Goal: Transaction & Acquisition: Obtain resource

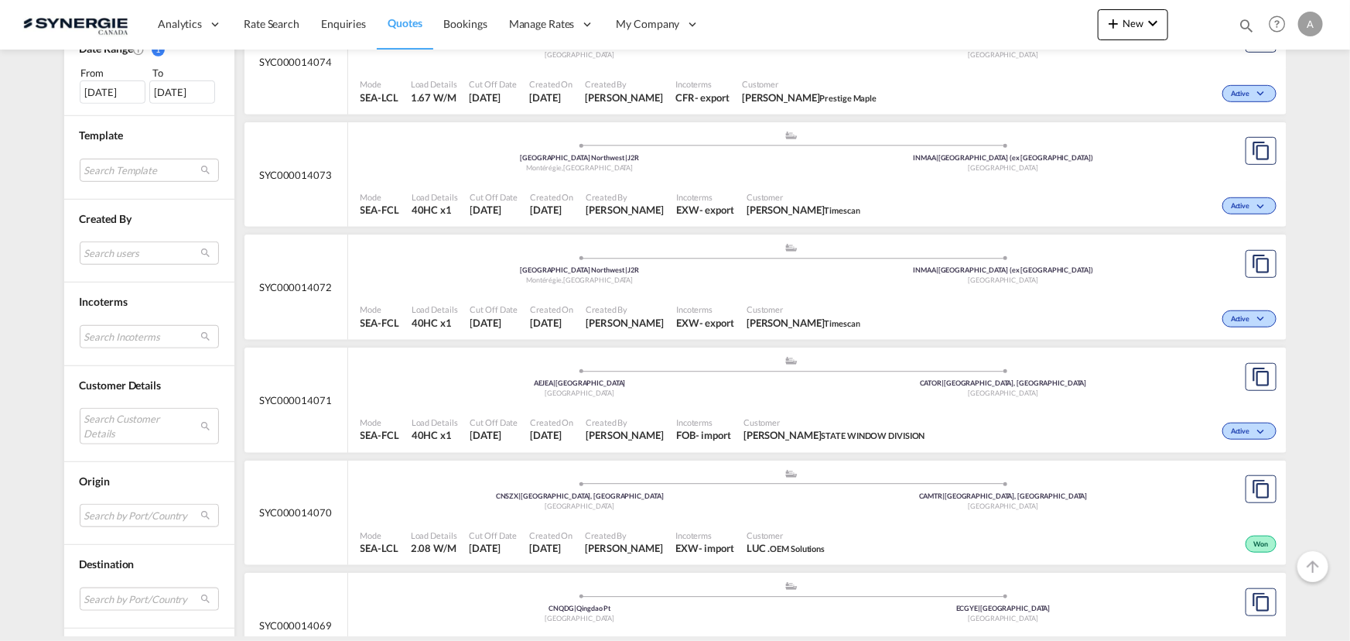
scroll to position [492, 0]
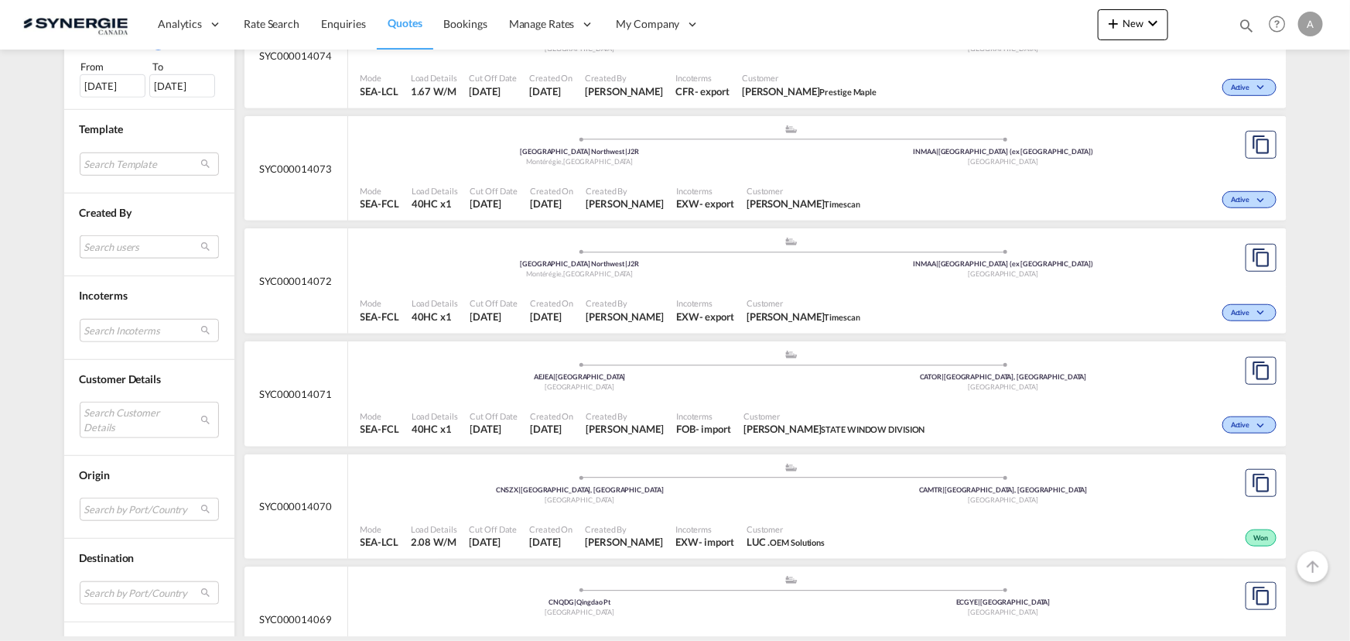
click at [110, 244] on md-select "Search users sugan T sugantha.rajan@freightfy.com raquel Jimenez raquel.jimenez…" at bounding box center [149, 246] width 139 height 23
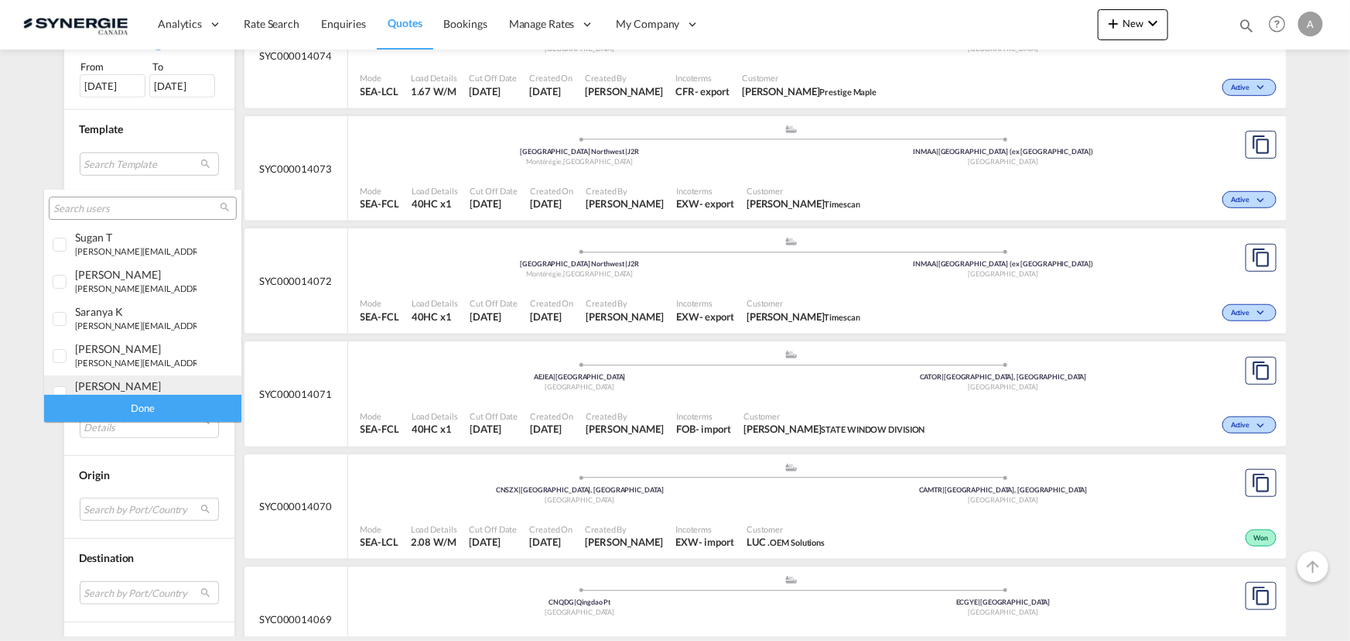
click at [102, 385] on div "[PERSON_NAME]" at bounding box center [135, 385] width 121 height 13
click at [132, 407] on div "Done" at bounding box center [142, 408] width 197 height 27
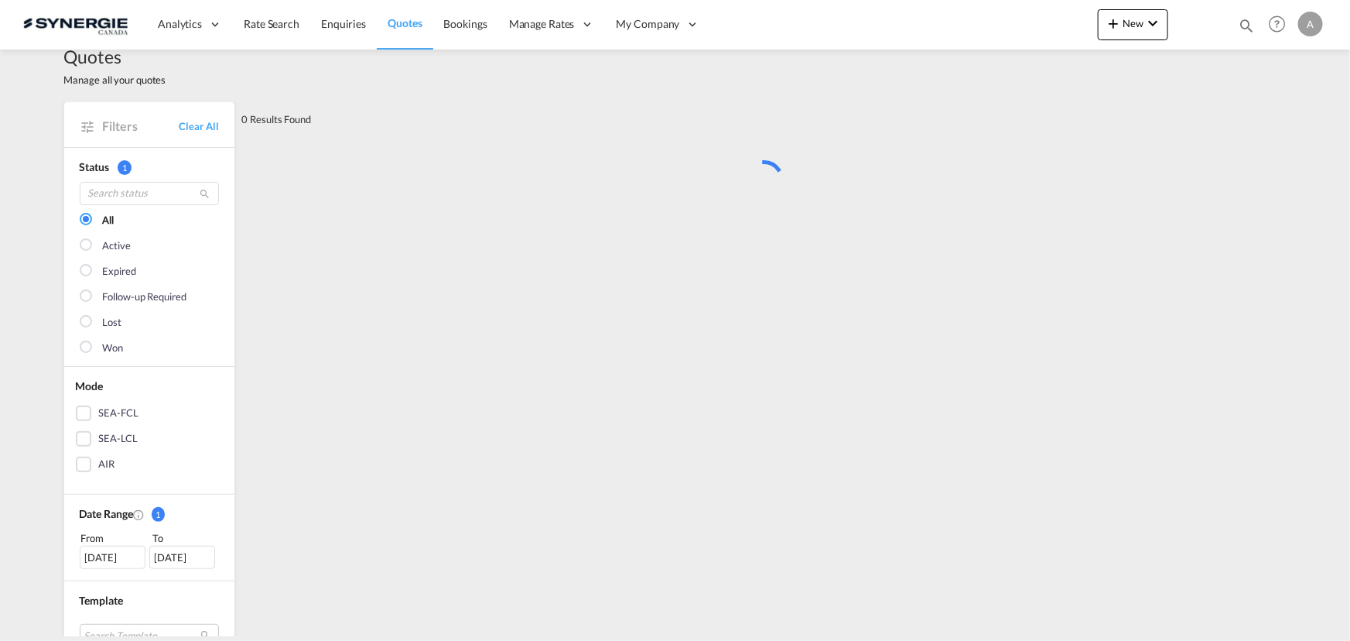
scroll to position [0, 0]
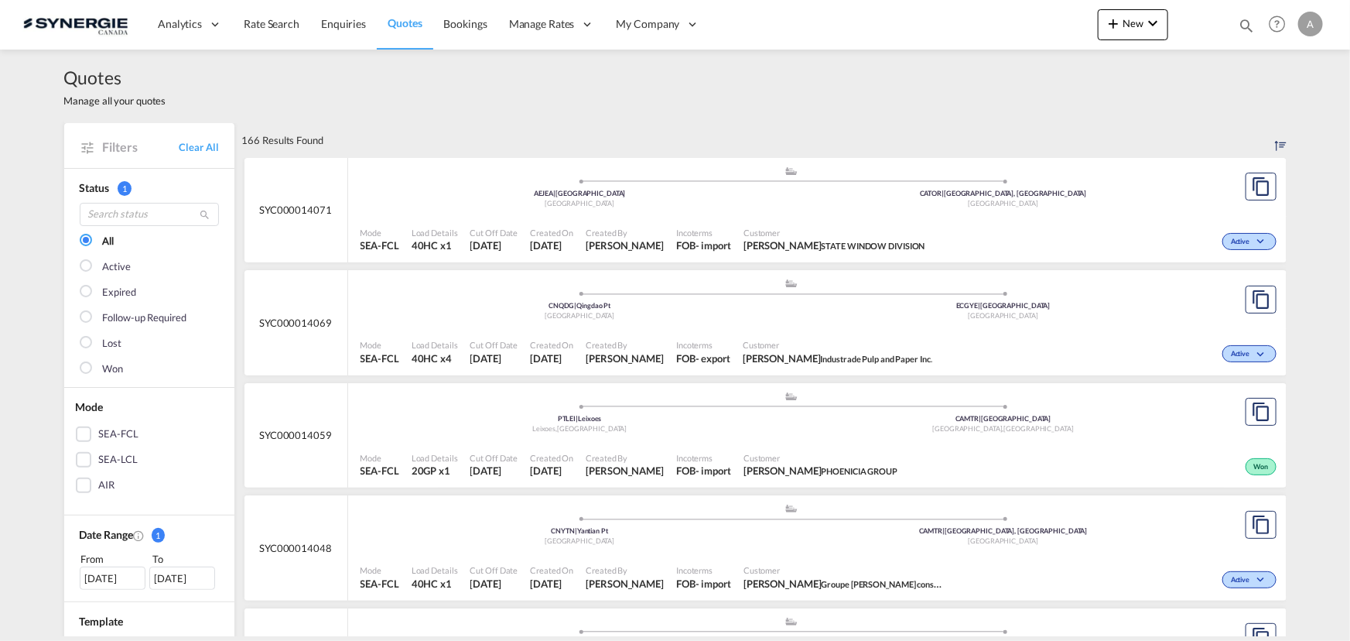
click at [688, 337] on div "Incoterms FOB - export" at bounding box center [703, 352] width 67 height 39
click at [1239, 26] on div "Bookings Quotes Enquiries Help Resources Product Release A My Profile Logout" at bounding box center [1278, 24] width 98 height 48
click at [1244, 27] on md-icon "icon-magnify" at bounding box center [1246, 25] width 17 height 17
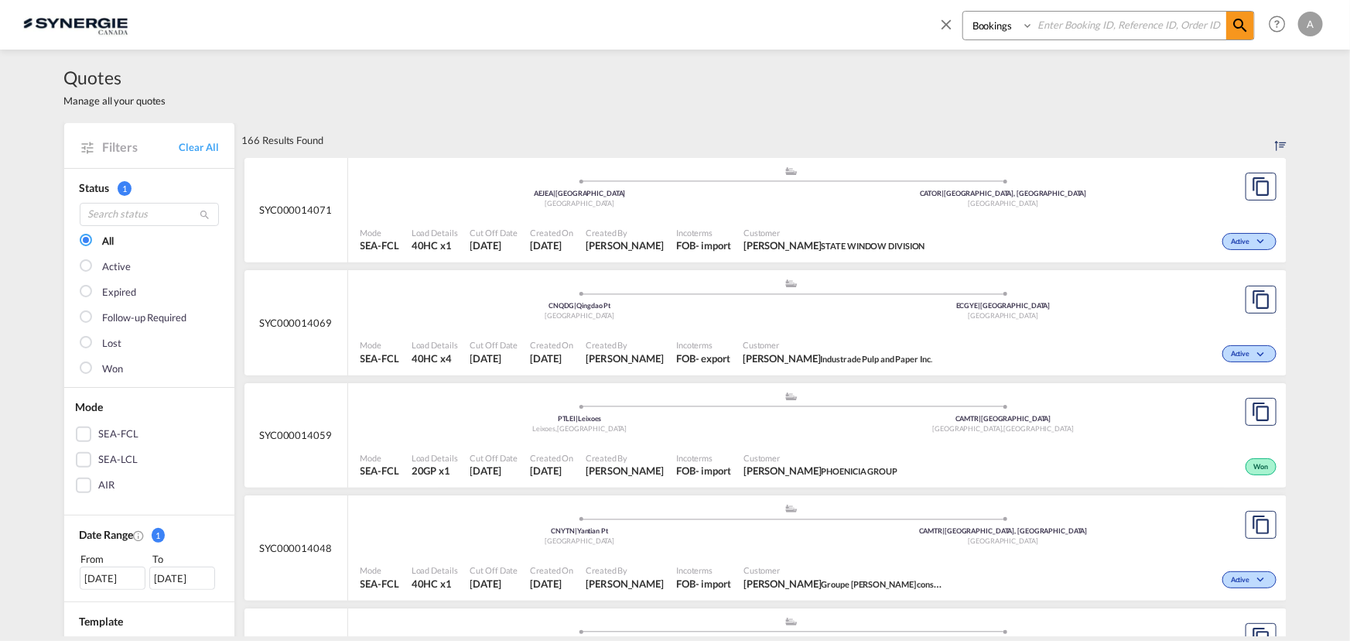
drag, startPoint x: 987, startPoint y: 28, endPoint x: 990, endPoint y: 38, distance: 10.5
click at [987, 29] on select "Bookings Quotes Enquiries" at bounding box center [999, 26] width 73 height 28
select select "Quotes"
click at [963, 12] on select "Bookings Quotes Enquiries" at bounding box center [999, 26] width 73 height 28
click at [1122, 22] on input at bounding box center [1130, 25] width 193 height 27
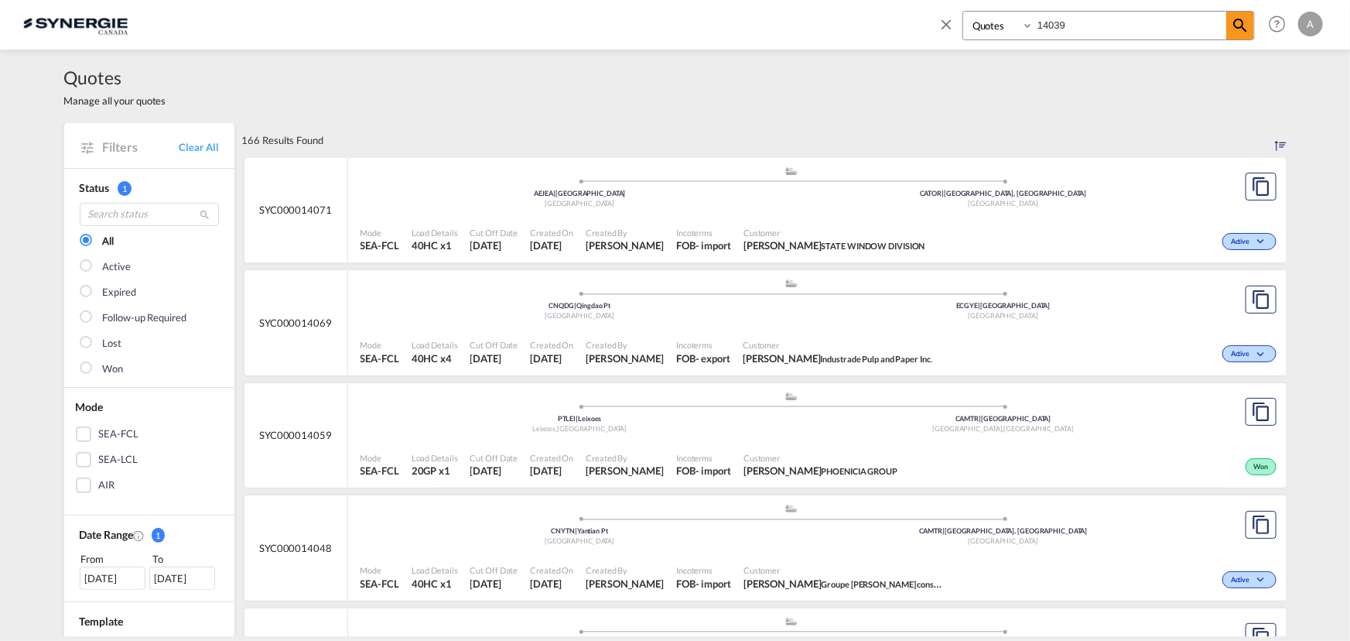
type input "14039"
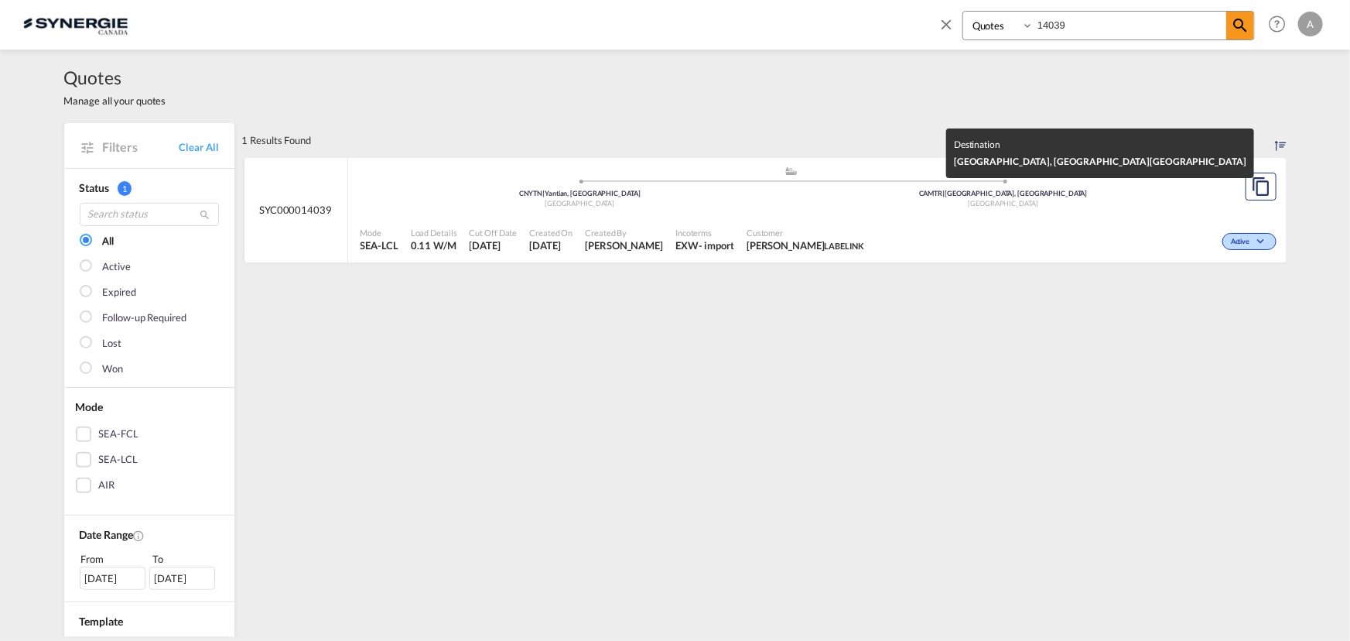
click at [798, 179] on span at bounding box center [1003, 181] width 424 height 4
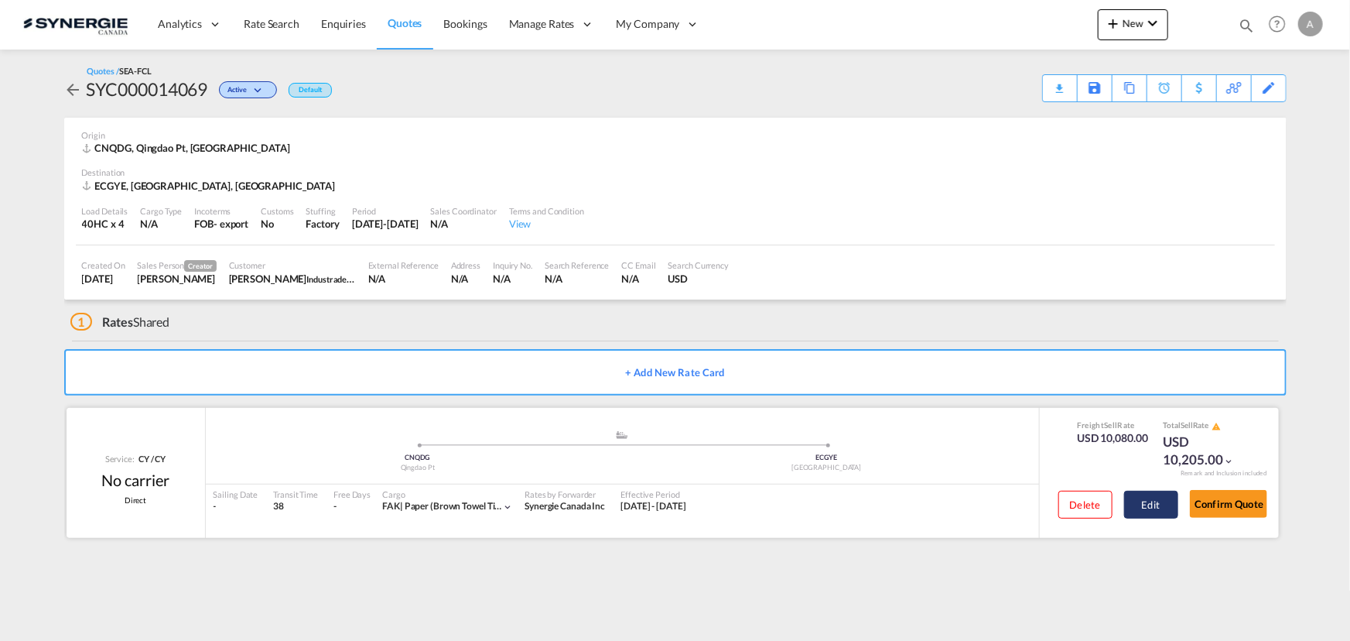
click at [1146, 500] on button "Edit" at bounding box center [1151, 505] width 54 height 28
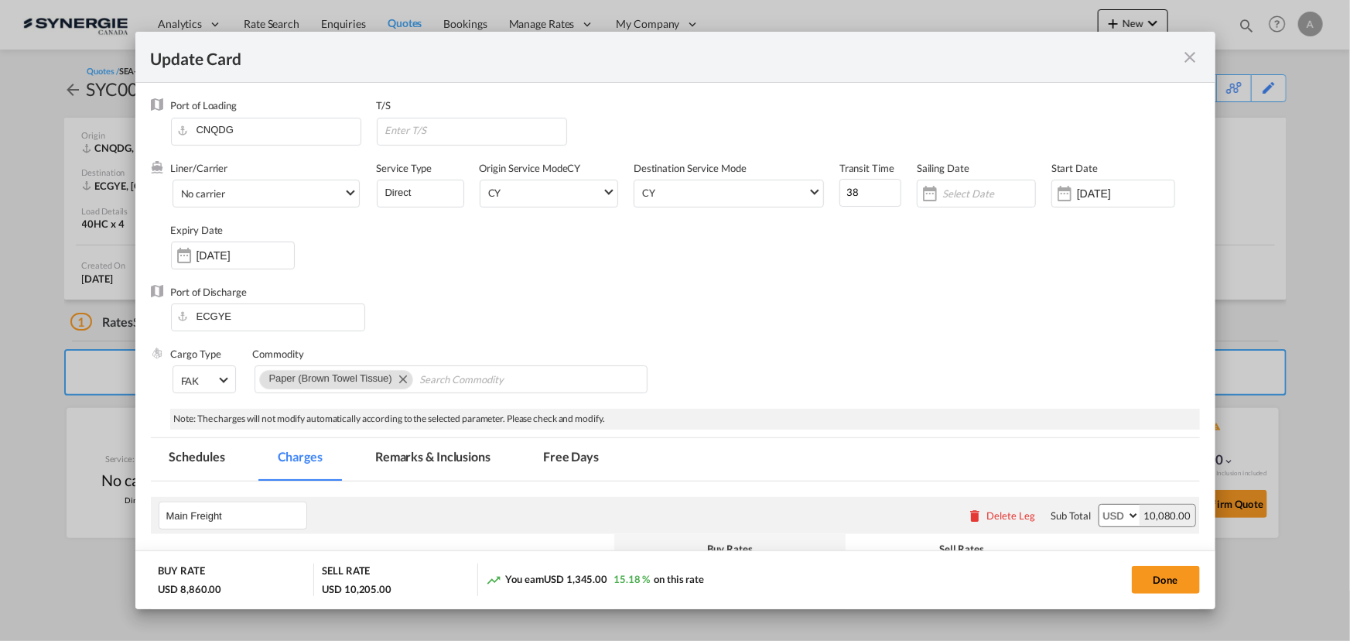
select select "per container"
select select "per B/L"
select select "per shipment"
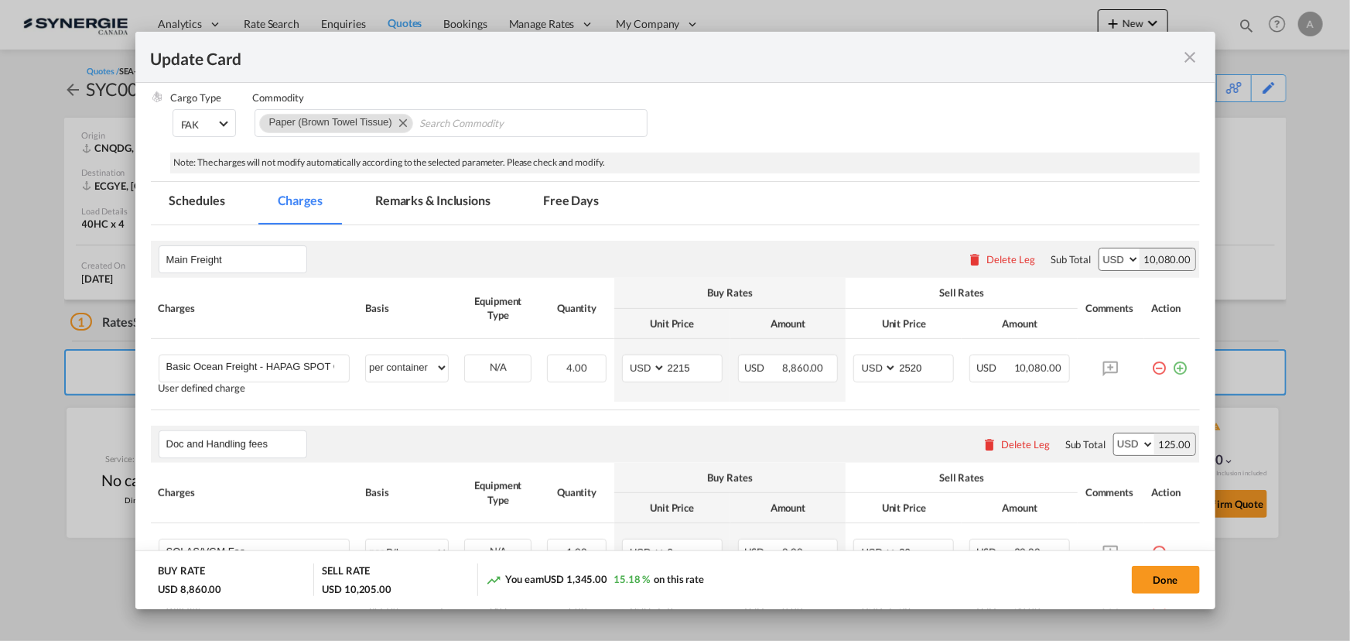
scroll to position [281, 0]
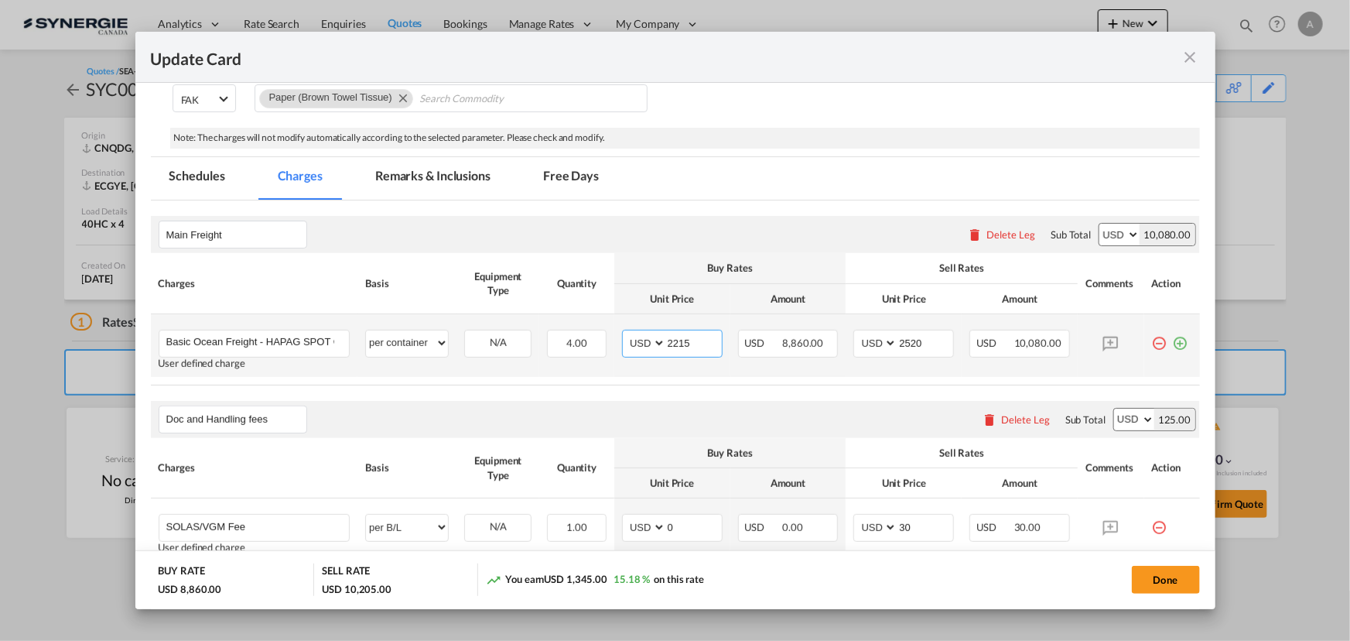
drag, startPoint x: 697, startPoint y: 346, endPoint x: 552, endPoint y: 356, distance: 145.0
click at [558, 356] on tr "Basic Ocean Freight - HAPAG SPOT QUOTE Please Enter User Defined Charges Cannot…" at bounding box center [675, 345] width 1049 height 63
type input "3100"
type input "3400"
click at [282, 350] on md-autocomplete-wrap "Basic Ocean Freight - HAPAG SPOT QUOTE" at bounding box center [258, 341] width 184 height 23
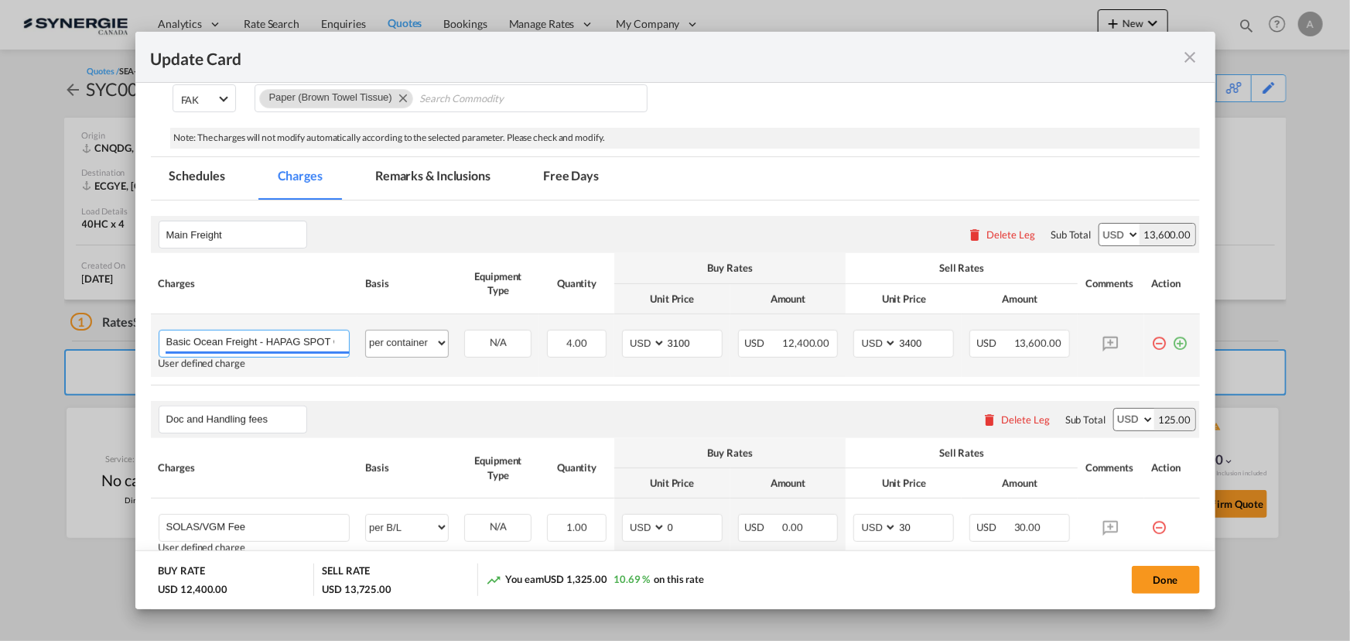
scroll to position [0, 36]
drag, startPoint x: 269, startPoint y: 340, endPoint x: 374, endPoint y: 339, distance: 105.2
click at [374, 339] on tr "Basic Ocean Freight - HAPAG SPOT QUOTE Please Enter User Defined Charges Cannot…" at bounding box center [675, 345] width 1049 height 63
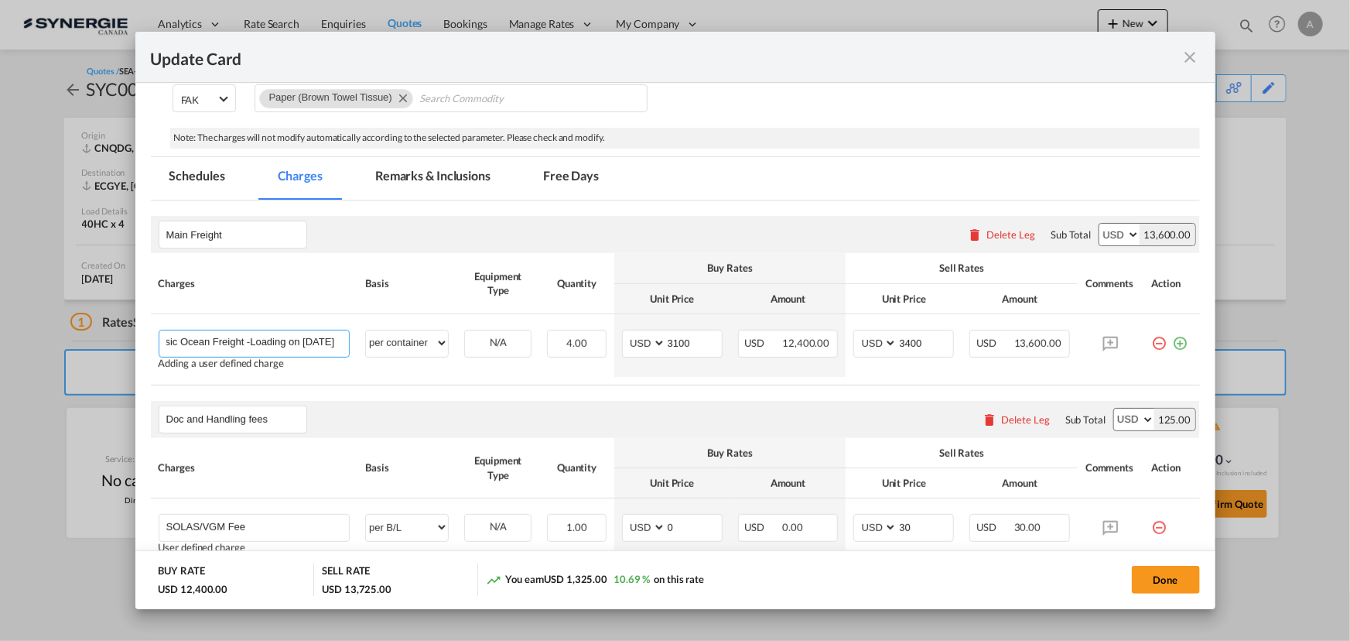
type input "Basic Ocean Freight -Loading on August 22nd"
click at [552, 385] on rate-modification "Main Freight Please enter leg name Leg Name Already Exists Delete Leg Sub Total…" at bounding box center [675, 553] width 1049 height 707
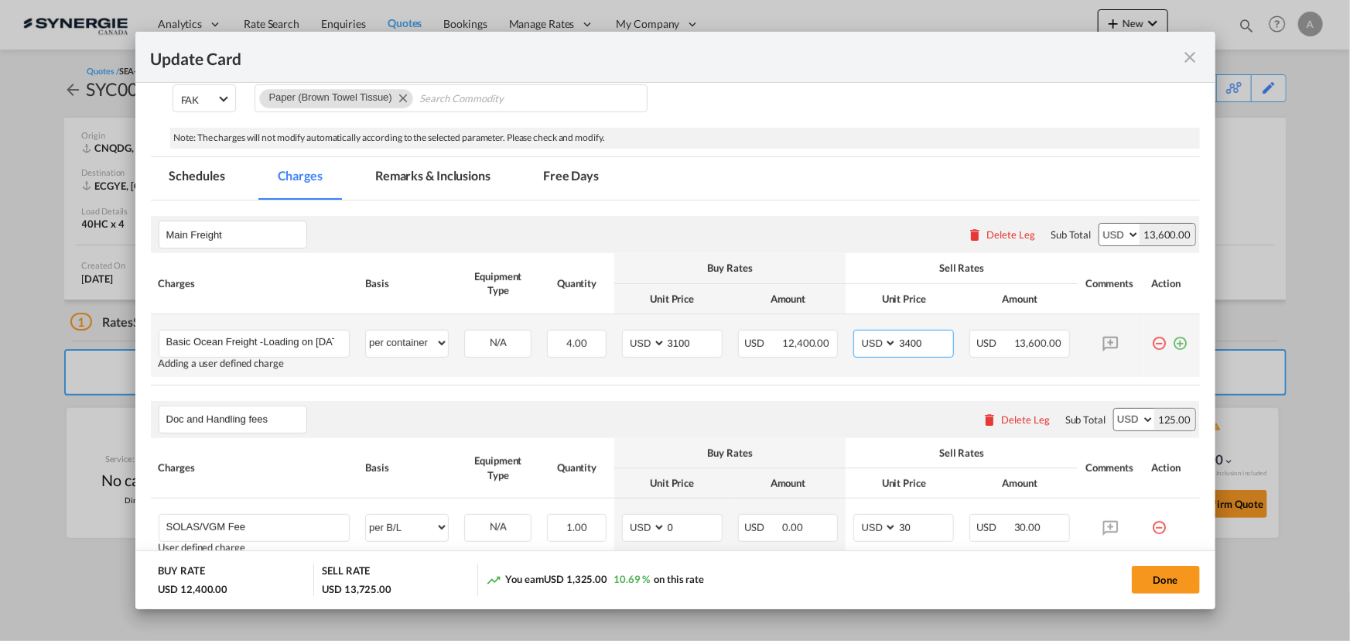
click at [905, 346] on input "3400" at bounding box center [925, 341] width 56 height 23
drag, startPoint x: 919, startPoint y: 346, endPoint x: 766, endPoint y: 344, distance: 153.2
click at [801, 344] on tr "Basic Ocean Freight -Loading on August 22nd Please Enter User Defined Charges C…" at bounding box center [675, 345] width 1049 height 63
type input "3400"
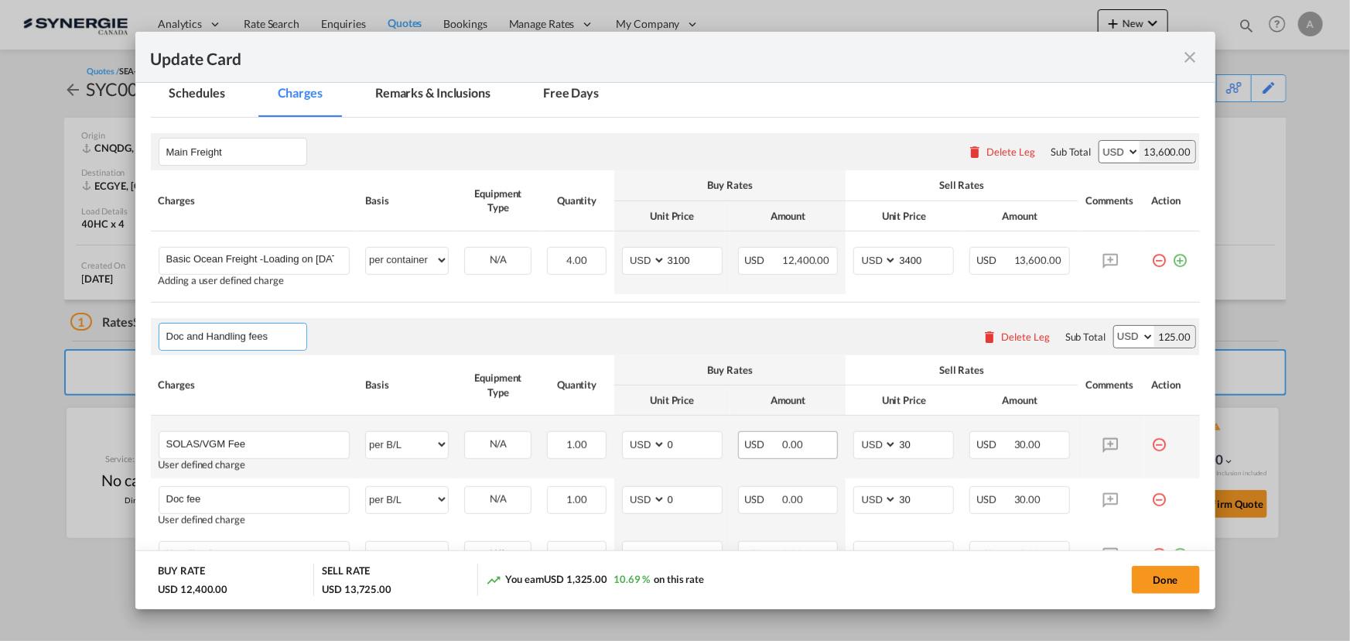
scroll to position [351, 0]
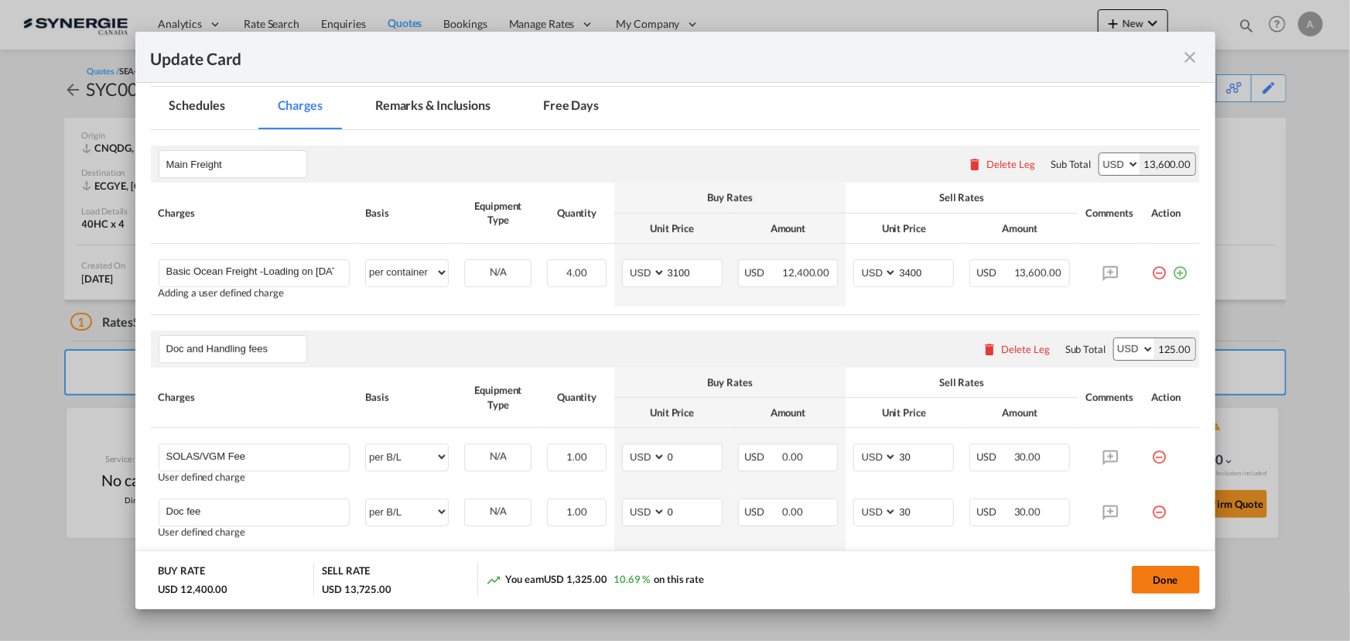
click at [1154, 570] on button "Done" at bounding box center [1166, 580] width 68 height 28
type input "10 Aug 2025"
type input "20 Aug 2025"
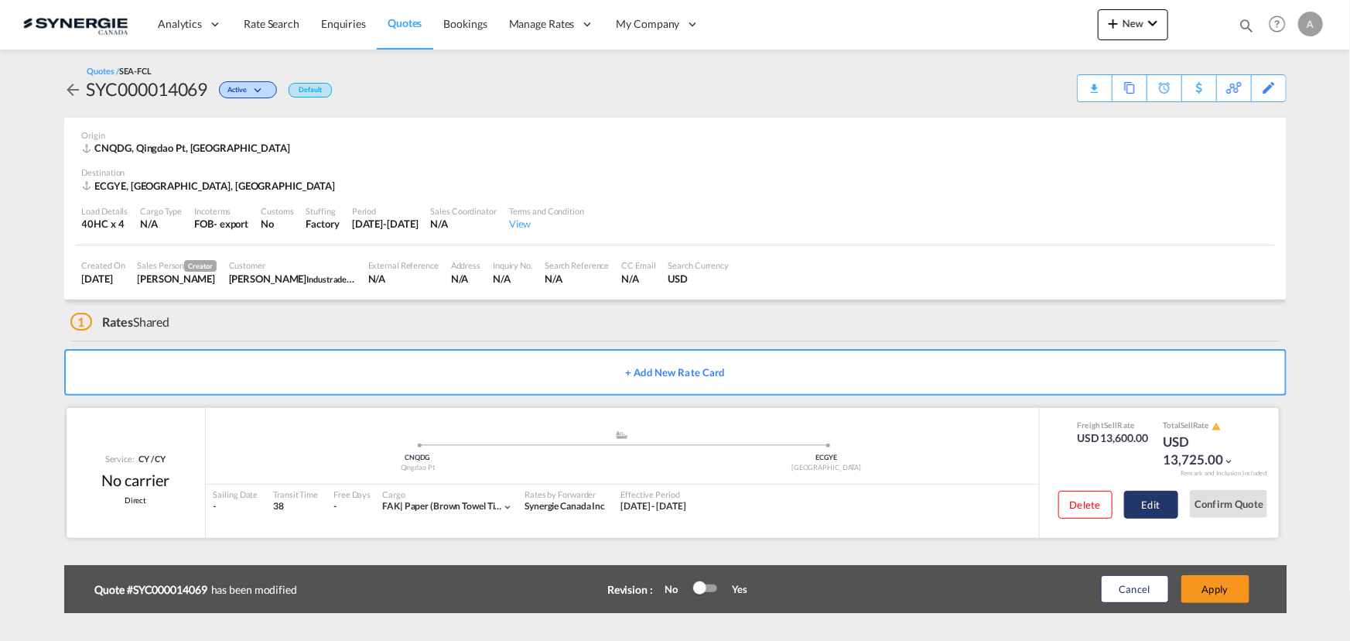
click at [1161, 497] on button "Edit" at bounding box center [1151, 505] width 54 height 28
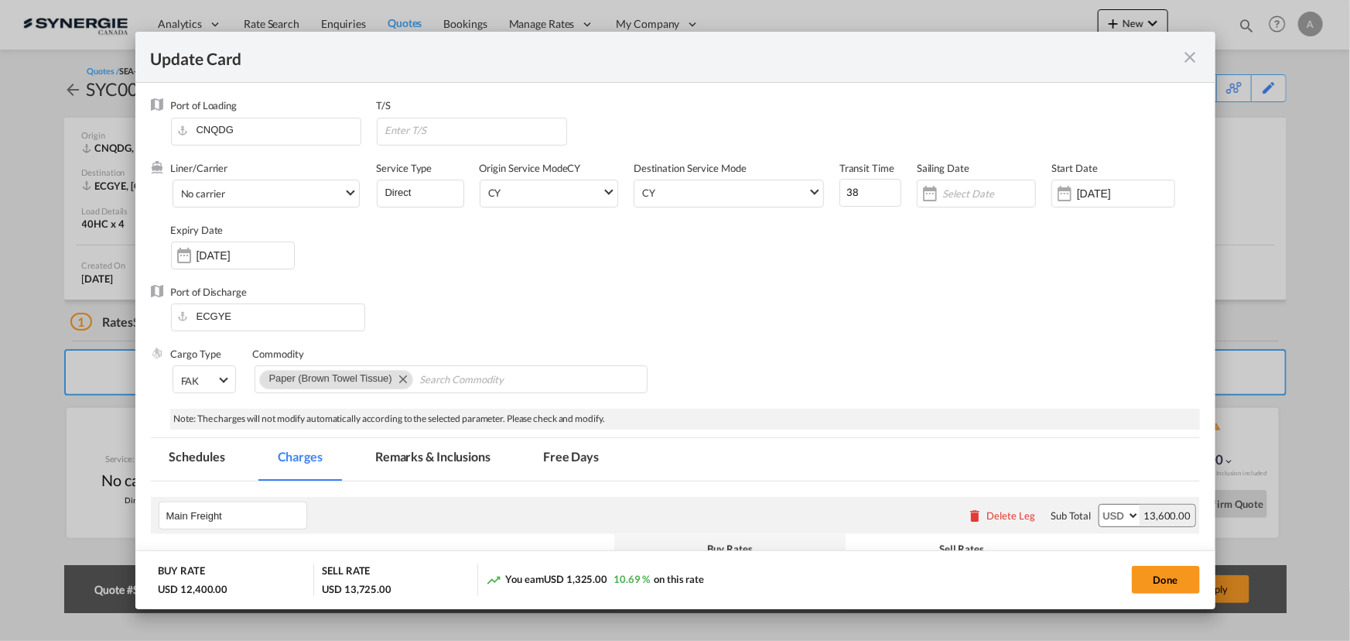
click at [302, 243] on div "Expiry Date 21 Aug 2025" at bounding box center [240, 254] width 139 height 62
click at [263, 255] on input "21 Aug 2025" at bounding box center [245, 255] width 97 height 12
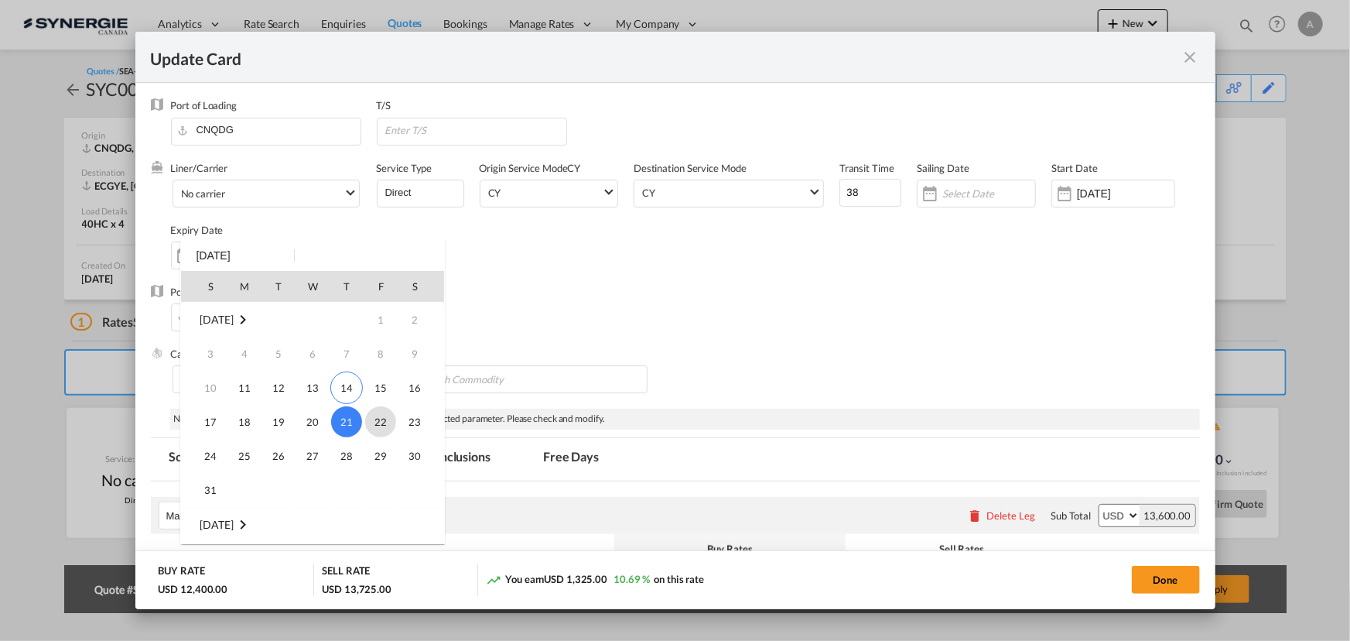
click at [377, 423] on span "22" at bounding box center [380, 421] width 31 height 31
type input "22 Aug 2025"
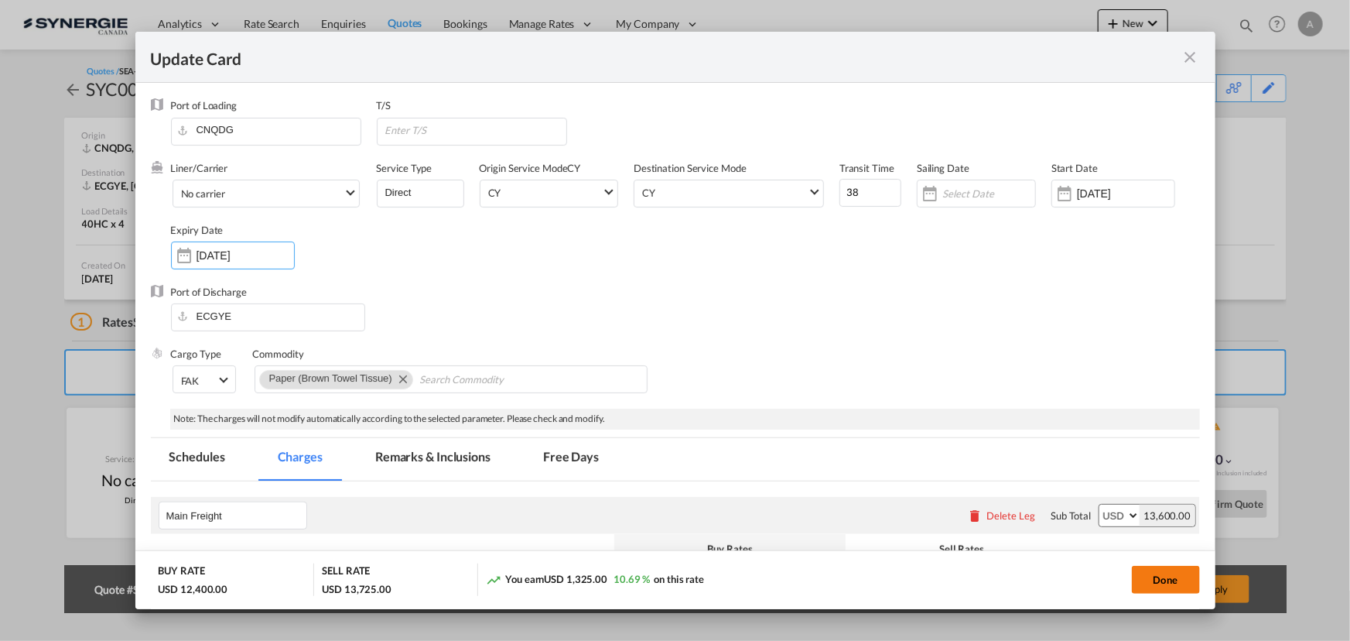
click at [1140, 575] on button "Done" at bounding box center [1166, 580] width 68 height 28
type input "10 Aug 2025"
type input "21 Aug 2025"
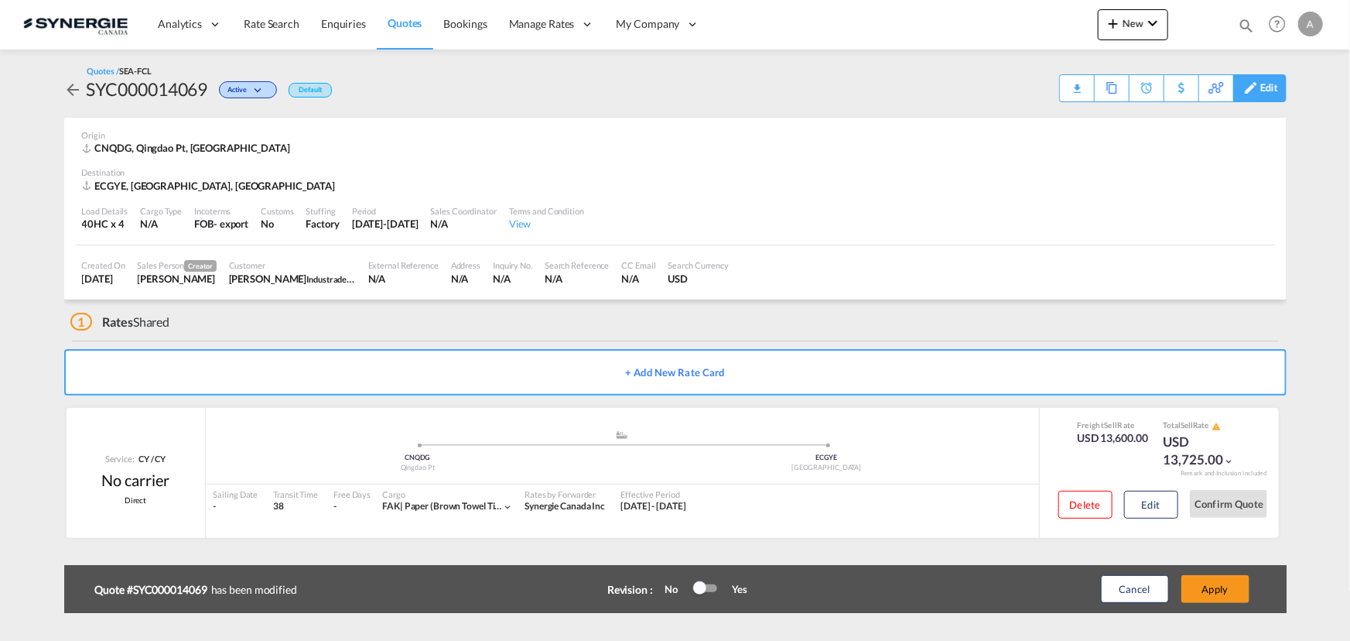
click at [1261, 84] on div "Edit" at bounding box center [1269, 88] width 18 height 26
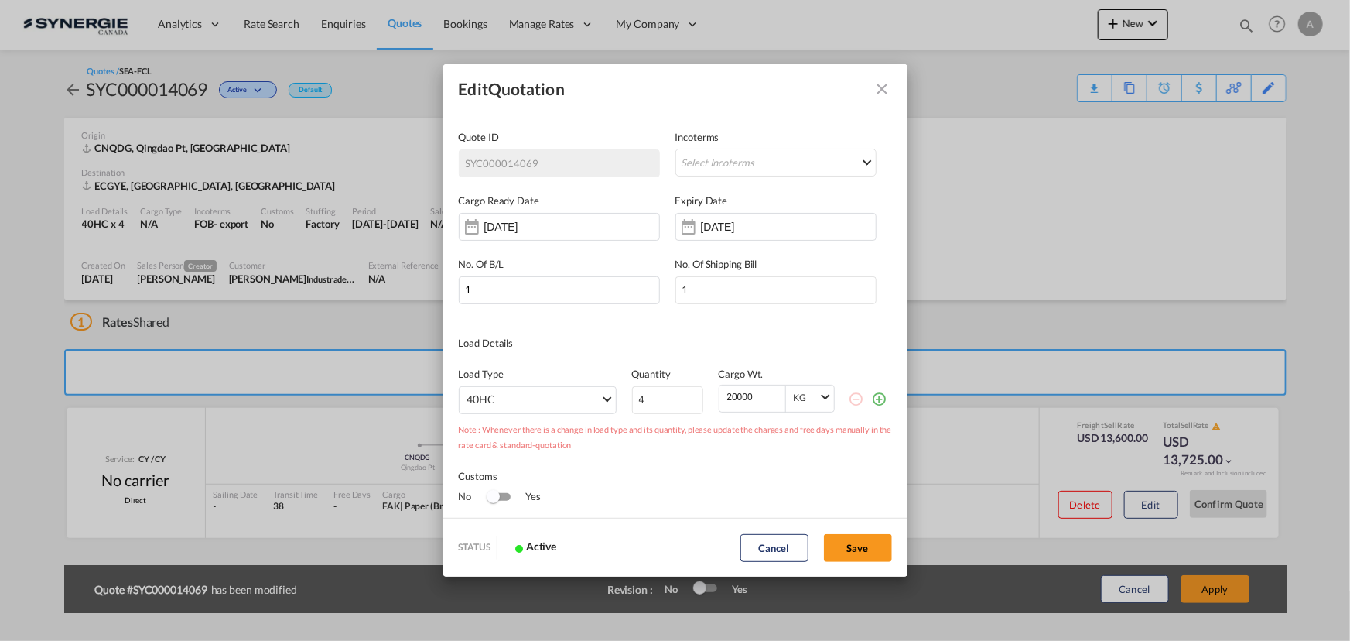
scroll to position [0, 0]
click at [720, 231] on input "25 Aug 2025" at bounding box center [749, 226] width 97 height 12
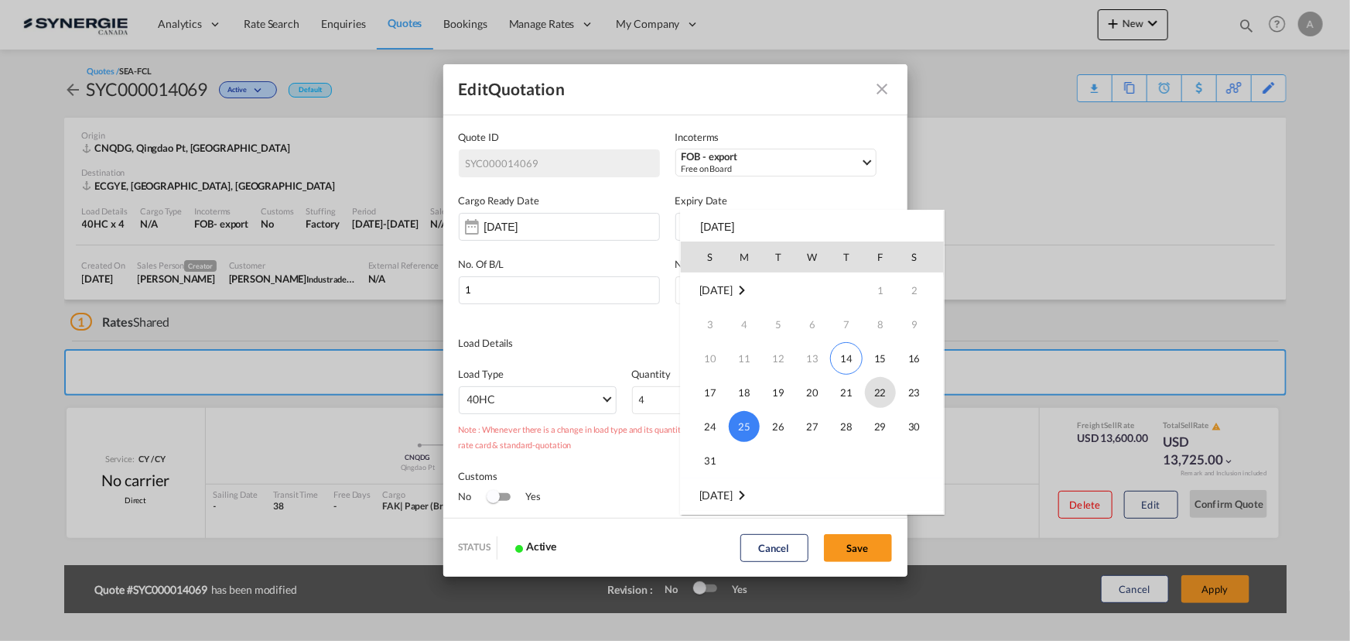
click at [880, 394] on span "22" at bounding box center [880, 392] width 31 height 31
type input "22 Aug 2025"
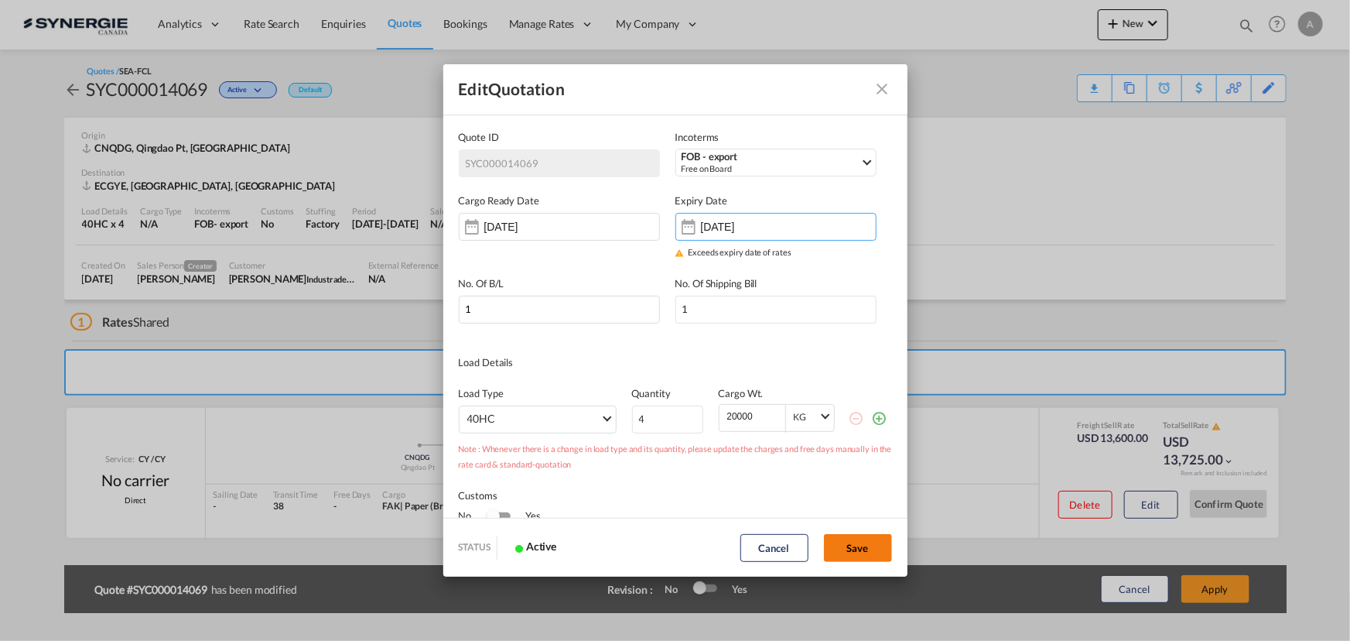
click at [872, 546] on button "Save" at bounding box center [858, 548] width 68 height 28
type input "[DATE]"
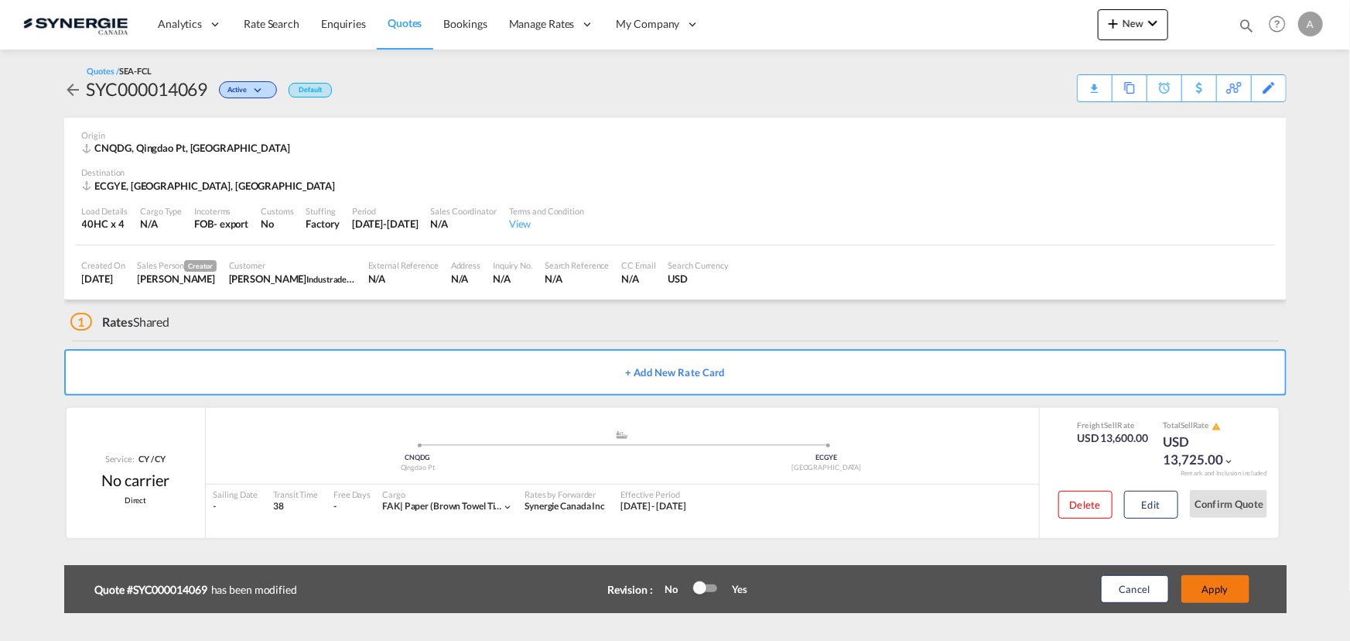
click at [1226, 587] on button "Apply" at bounding box center [1215, 589] width 68 height 28
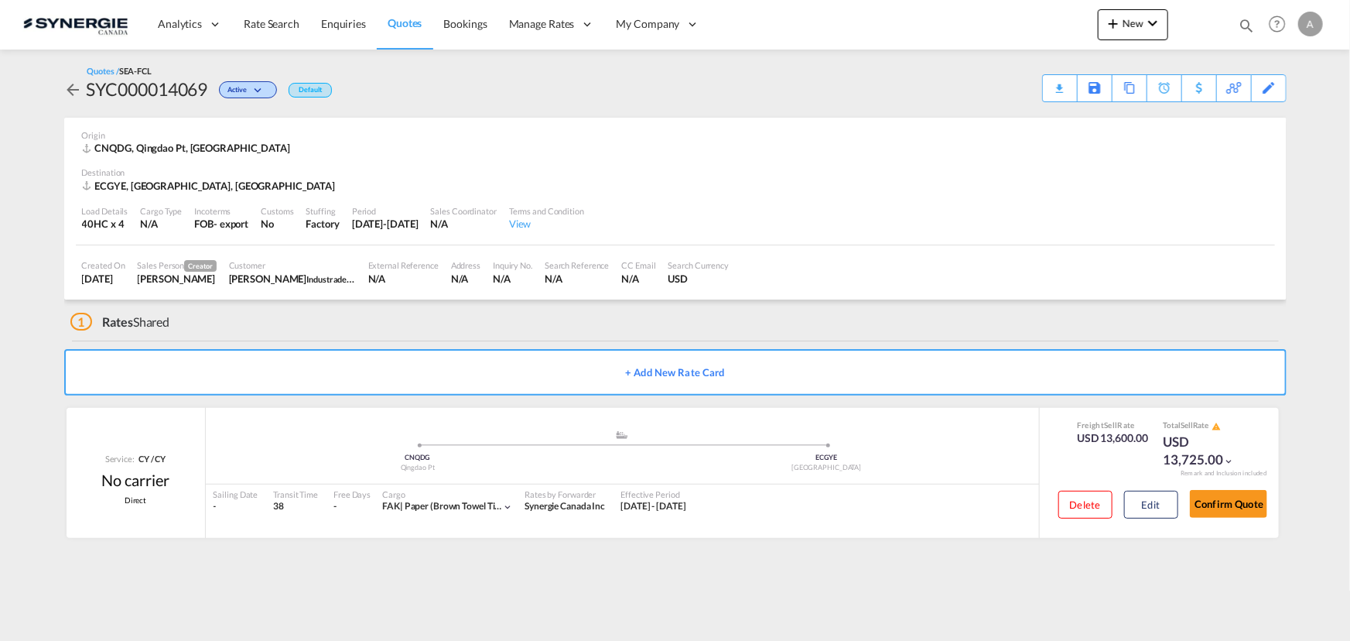
click at [1037, 97] on div "Quotes / SEA-FCL SYC000014069 Active Default Download Quote Save As Template Co…" at bounding box center [675, 83] width 1222 height 37
click at [1068, 83] on div "Download Quote" at bounding box center [1029, 87] width 79 height 25
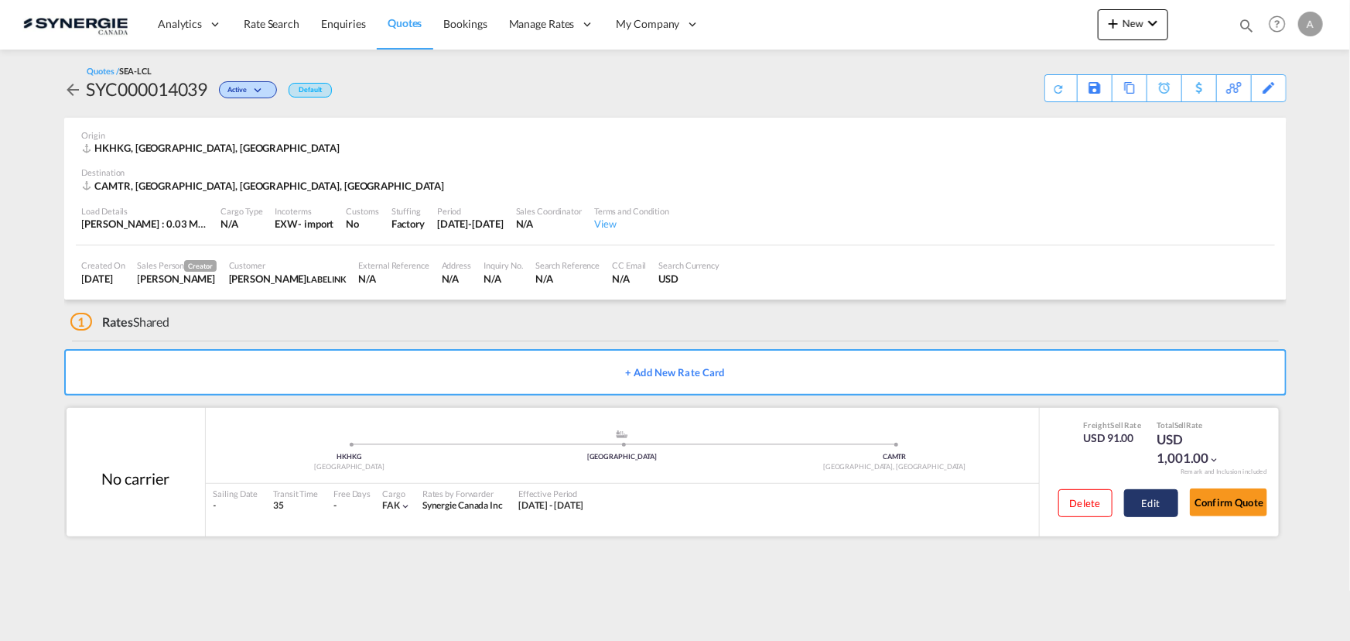
click at [1138, 511] on button "Edit" at bounding box center [1151, 503] width 54 height 28
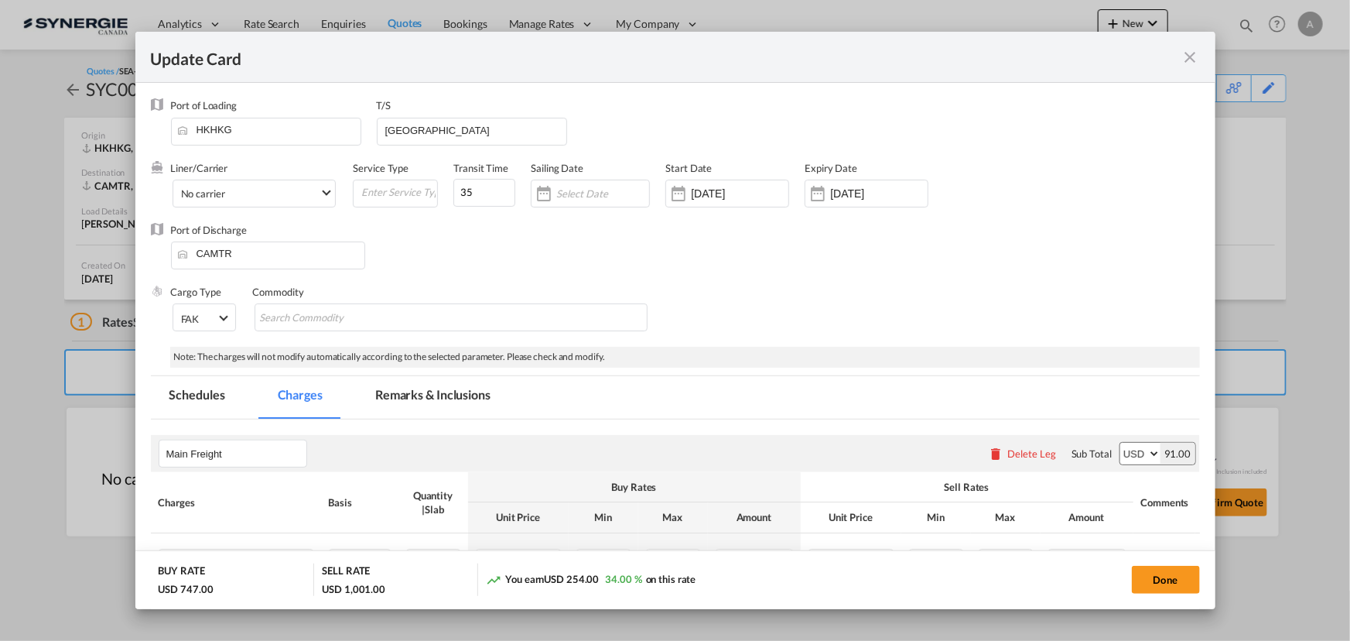
select select "per_w/m"
select select "flat"
select select "per_hbl"
select select "flat"
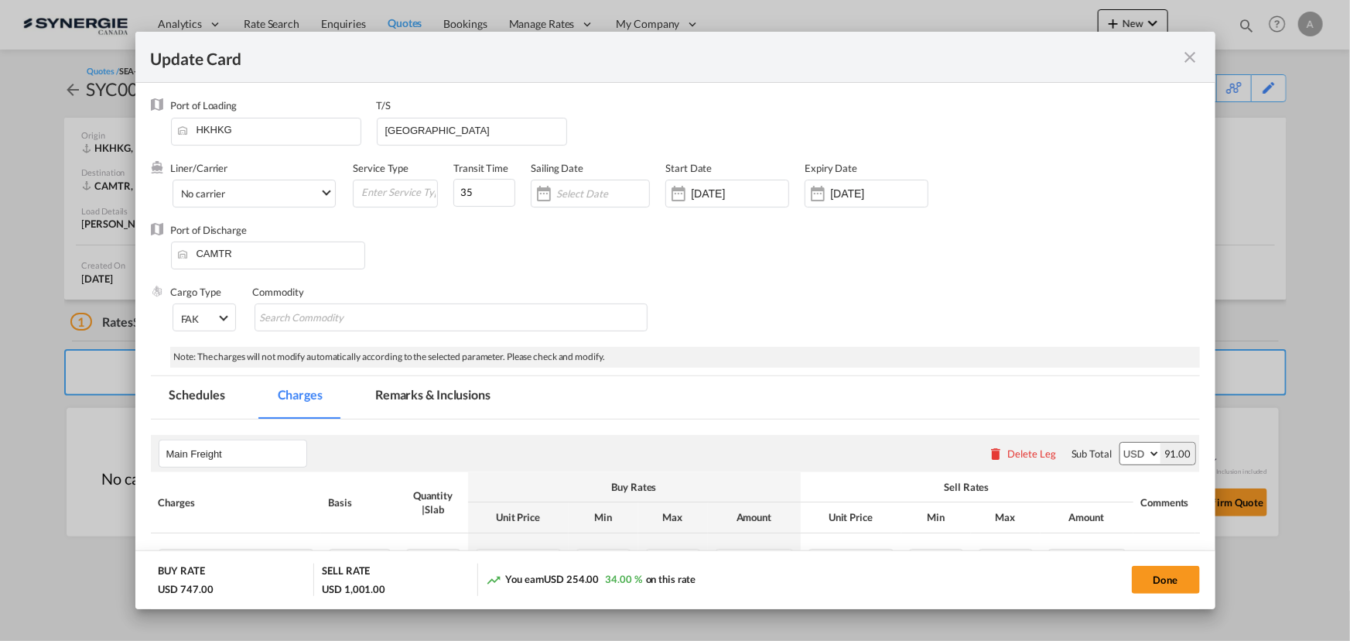
select select "per_bl"
select select "per_shipment"
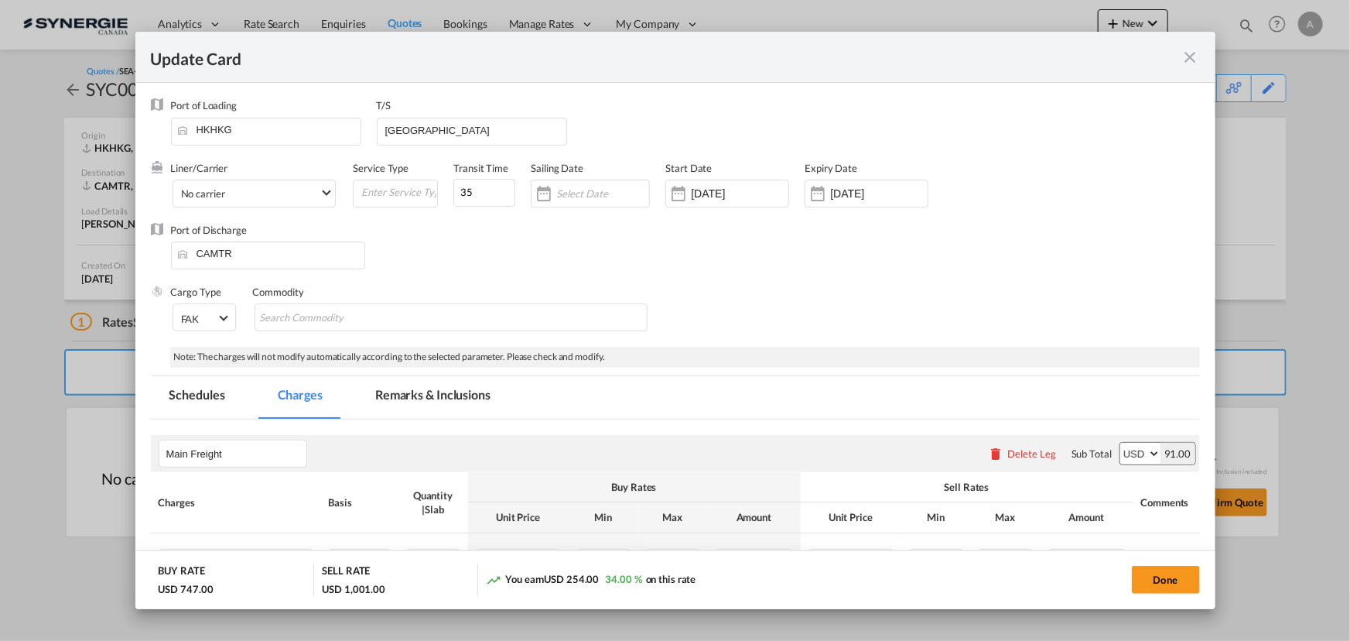
click at [1187, 63] on md-icon "icon-close fg-AAA8AD m-0 pointer" at bounding box center [1190, 57] width 19 height 19
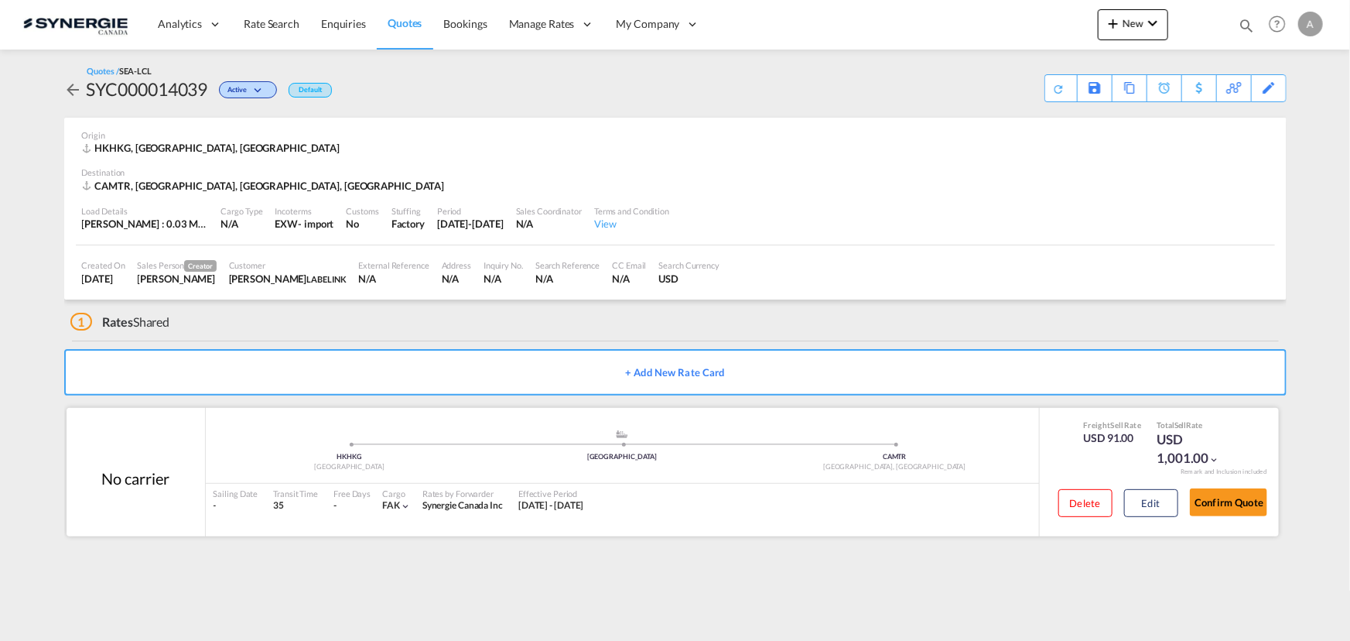
click at [1232, 519] on div "Confirm Quote" at bounding box center [1228, 506] width 77 height 44
click at [1229, 494] on button "Confirm Quote" at bounding box center [1228, 502] width 77 height 28
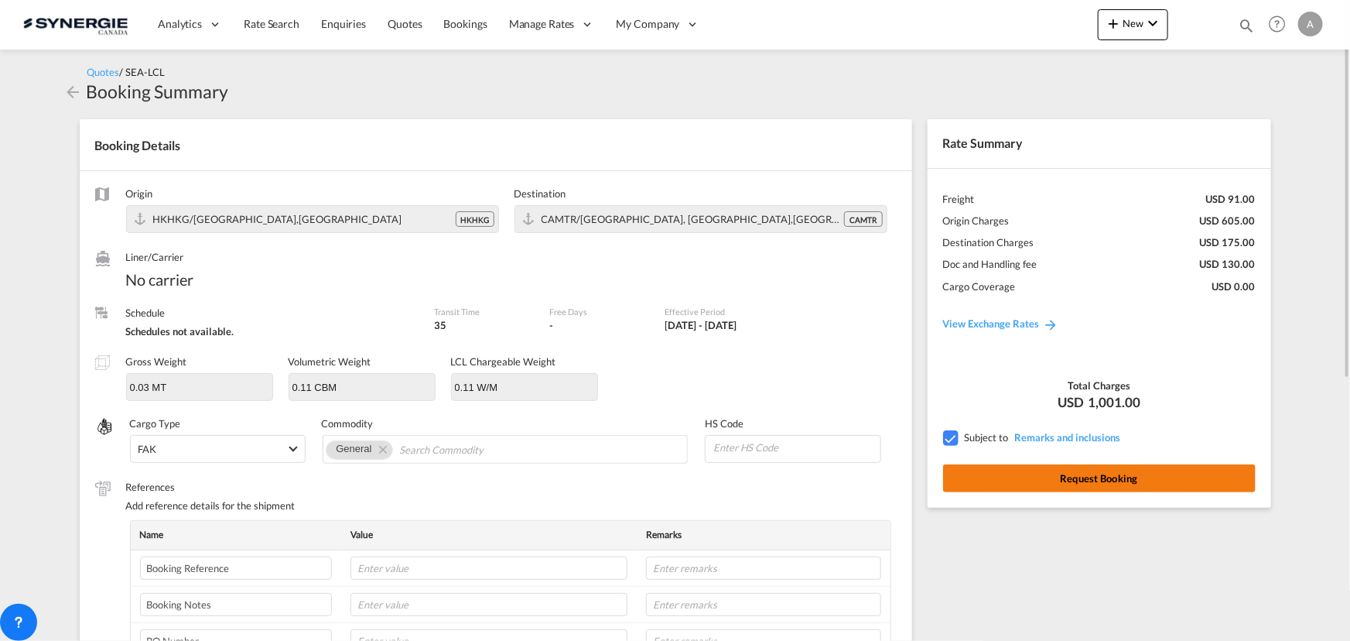
click at [1065, 482] on button "Request Booking" at bounding box center [1099, 478] width 313 height 28
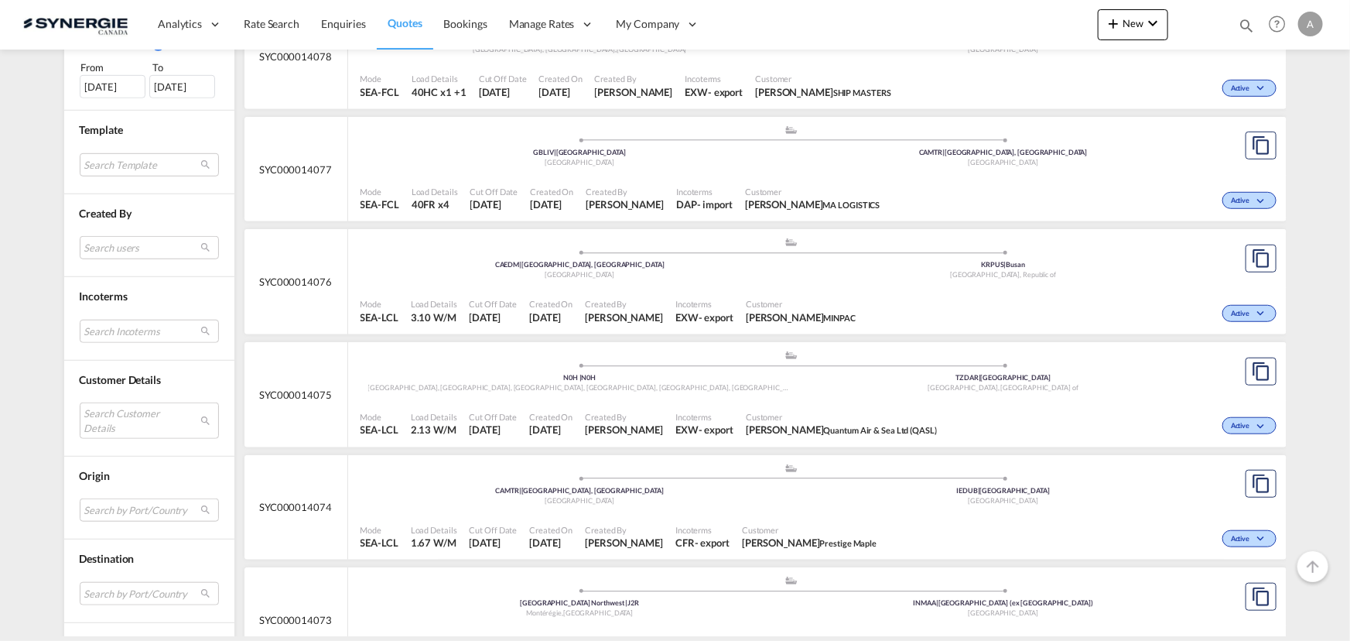
scroll to position [492, 0]
click at [127, 416] on md-select "Search Customer Details user name user [PERSON_NAME] [PERSON_NAME][EMAIL_ADDRES…" at bounding box center [149, 420] width 139 height 36
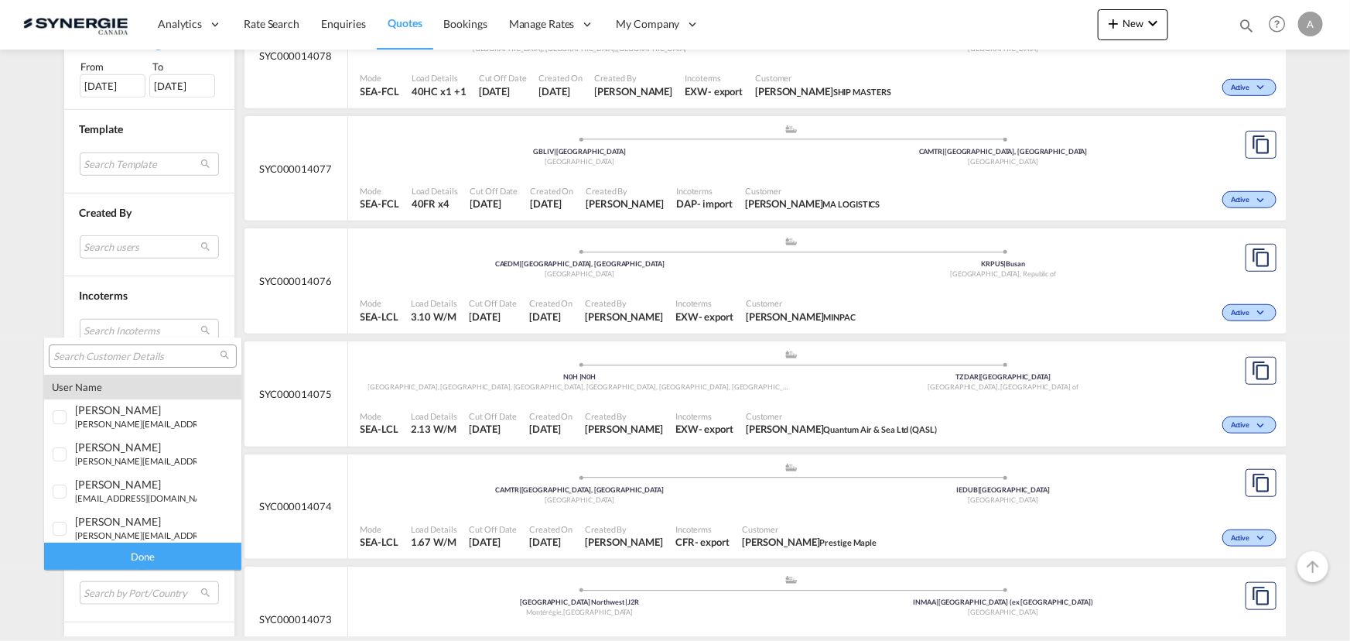
click at [140, 363] on div at bounding box center [143, 355] width 188 height 23
click at [147, 354] on input "search" at bounding box center [136, 357] width 166 height 14
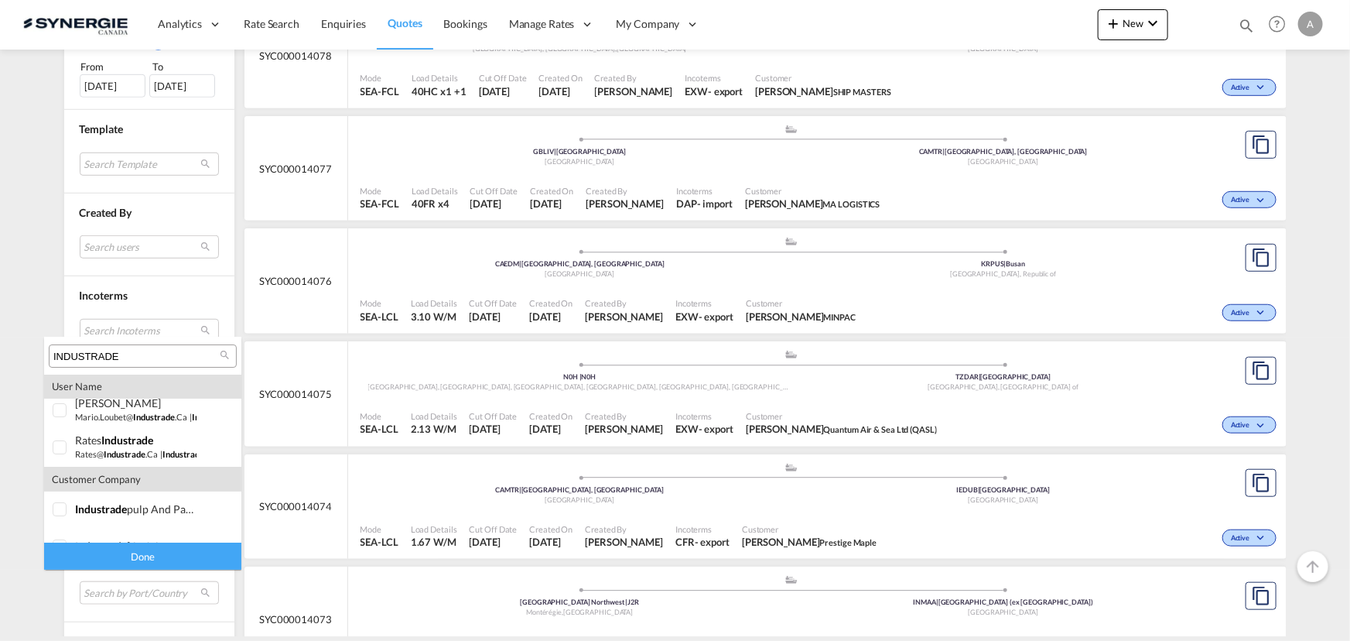
scroll to position [104, 0]
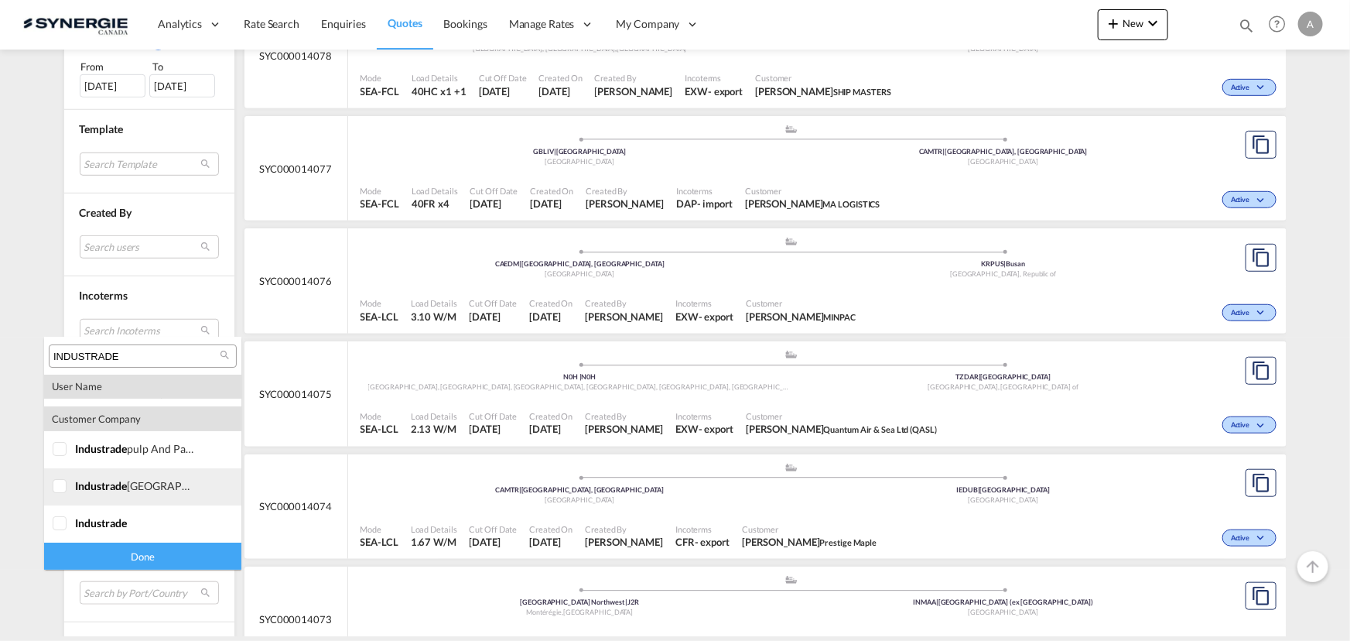
type input "INDUSTRADE"
click at [53, 457] on div at bounding box center [60, 449] width 15 height 15
click at [59, 488] on div at bounding box center [60, 486] width 15 height 15
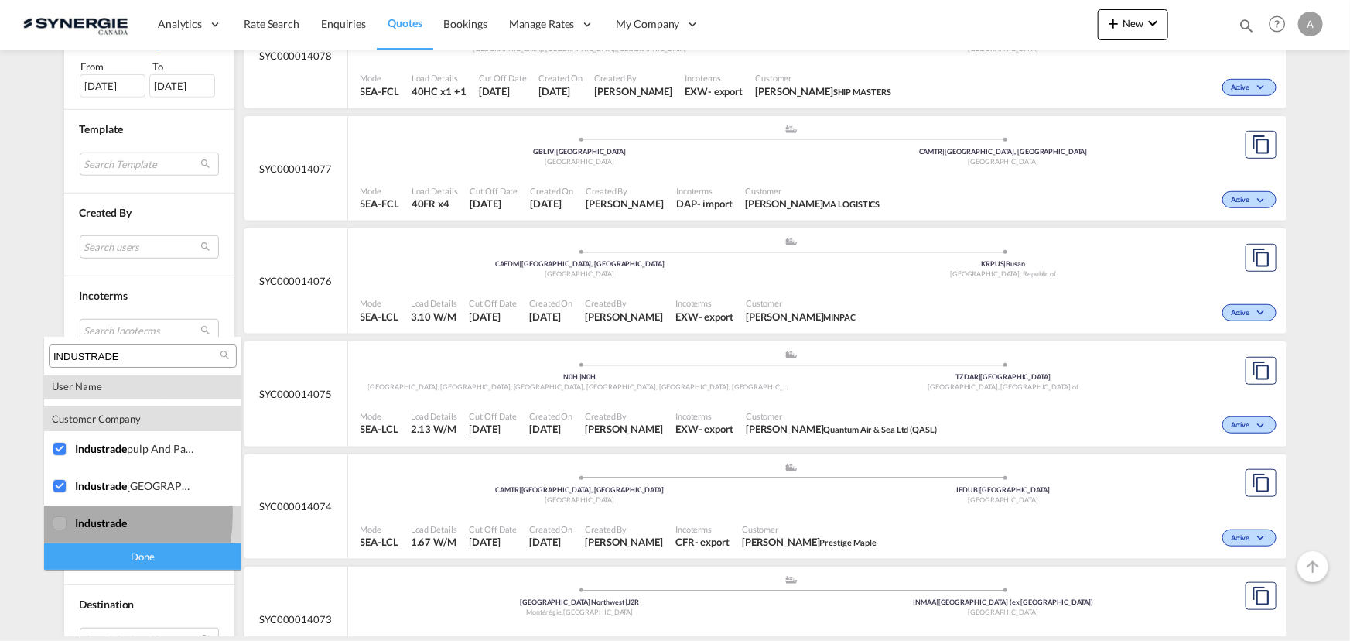
click at [62, 516] on div at bounding box center [60, 523] width 15 height 15
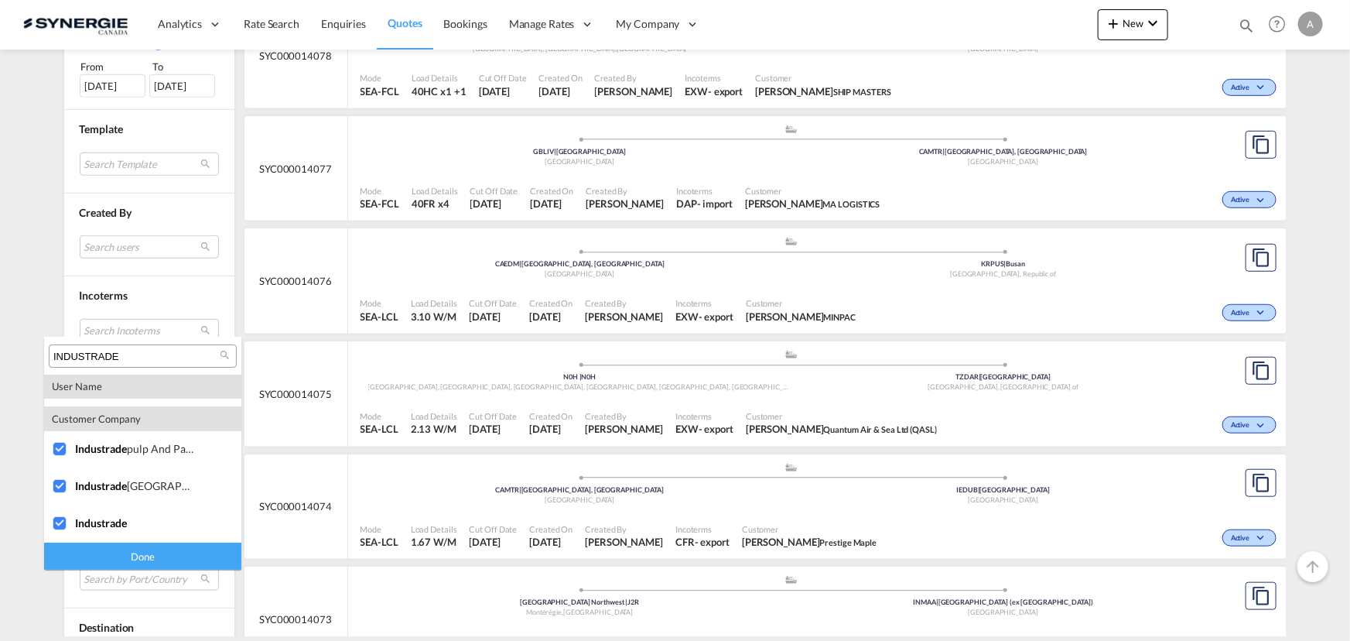
click at [120, 560] on div "Done" at bounding box center [142, 555] width 197 height 27
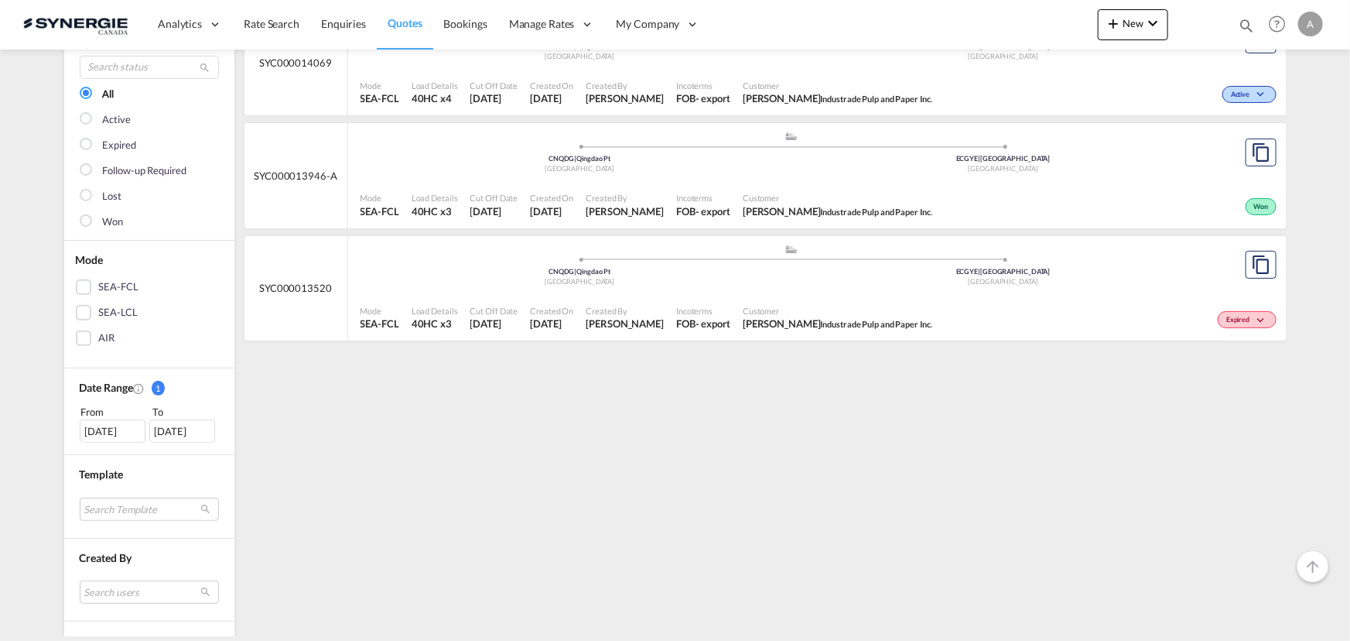
scroll to position [210, 0]
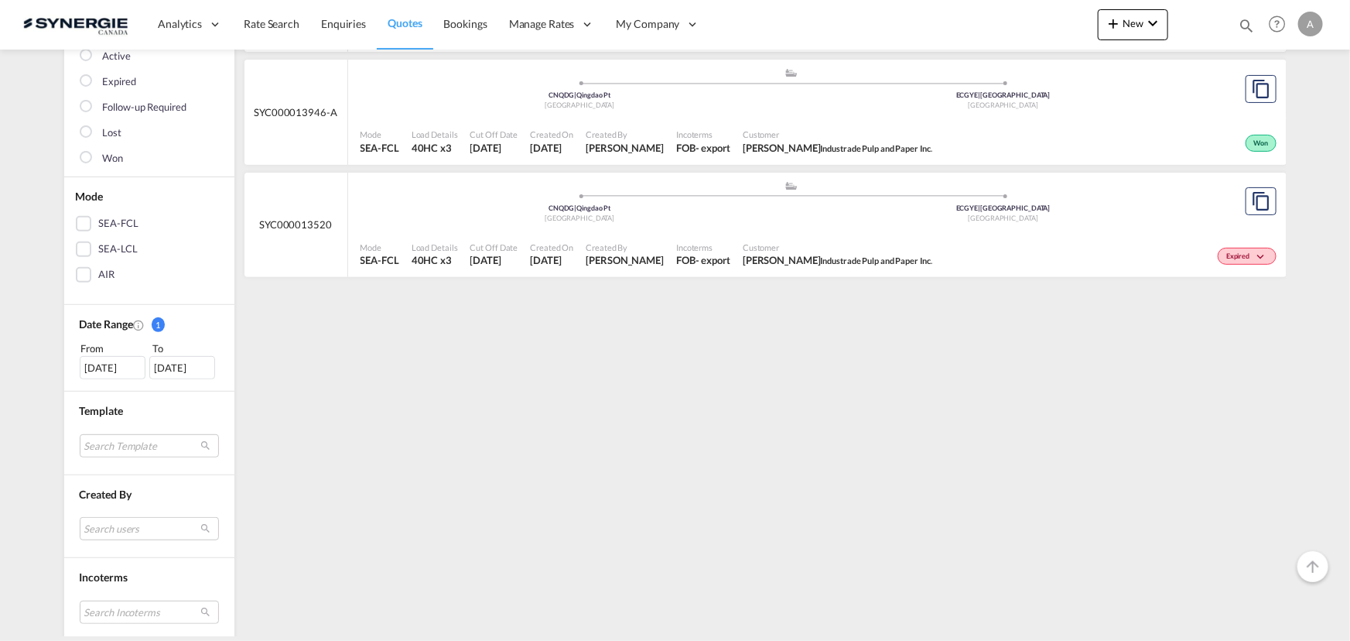
click at [122, 361] on div "15 Jul 2025" at bounding box center [113, 367] width 66 height 23
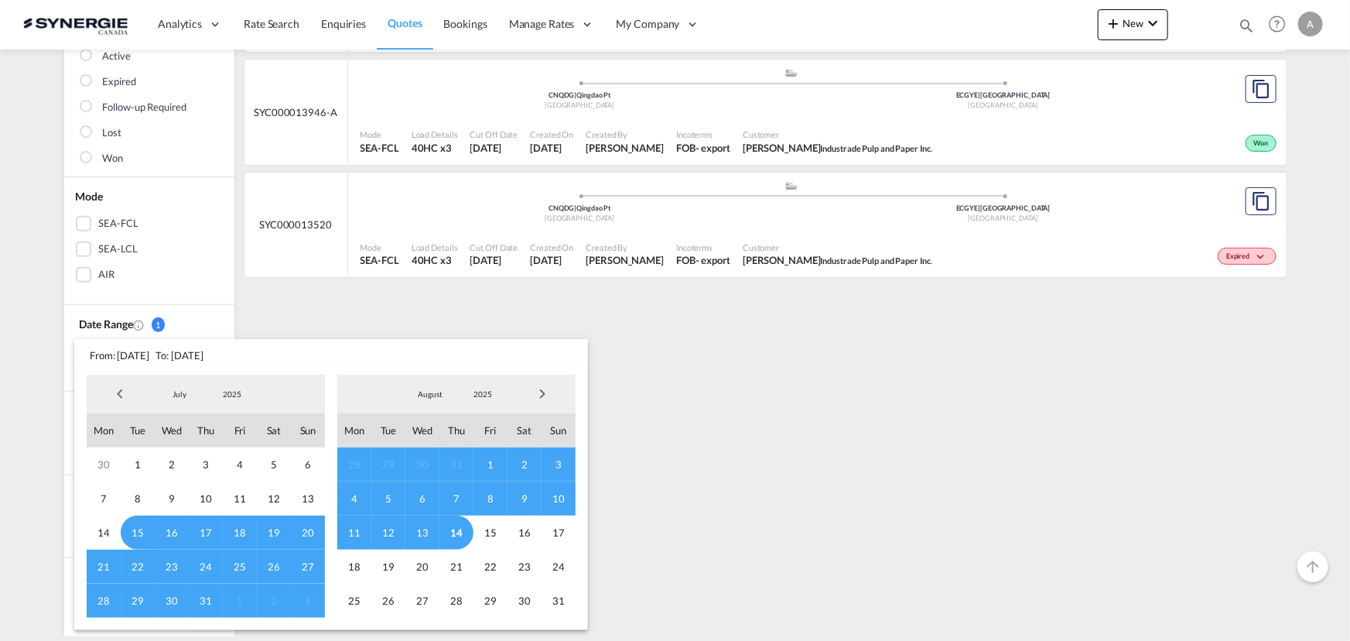
click at [235, 396] on span "2025" at bounding box center [232, 393] width 50 height 11
click at [253, 321] on md-option "2023" at bounding box center [246, 320] width 105 height 37
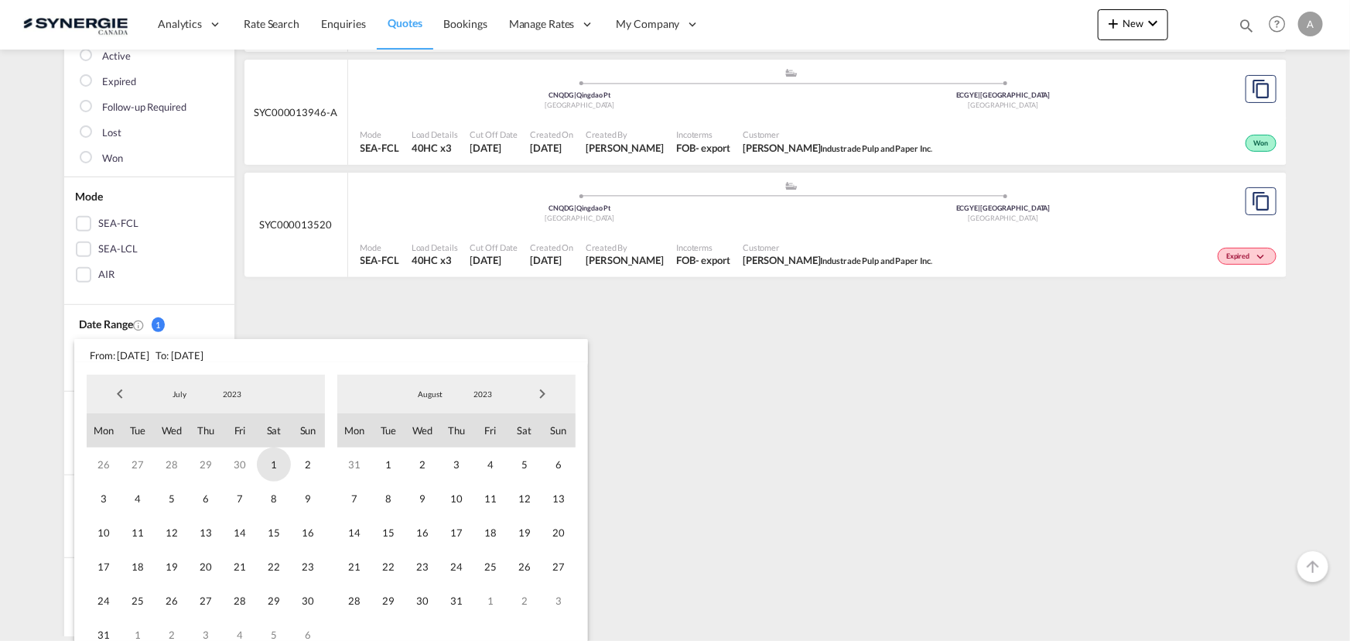
click at [273, 463] on span "1" at bounding box center [274, 464] width 34 height 34
click at [487, 391] on span "2023" at bounding box center [483, 393] width 50 height 11
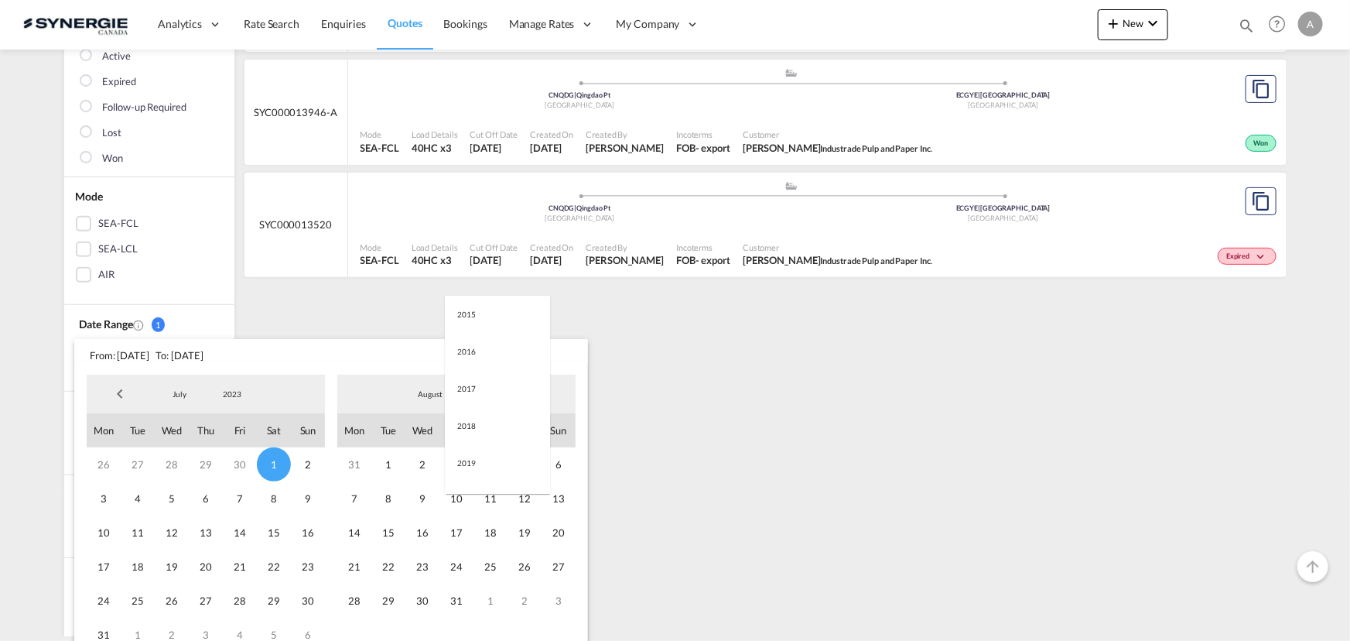
scroll to position [217, 0]
click at [472, 464] on md-option "2025" at bounding box center [497, 468] width 105 height 37
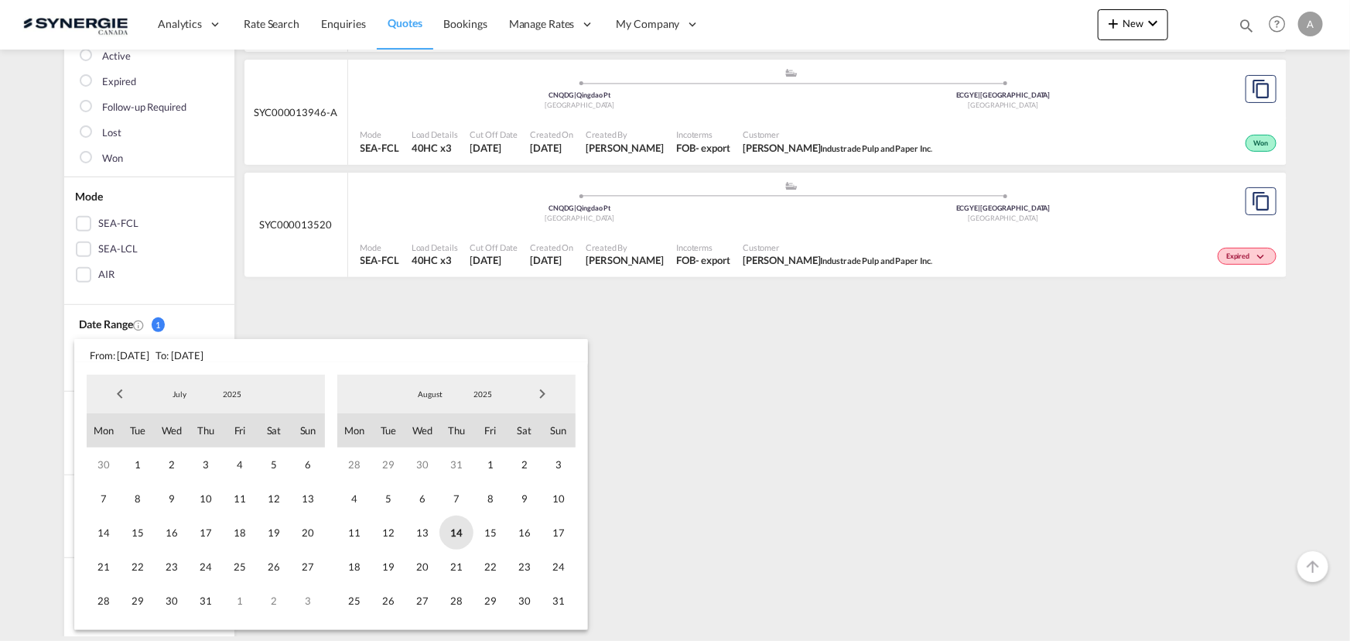
click at [451, 532] on span "14" at bounding box center [456, 532] width 34 height 34
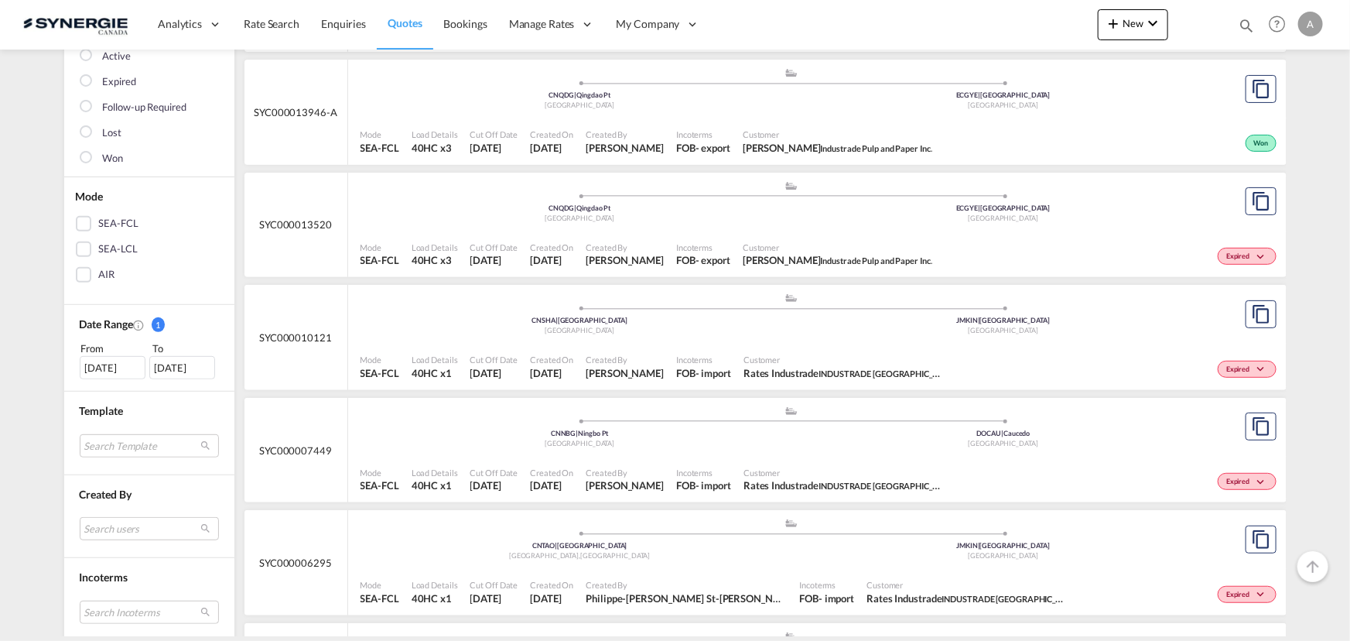
scroll to position [281, 0]
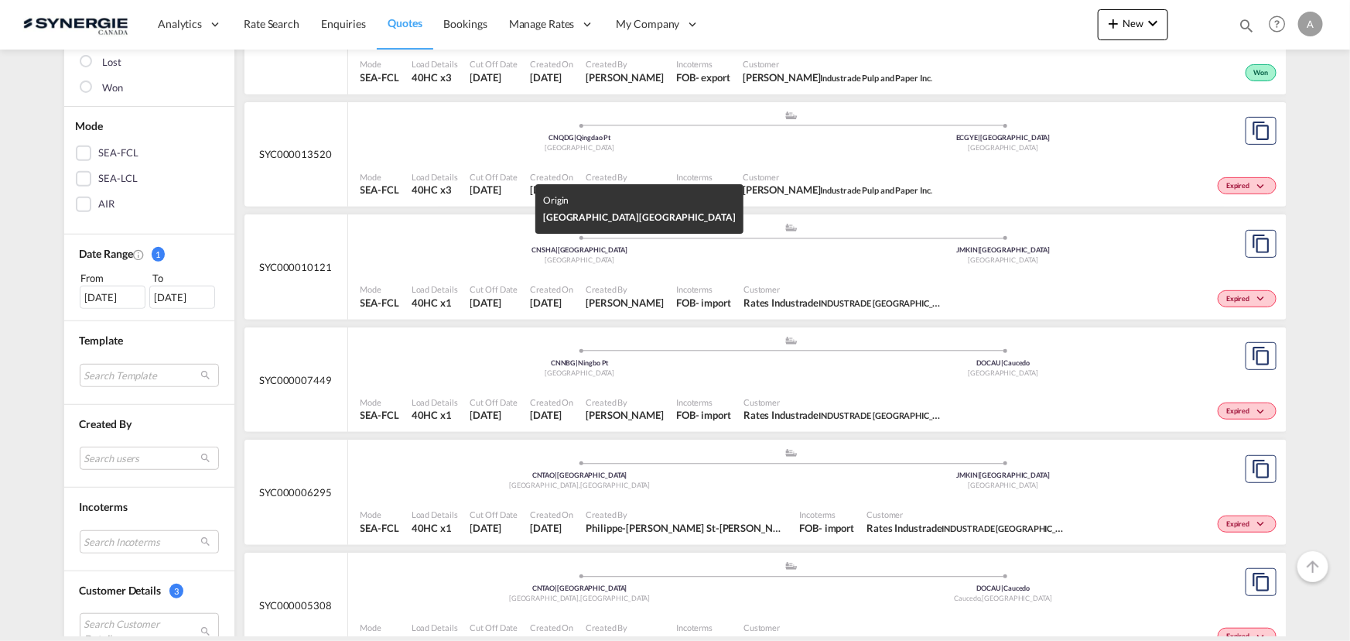
click at [707, 262] on div "[GEOGRAPHIC_DATA]" at bounding box center [580, 260] width 424 height 10
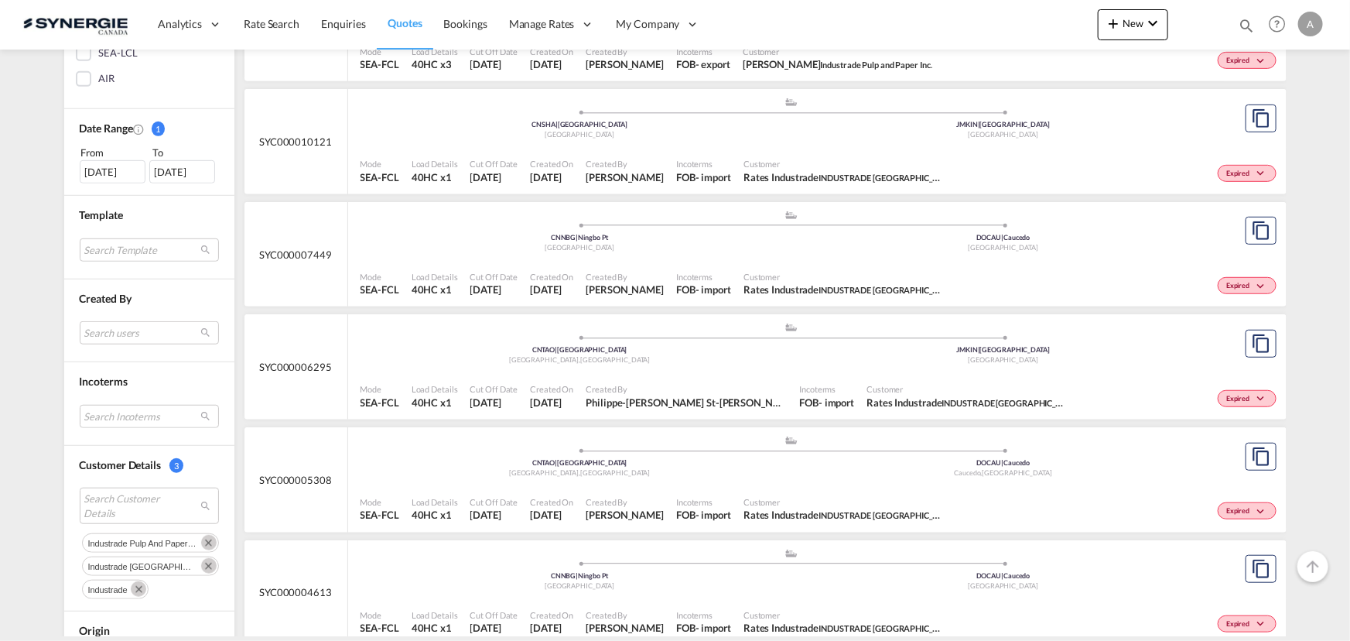
scroll to position [492, 0]
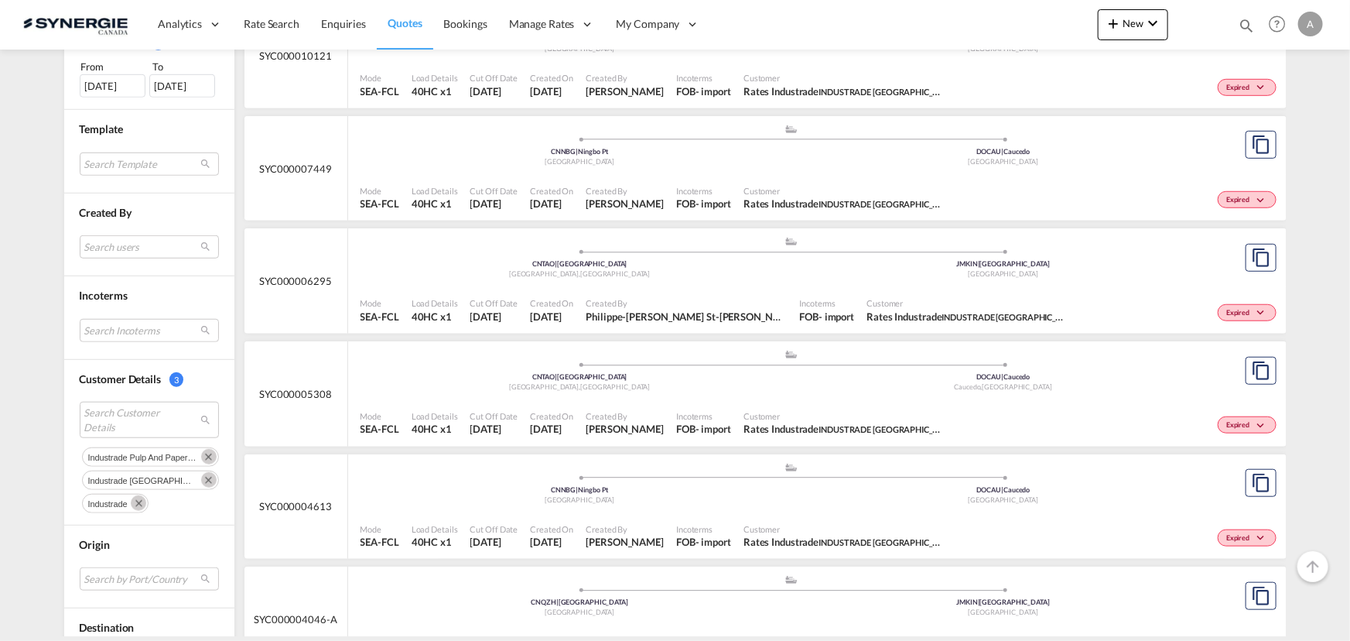
click at [197, 464] on md-chips-wrap "industrade pulp and paper inc. industrade canada industrade" at bounding box center [149, 478] width 139 height 70
click at [199, 462] on div "Chips container. Use arrow keys to select chips." at bounding box center [206, 456] width 23 height 17
click at [201, 457] on md-icon "Remove" at bounding box center [208, 456] width 15 height 15
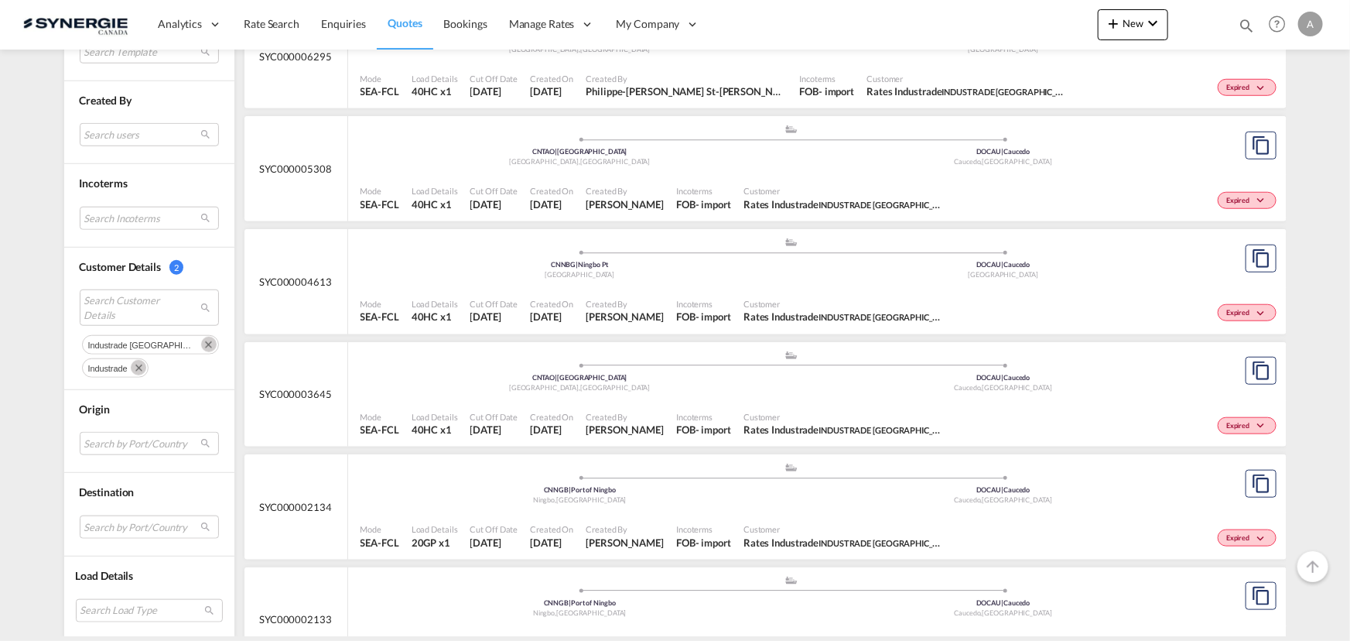
click at [201, 341] on md-icon "Remove" at bounding box center [208, 344] width 15 height 15
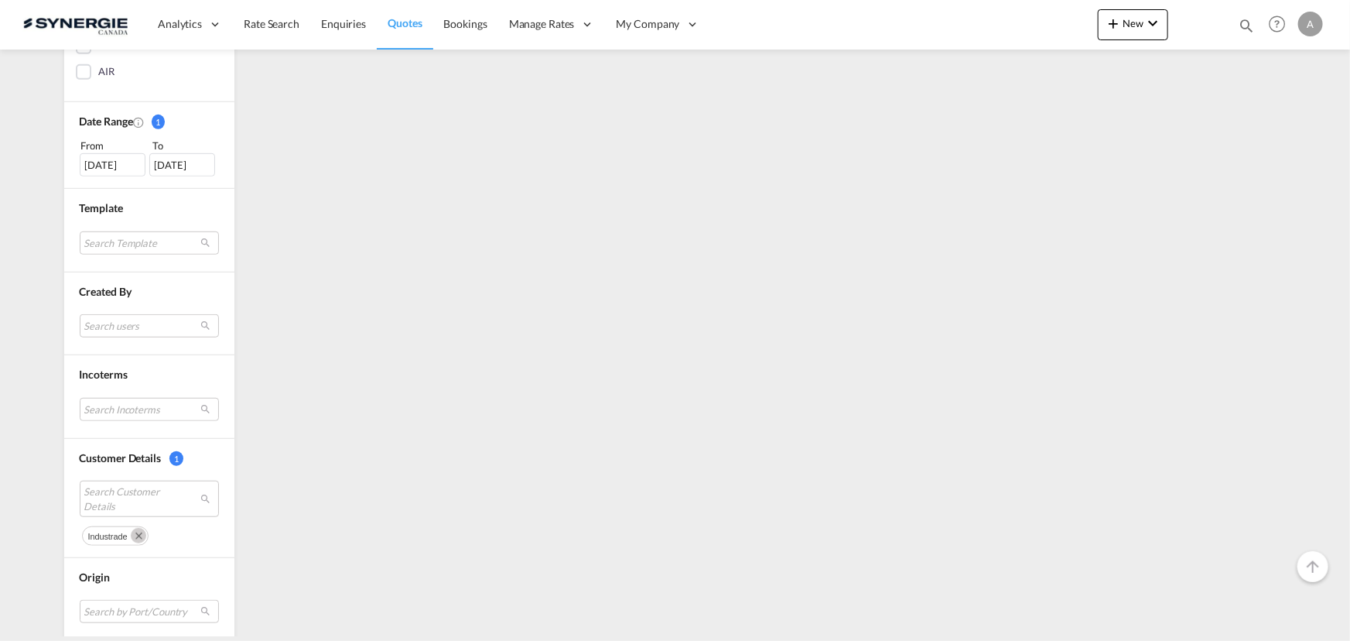
scroll to position [0, 0]
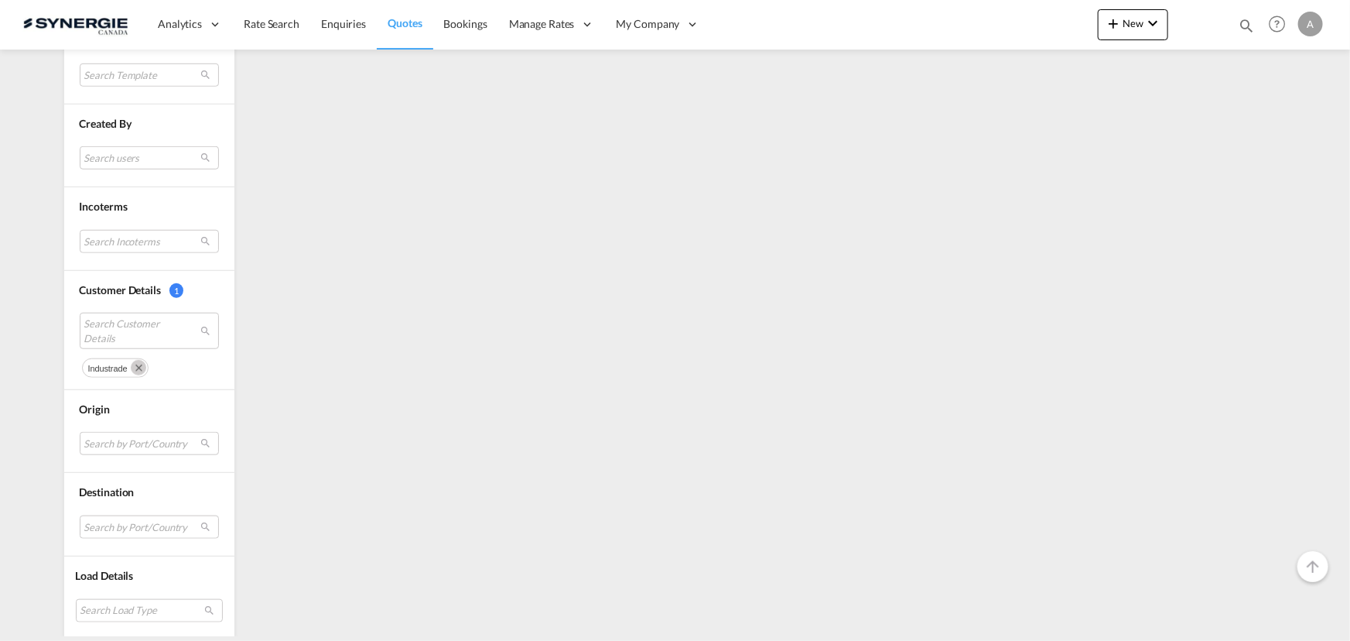
click at [141, 359] on button "Remove" at bounding box center [136, 366] width 23 height 15
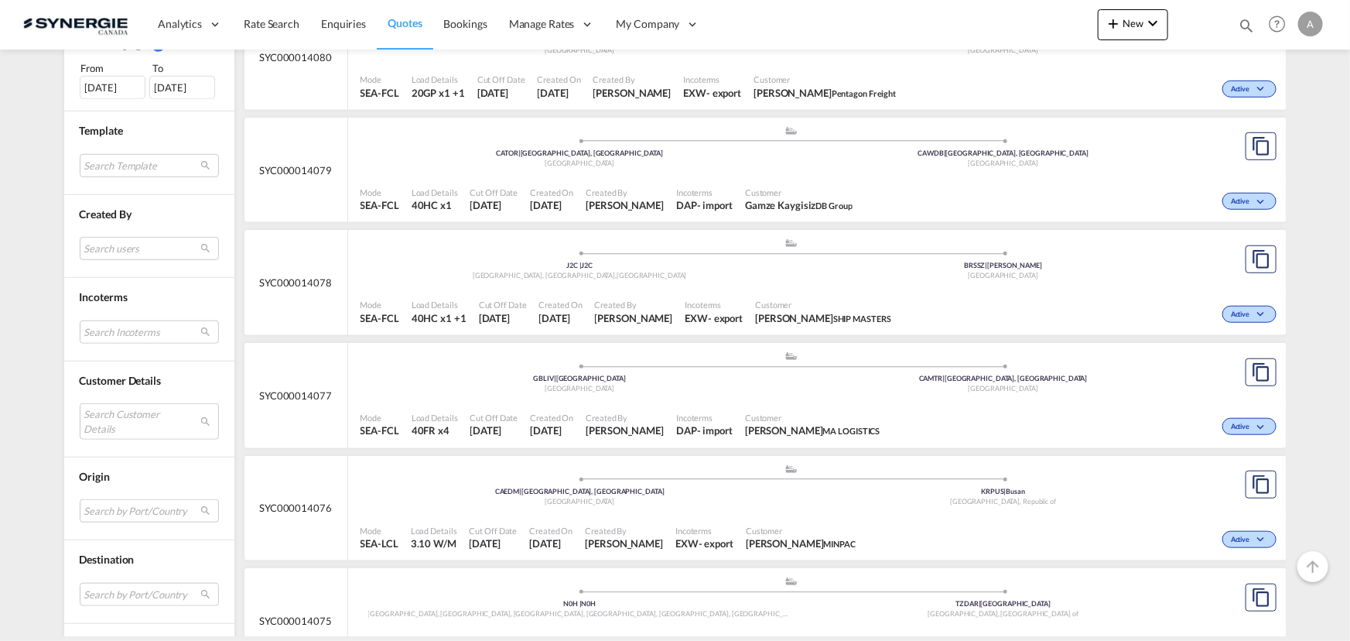
scroll to position [492, 0]
drag, startPoint x: 109, startPoint y: 417, endPoint x: 166, endPoint y: 404, distance: 58.7
click at [110, 417] on md-select "Search Customer Details" at bounding box center [149, 420] width 139 height 36
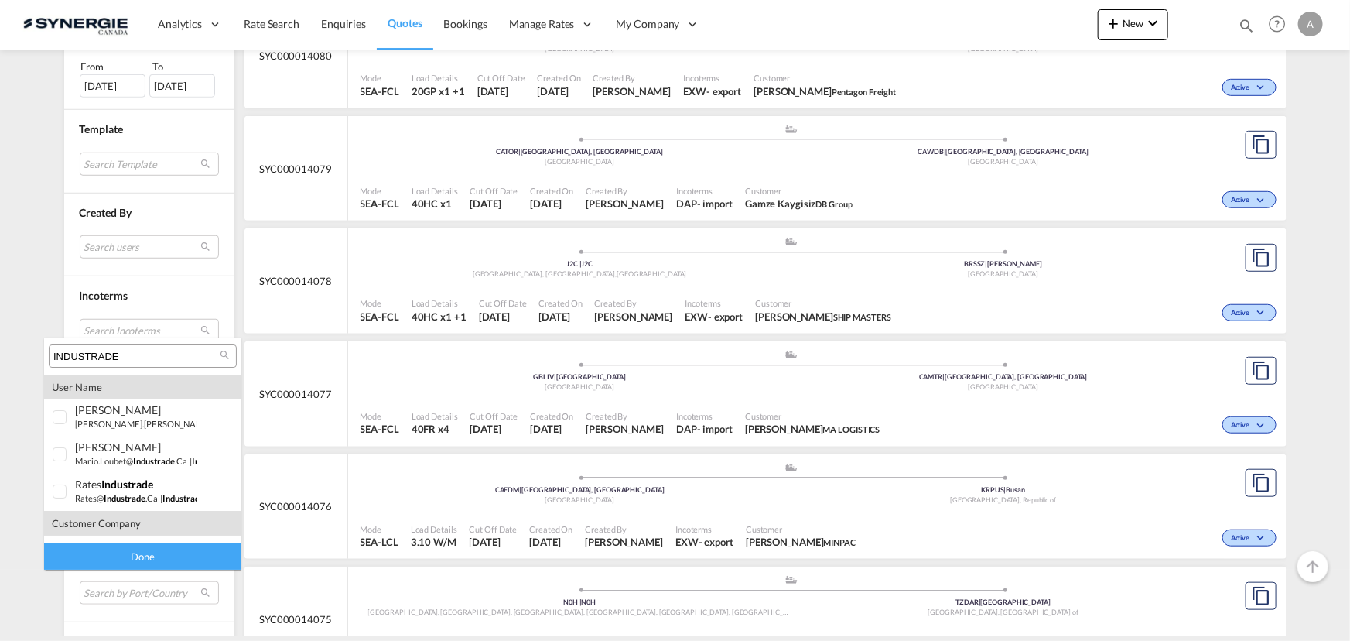
click at [122, 350] on input "INDUSTRADE" at bounding box center [136, 357] width 166 height 14
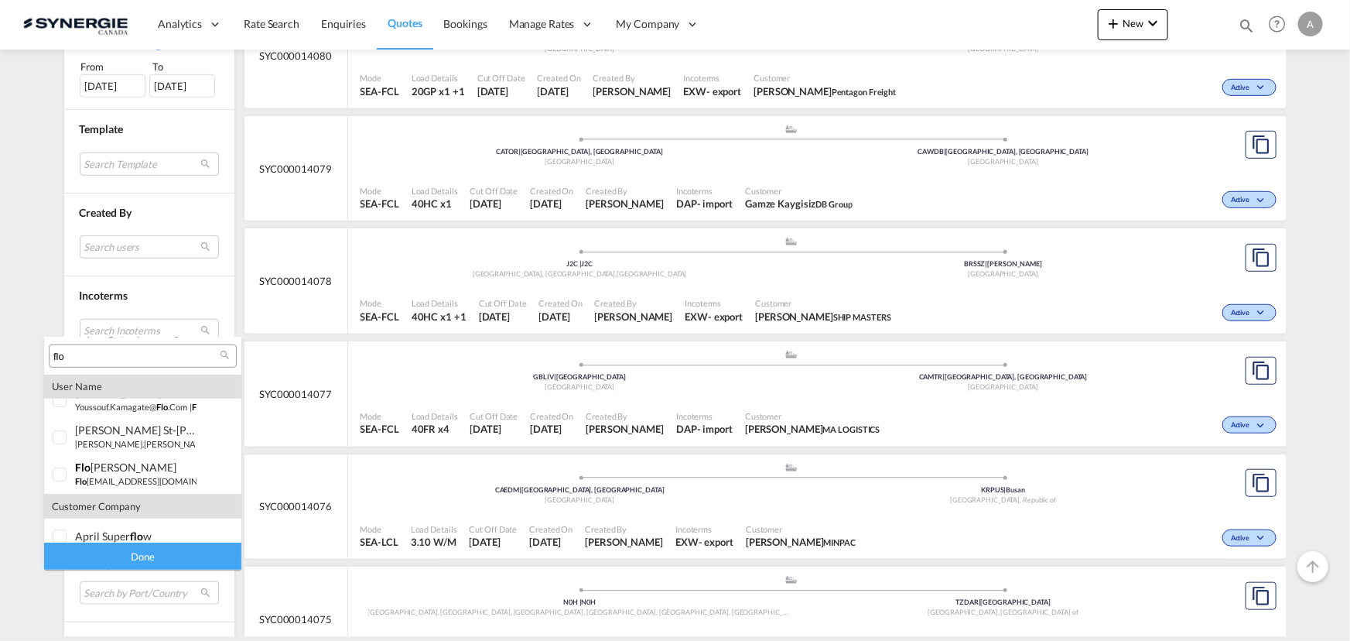
scroll to position [884, 0]
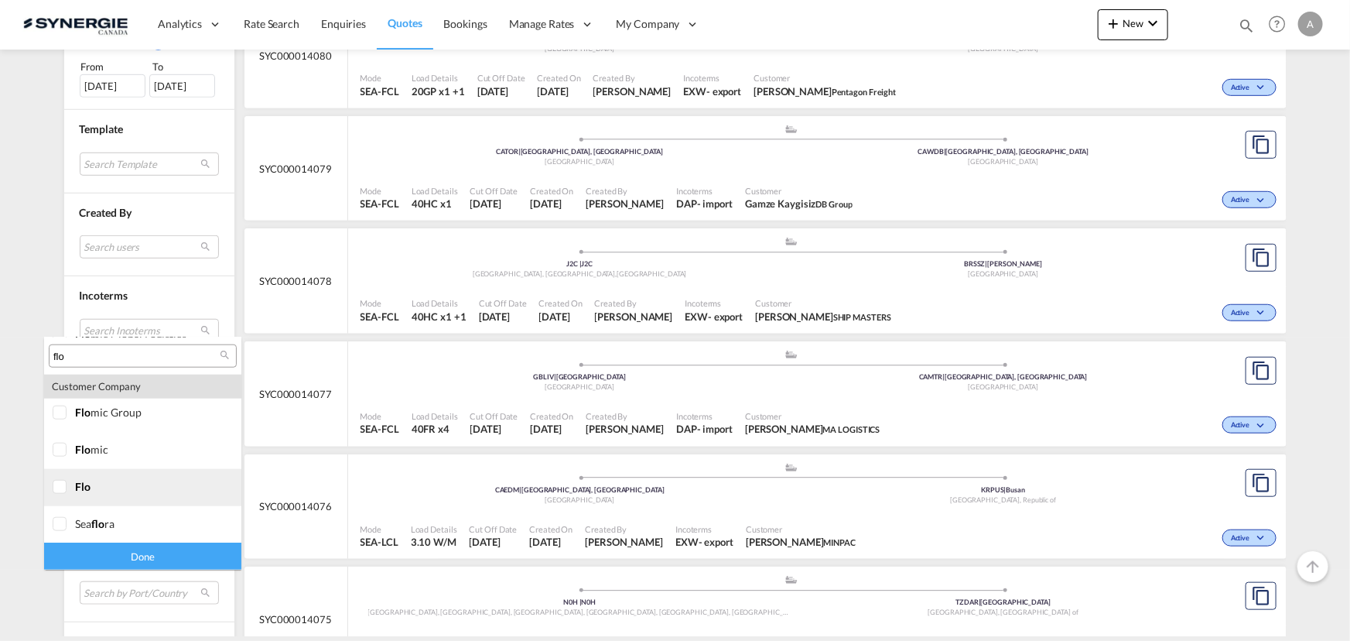
type input "flo"
click at [54, 490] on div at bounding box center [60, 487] width 15 height 15
click at [105, 553] on div "Done" at bounding box center [142, 555] width 197 height 27
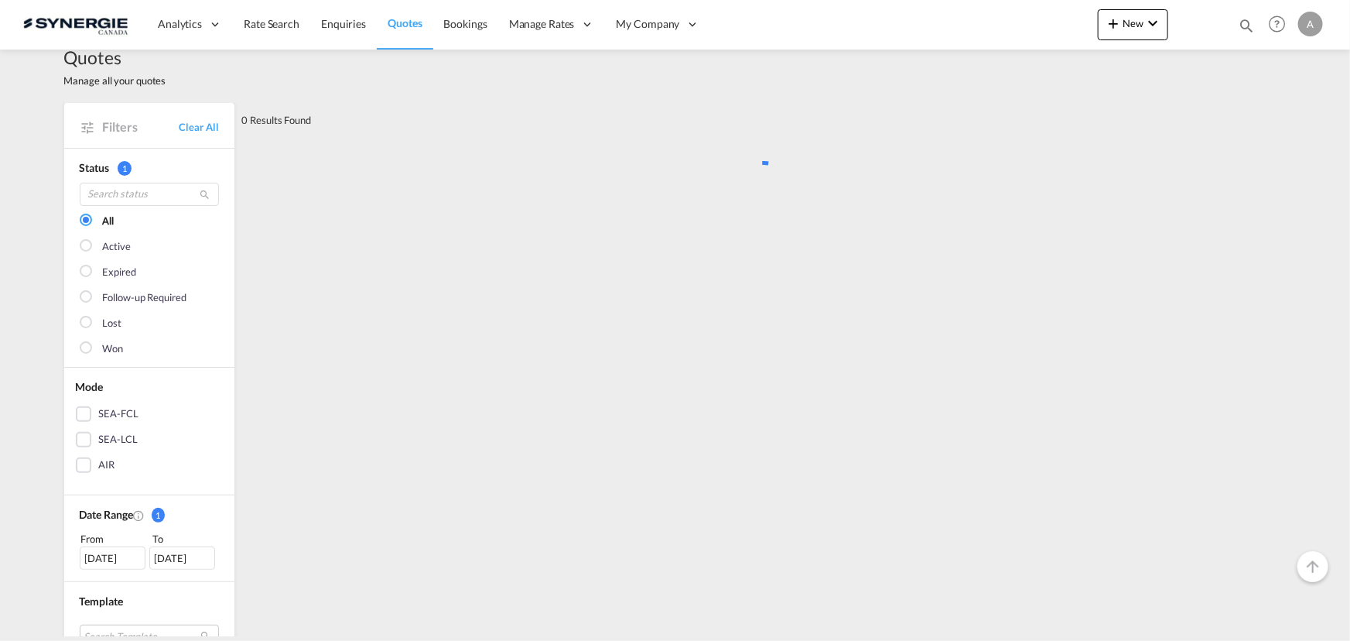
scroll to position [0, 0]
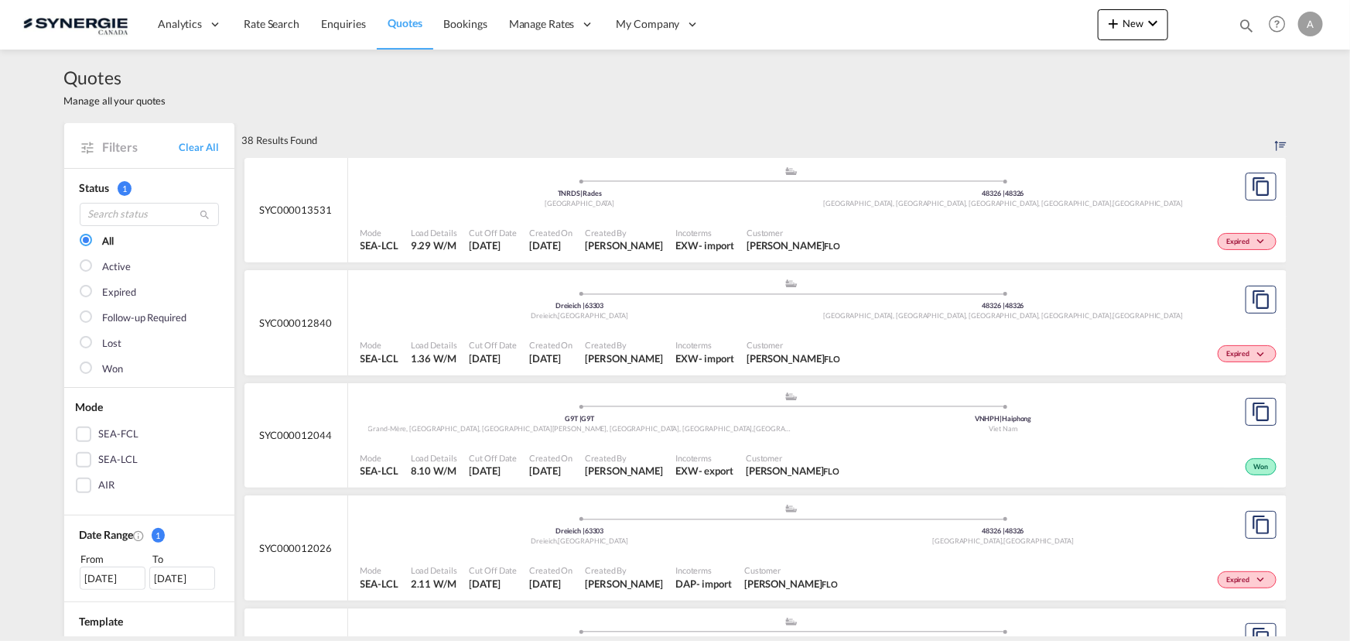
click at [811, 236] on span "Customer" at bounding box center [794, 233] width 94 height 12
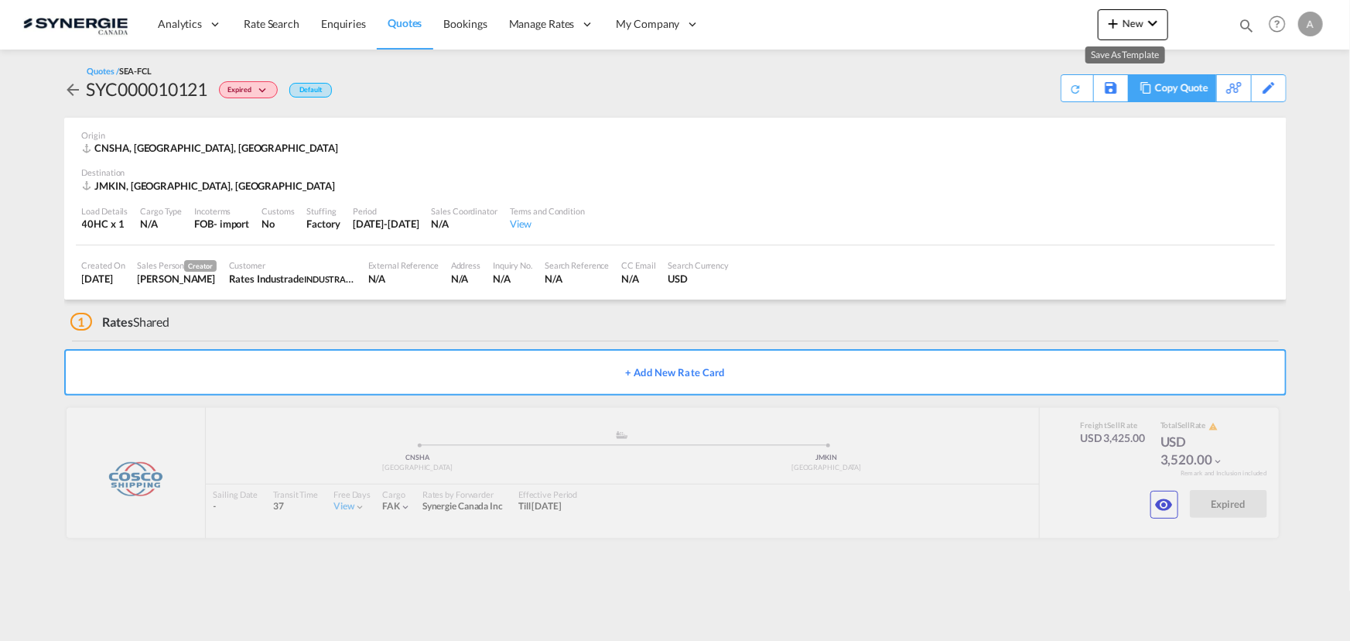
click at [1192, 88] on div "Copy Quote" at bounding box center [1181, 88] width 53 height 26
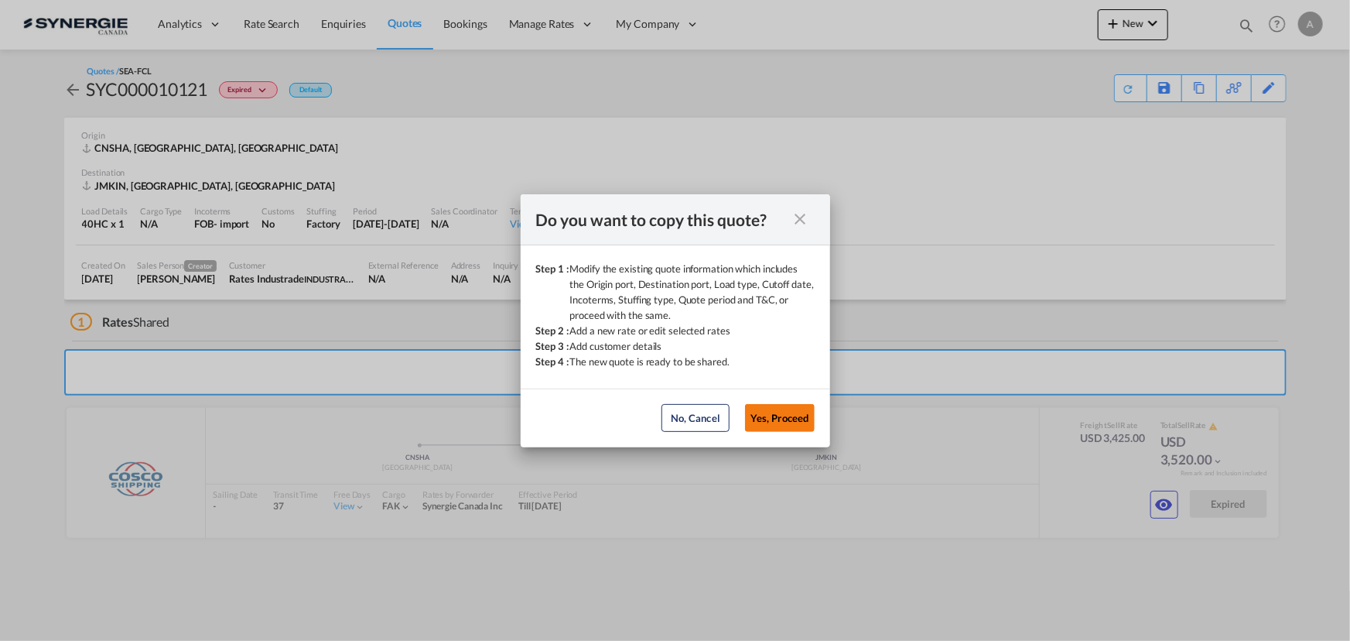
click at [788, 413] on button "Yes, Proceed" at bounding box center [780, 418] width 70 height 28
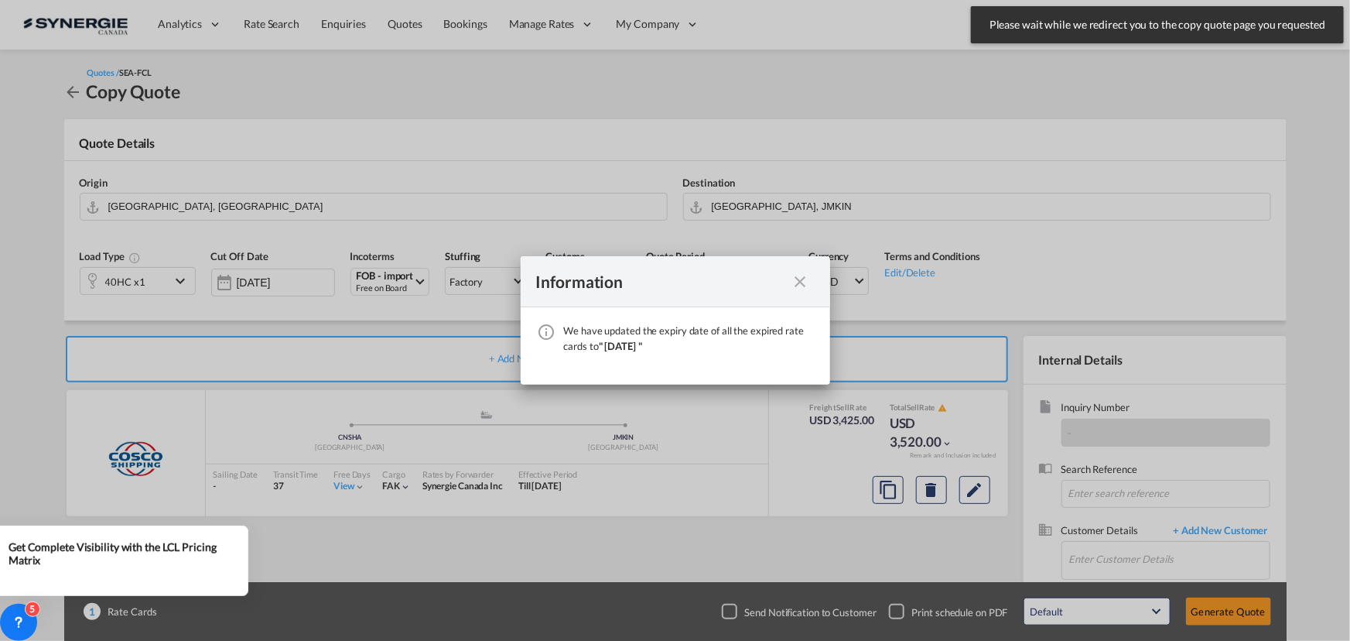
click at [804, 285] on md-icon "icon-close fg-AAA8AD cursor" at bounding box center [800, 281] width 19 height 19
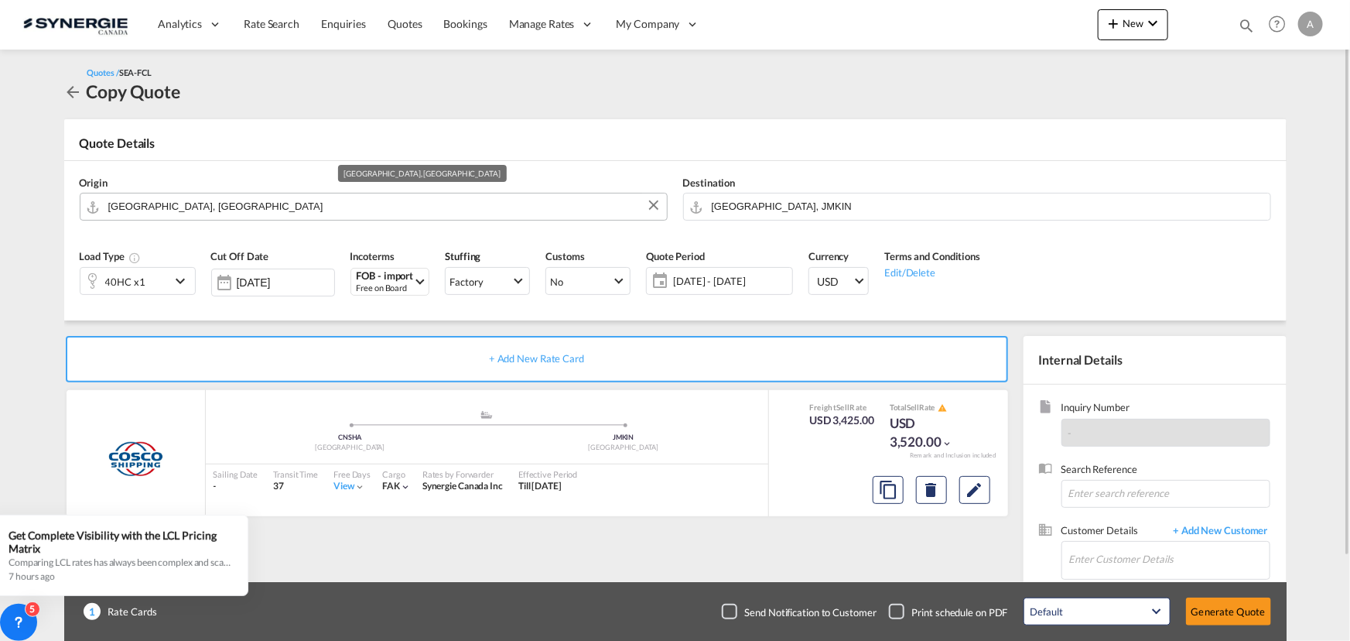
click at [202, 207] on input "[GEOGRAPHIC_DATA], [GEOGRAPHIC_DATA]" at bounding box center [383, 206] width 551 height 27
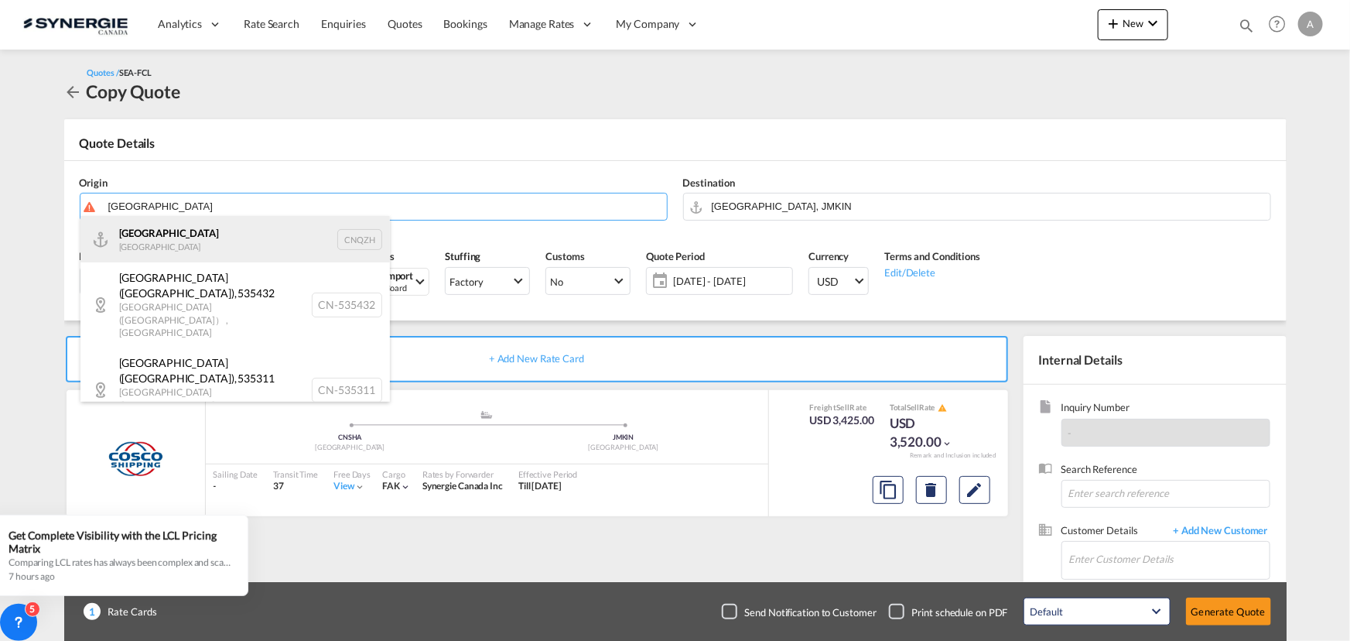
click at [150, 248] on div "Qinzhou China CNQZH" at bounding box center [234, 239] width 309 height 46
type input "Qinzhou, CNQZH"
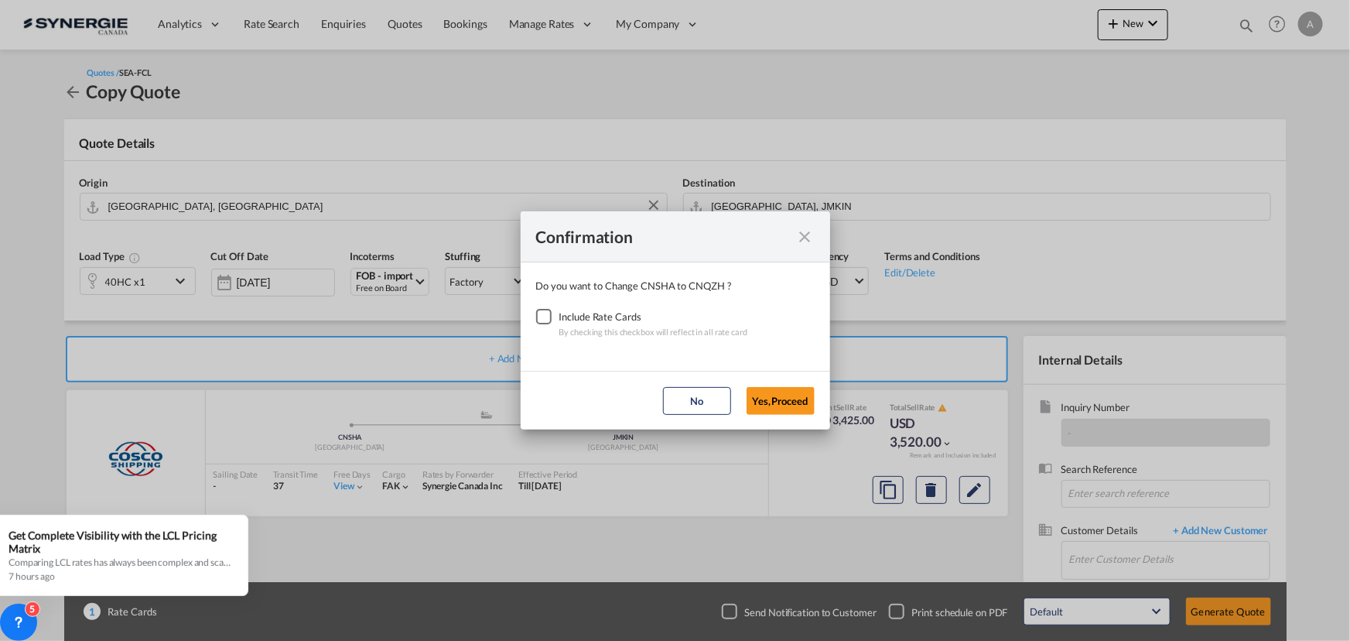
drag, startPoint x: 545, startPoint y: 323, endPoint x: 730, endPoint y: 369, distance: 189.7
click at [546, 323] on div "Checkbox No Ink" at bounding box center [543, 316] width 15 height 15
click at [775, 402] on button "Yes,Proceed" at bounding box center [781, 401] width 68 height 28
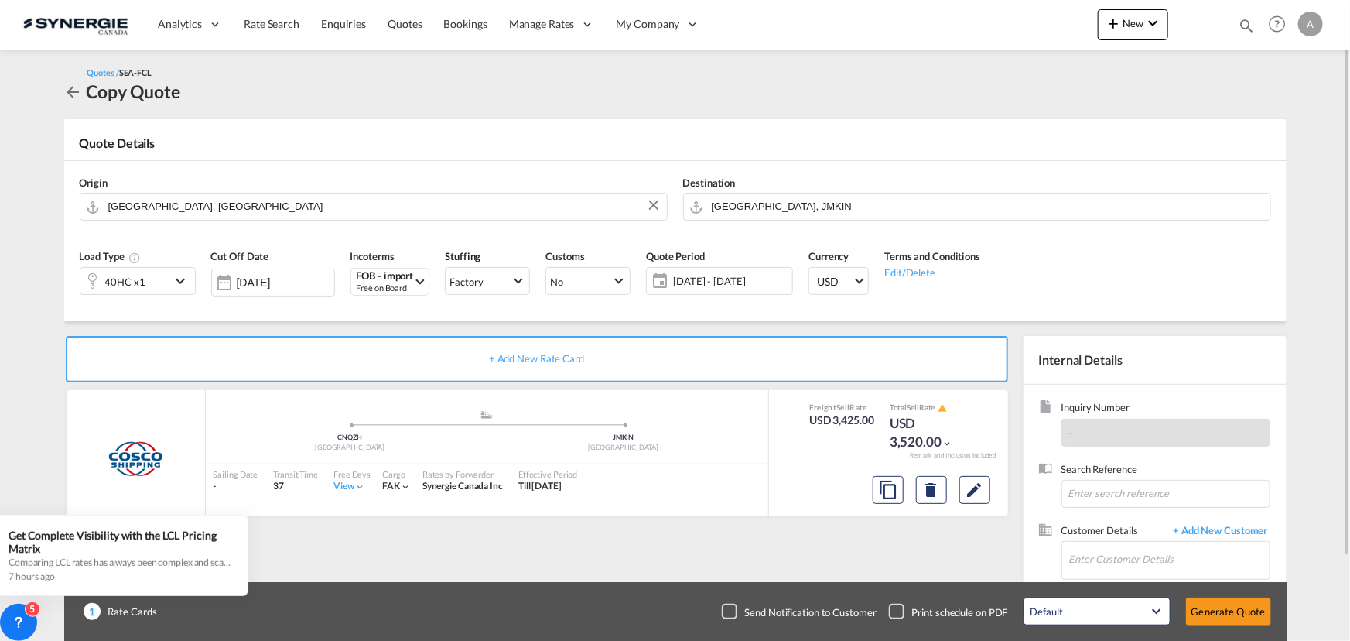
click at [154, 281] on div "40HC x1" at bounding box center [125, 281] width 90 height 26
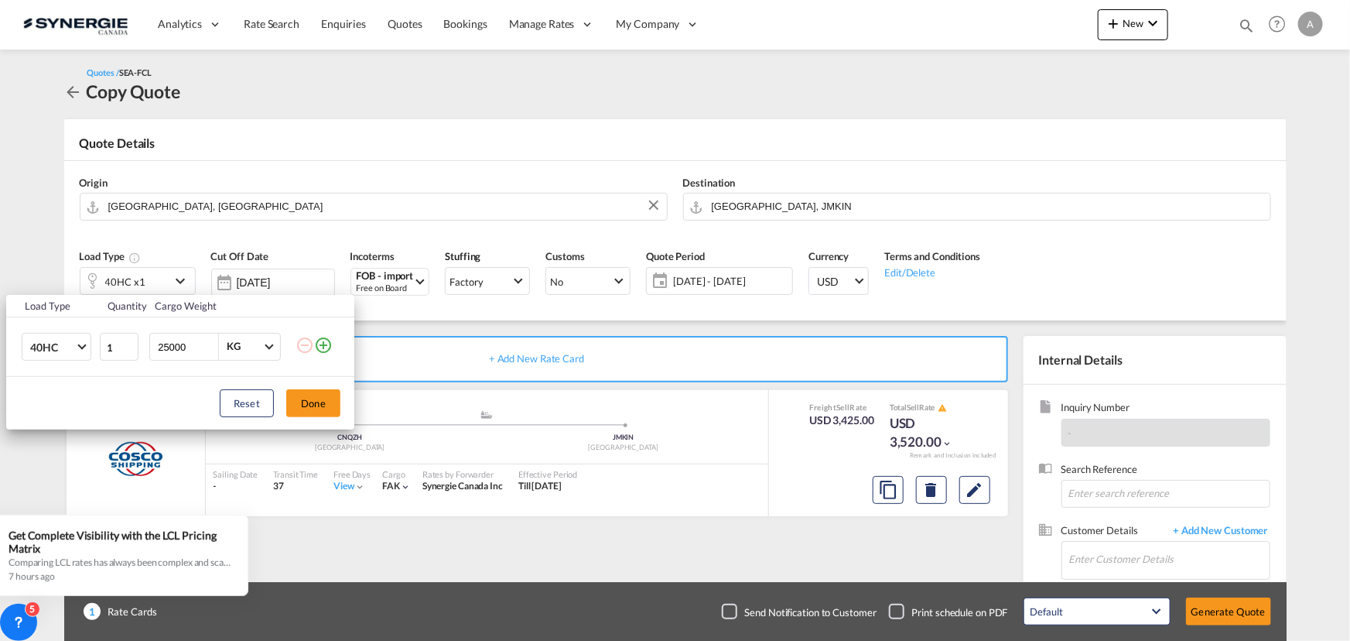
click at [191, 348] on input "25000" at bounding box center [187, 346] width 62 height 26
click at [306, 401] on button "Done" at bounding box center [313, 403] width 54 height 28
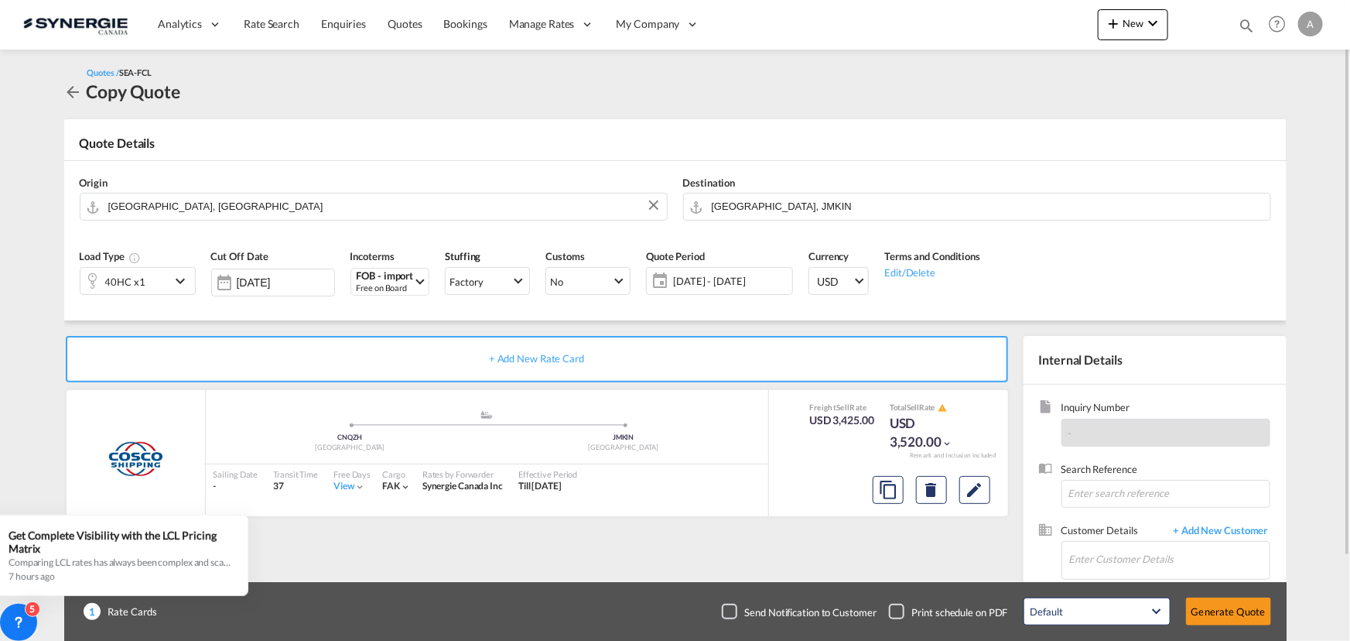
click at [734, 275] on span "14 Aug - 13 Sep 2025" at bounding box center [730, 281] width 115 height 14
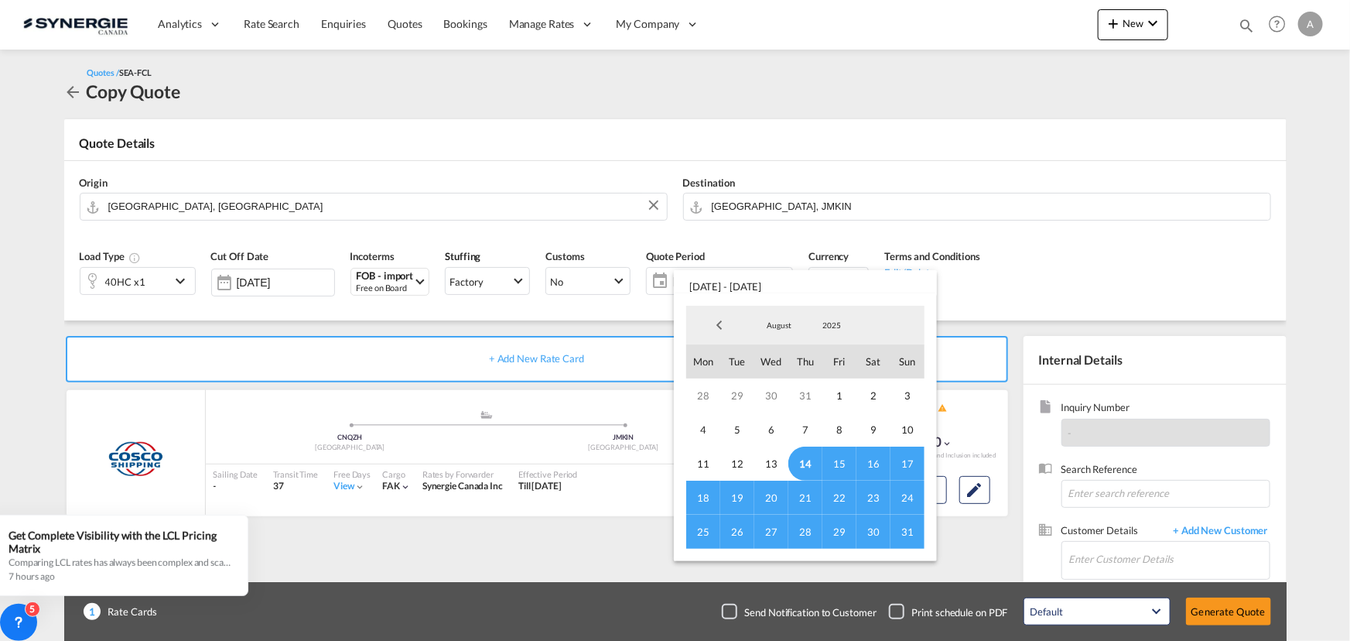
click at [801, 462] on span "14" at bounding box center [805, 463] width 34 height 34
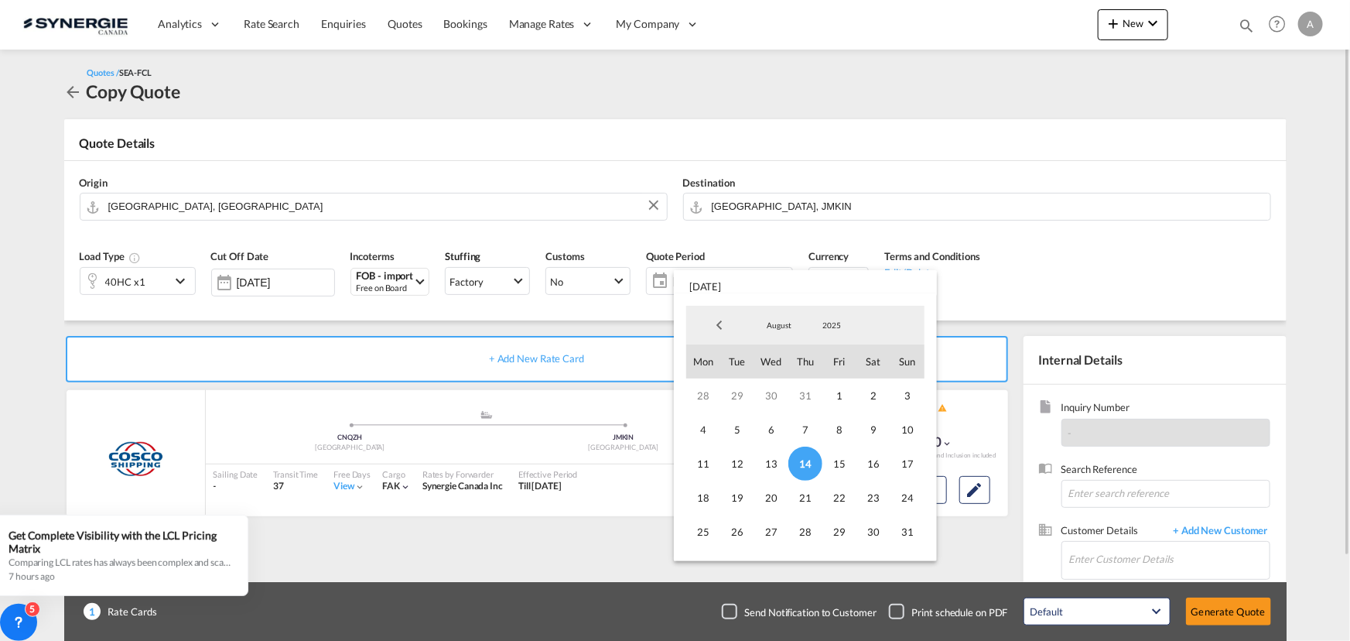
drag, startPoint x: 905, startPoint y: 533, endPoint x: 944, endPoint y: 526, distance: 39.3
click at [905, 534] on span "31" at bounding box center [908, 531] width 34 height 34
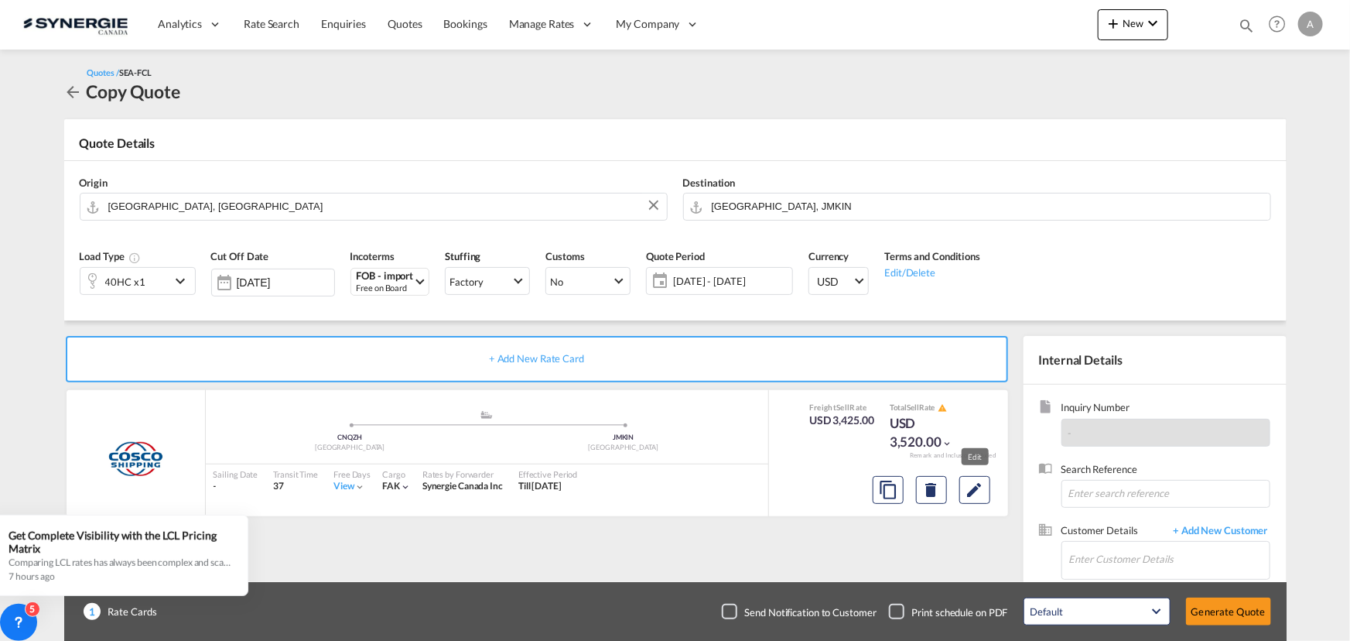
drag, startPoint x: 975, startPoint y: 493, endPoint x: 971, endPoint y: 449, distance: 44.3
click at [975, 493] on md-icon "Edit" at bounding box center [975, 489] width 19 height 19
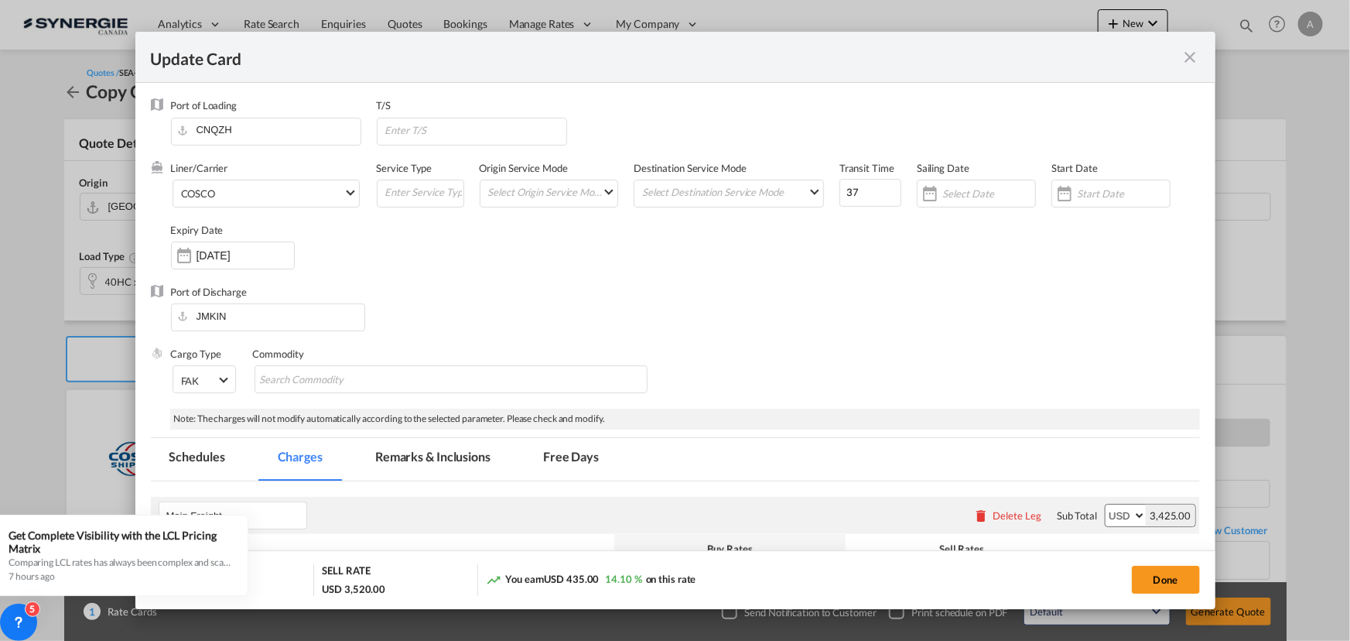
select select "per container"
select select "per B/L"
click at [457, 461] on md-tab-item "Remarks & Inclusions" at bounding box center [433, 459] width 152 height 43
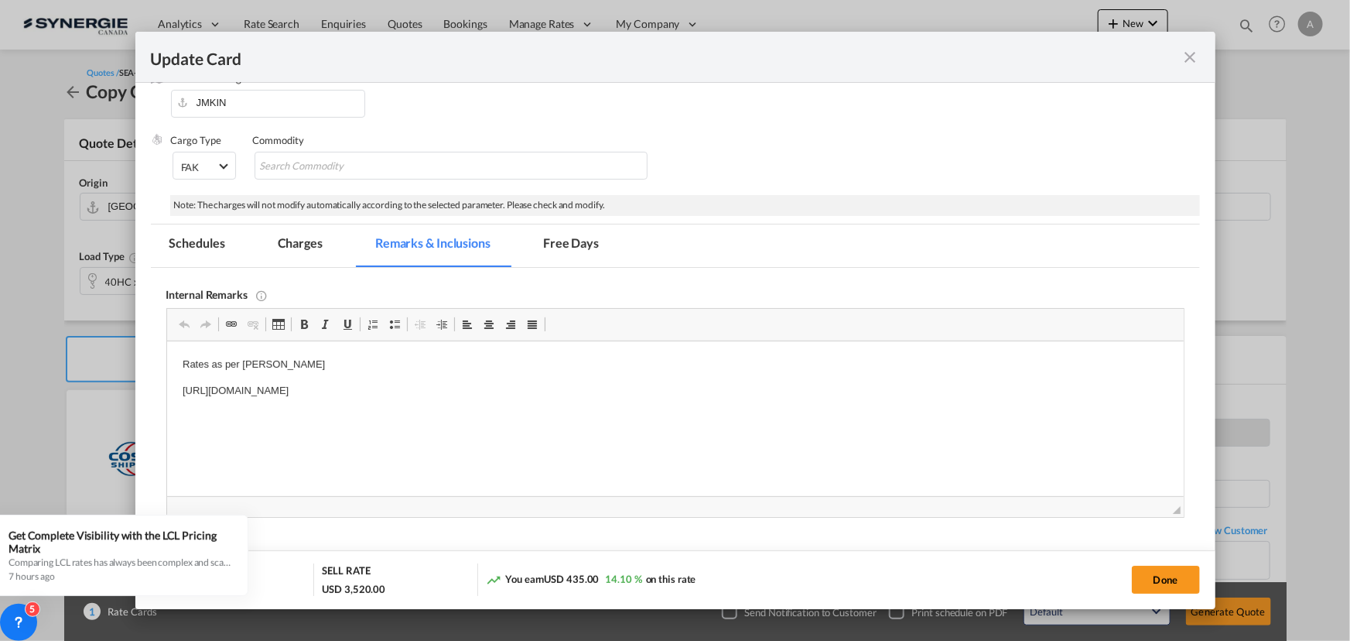
scroll to position [232, 0]
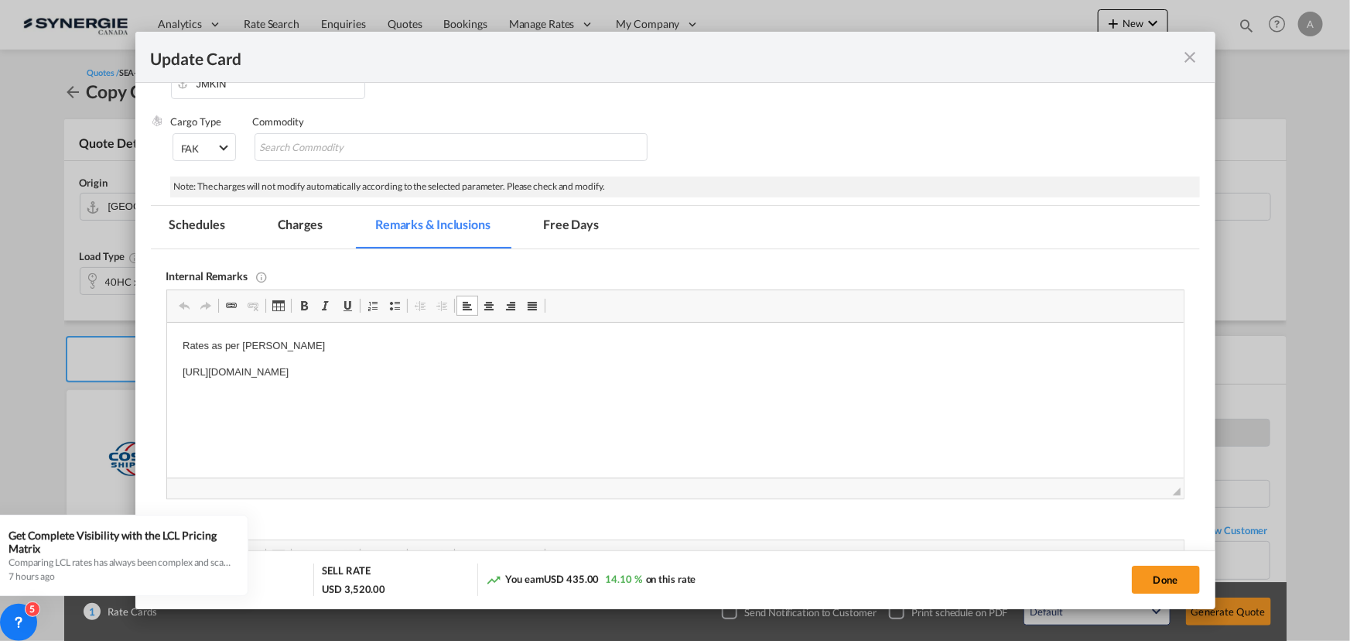
drag, startPoint x: 181, startPoint y: 374, endPoint x: 716, endPoint y: 365, distance: 535.5
click at [716, 365] on html "Rates as per Everok https://app.frontapp.com/open/cnv_p532pqn?key=x1Gys7cokhFOM…" at bounding box center [674, 359] width 1017 height 73
drag, startPoint x: 321, startPoint y: 355, endPoint x: 210, endPoint y: 350, distance: 111.5
click at [210, 350] on body "Rates as per Everok" at bounding box center [675, 359] width 986 height 43
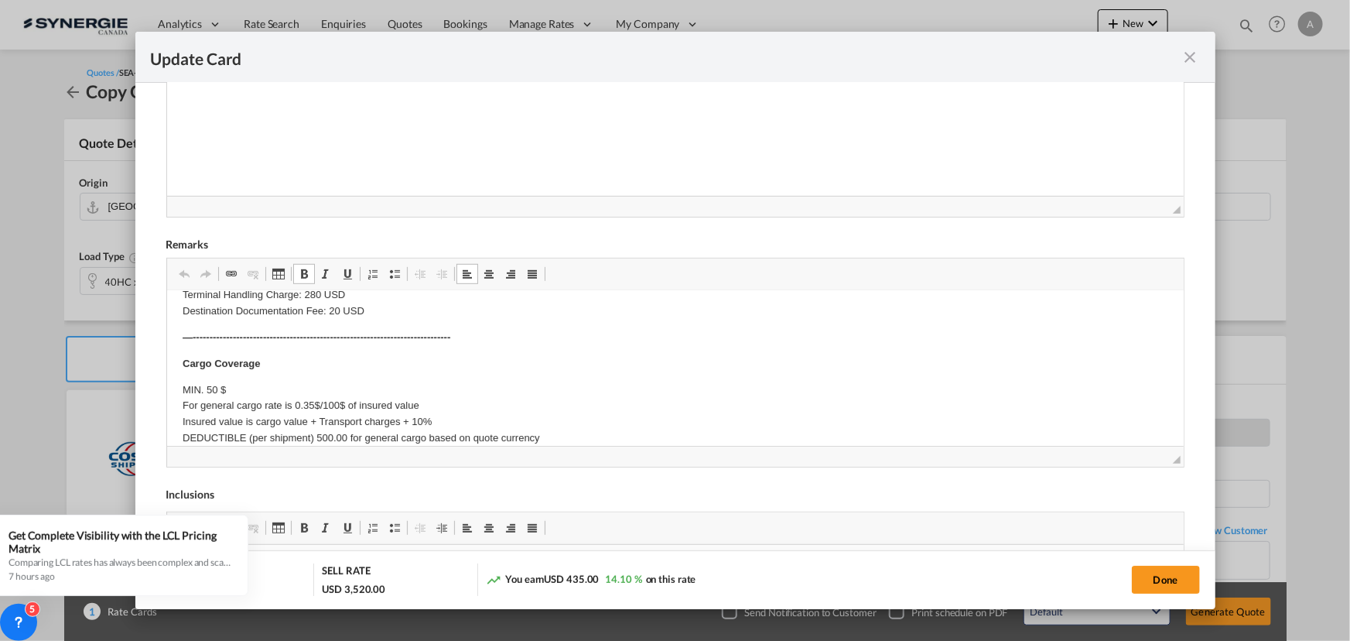
scroll to position [129, 0]
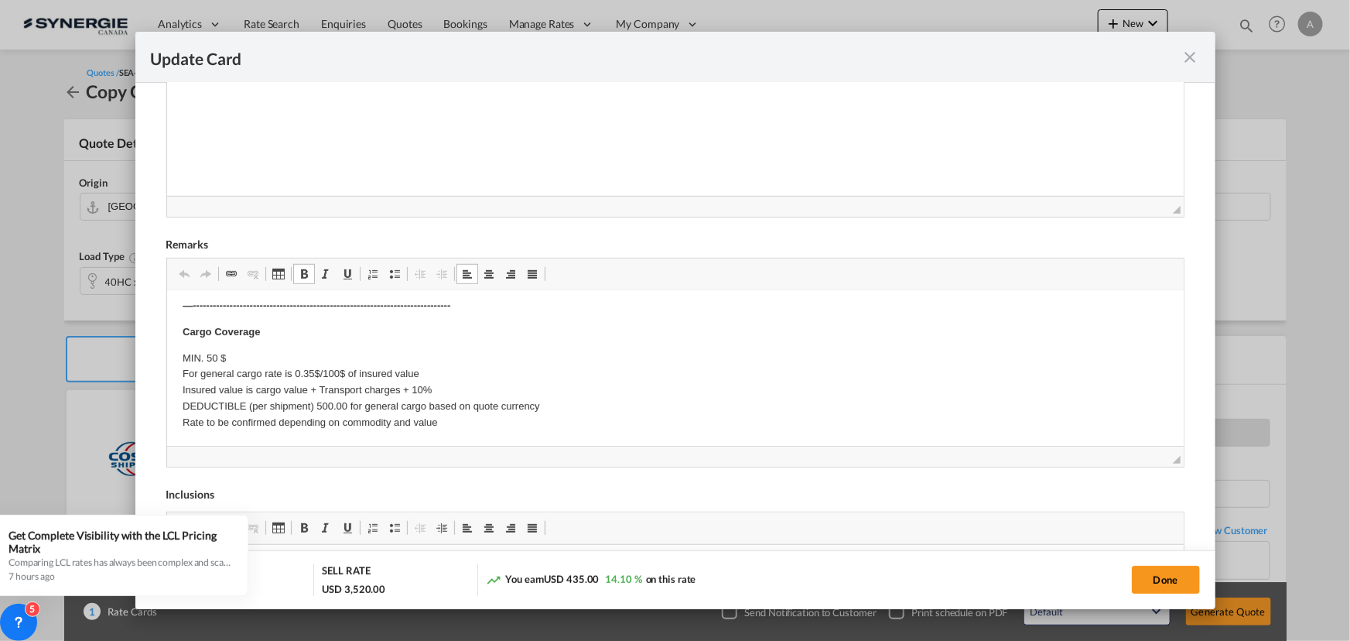
drag, startPoint x: 1157, startPoint y: 574, endPoint x: 1154, endPoint y: 561, distance: 13.4
click at [1157, 574] on button "Done" at bounding box center [1166, 580] width 68 height 28
type input "12 Sep 2025"
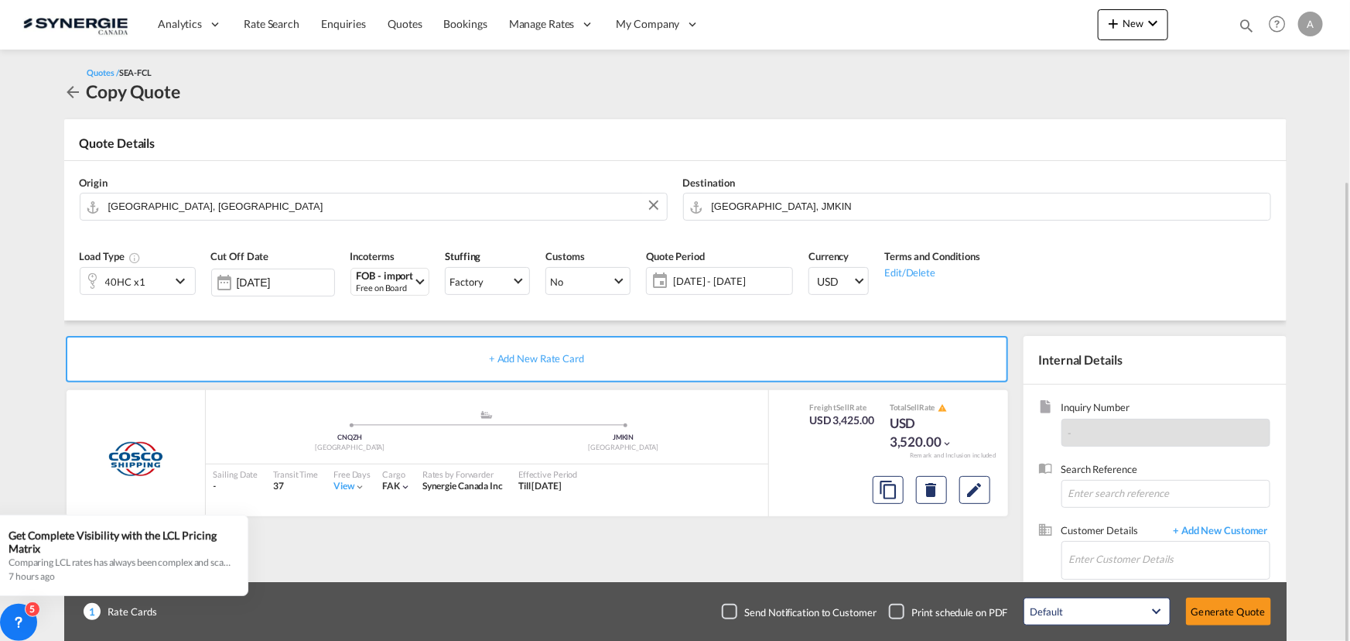
scroll to position [96, 0]
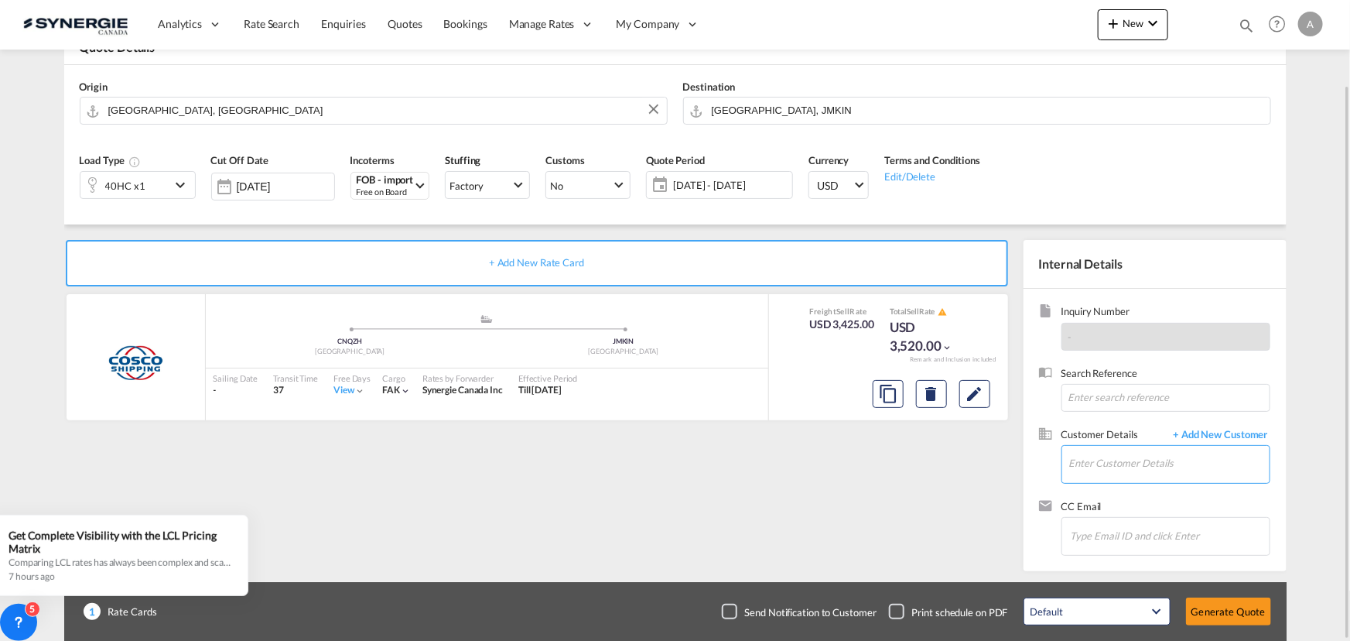
click at [1102, 462] on input "Enter Customer Details" at bounding box center [1169, 463] width 200 height 35
type input "ARTURO"
click at [1220, 433] on span "+ Add New Customer" at bounding box center [1218, 436] width 104 height 18
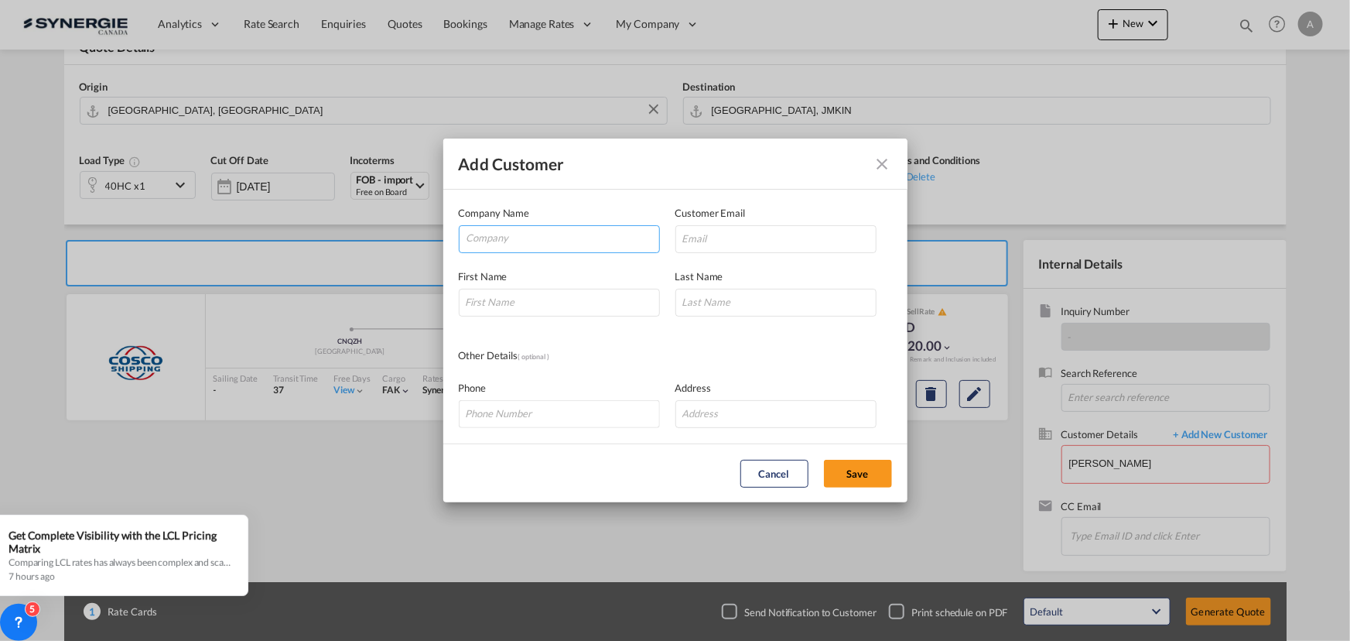
drag, startPoint x: 592, startPoint y: 251, endPoint x: 592, endPoint y: 243, distance: 8.5
click at [592, 251] on md-autocomplete-wrap "Add Customer Company ..." at bounding box center [562, 241] width 193 height 31
click at [591, 241] on input "Company" at bounding box center [563, 237] width 193 height 23
type input "INDUSTRADE"
paste input "arturo.zambrano@industrade.ca"
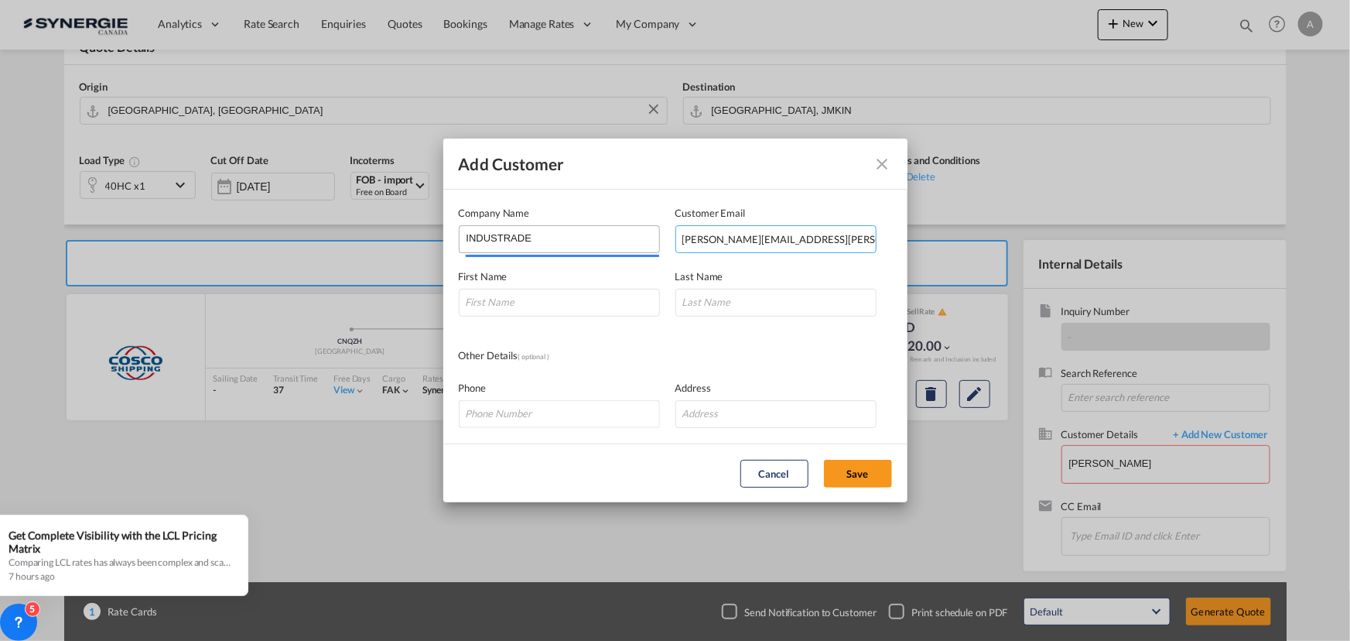
type input "arturo.zambrano@industrade.ca"
type input "ARTURO"
type input "ZAMBRANO"
click at [848, 464] on button "Save" at bounding box center [858, 474] width 68 height 28
type input "INDUSTRADE, ARTURO ZAMBRANO, arturo.zambrano@industrade.ca"
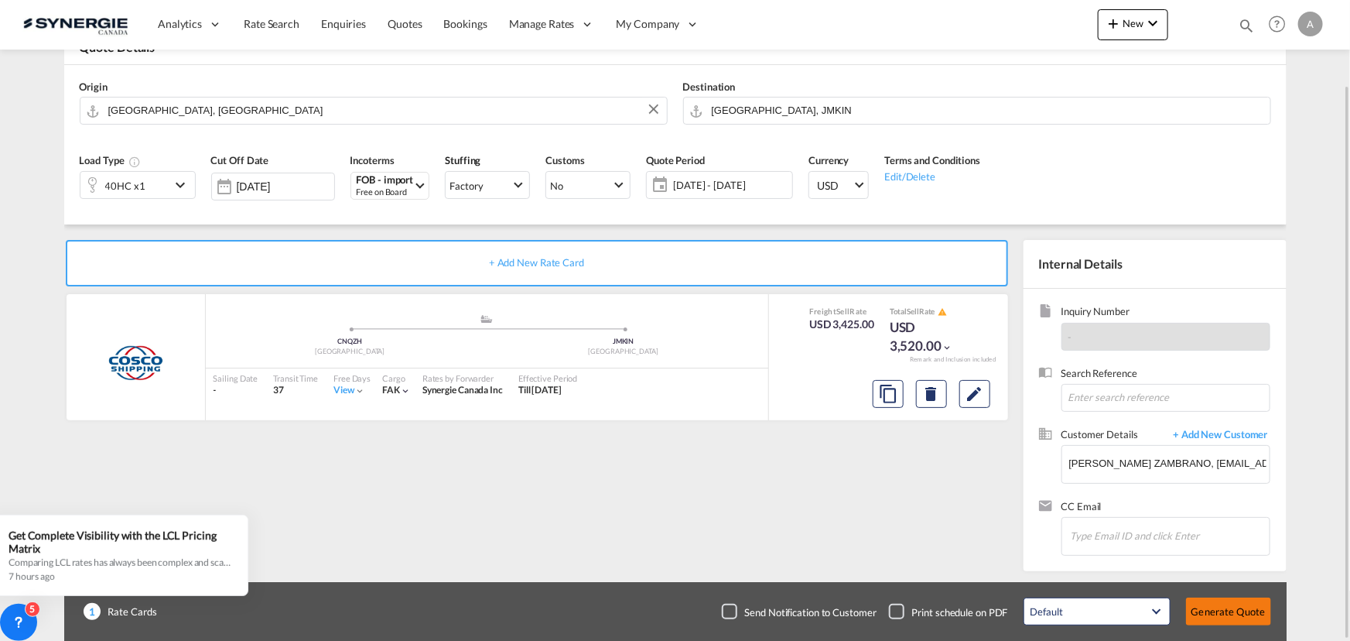
click at [1227, 607] on button "Generate Quote" at bounding box center [1228, 611] width 85 height 28
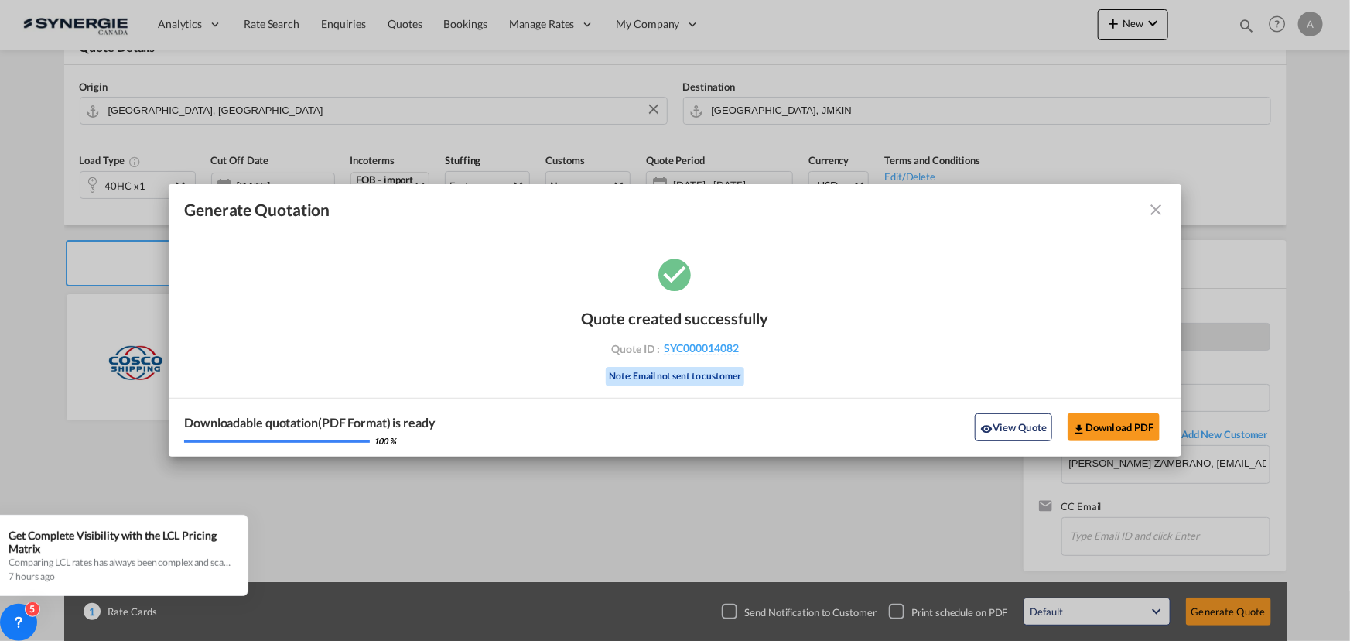
drag, startPoint x: 1039, startPoint y: 426, endPoint x: 1225, endPoint y: 402, distance: 187.2
click at [1039, 426] on button "View Quote" at bounding box center [1013, 427] width 77 height 28
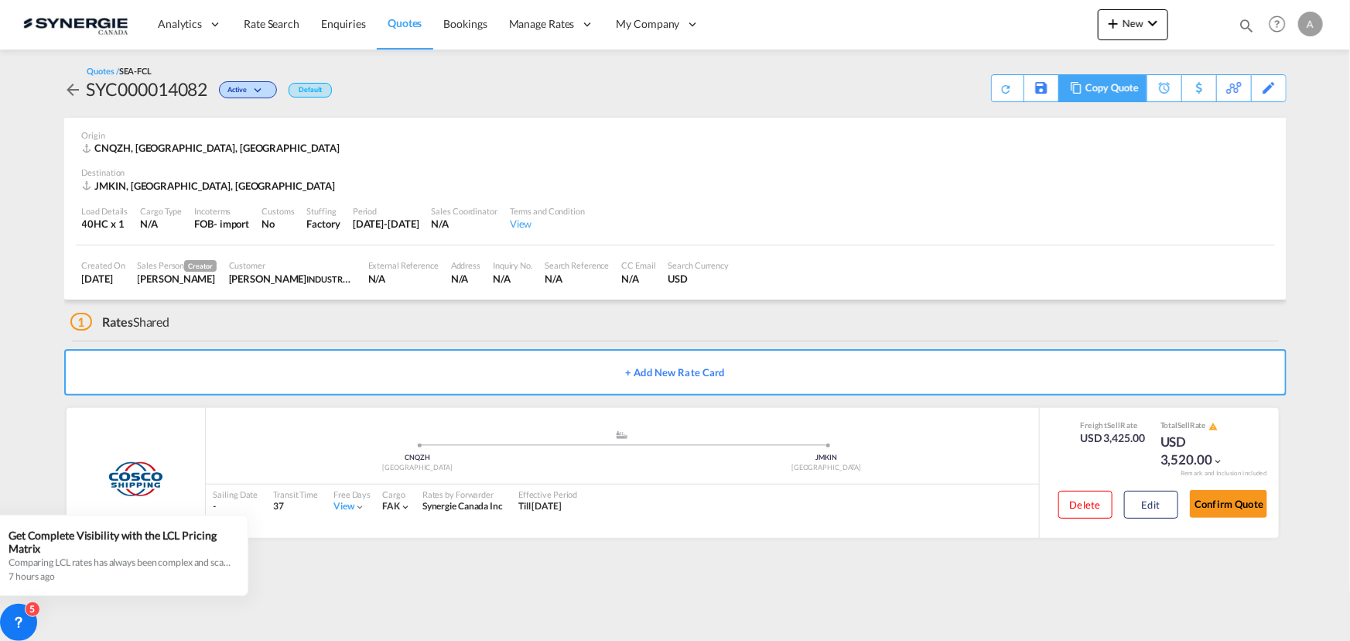
click at [1134, 91] on div "Copy Quote" at bounding box center [1111, 88] width 53 height 26
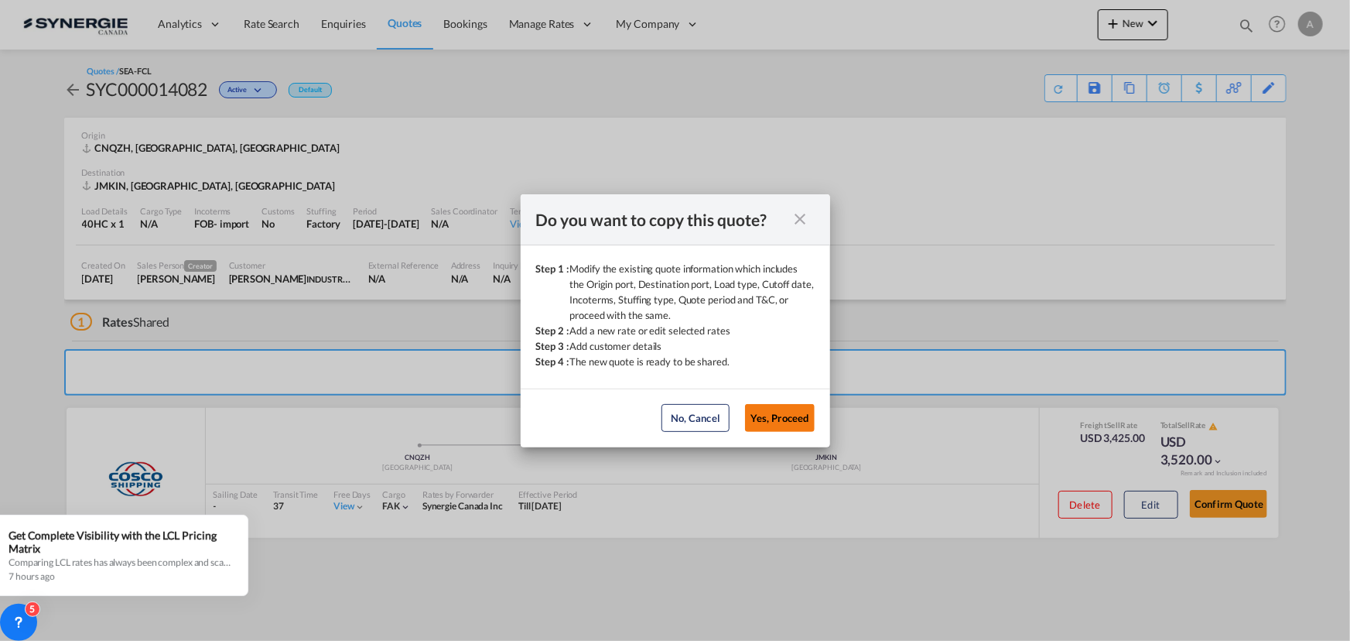
click at [774, 415] on button "Yes, Proceed" at bounding box center [780, 418] width 70 height 28
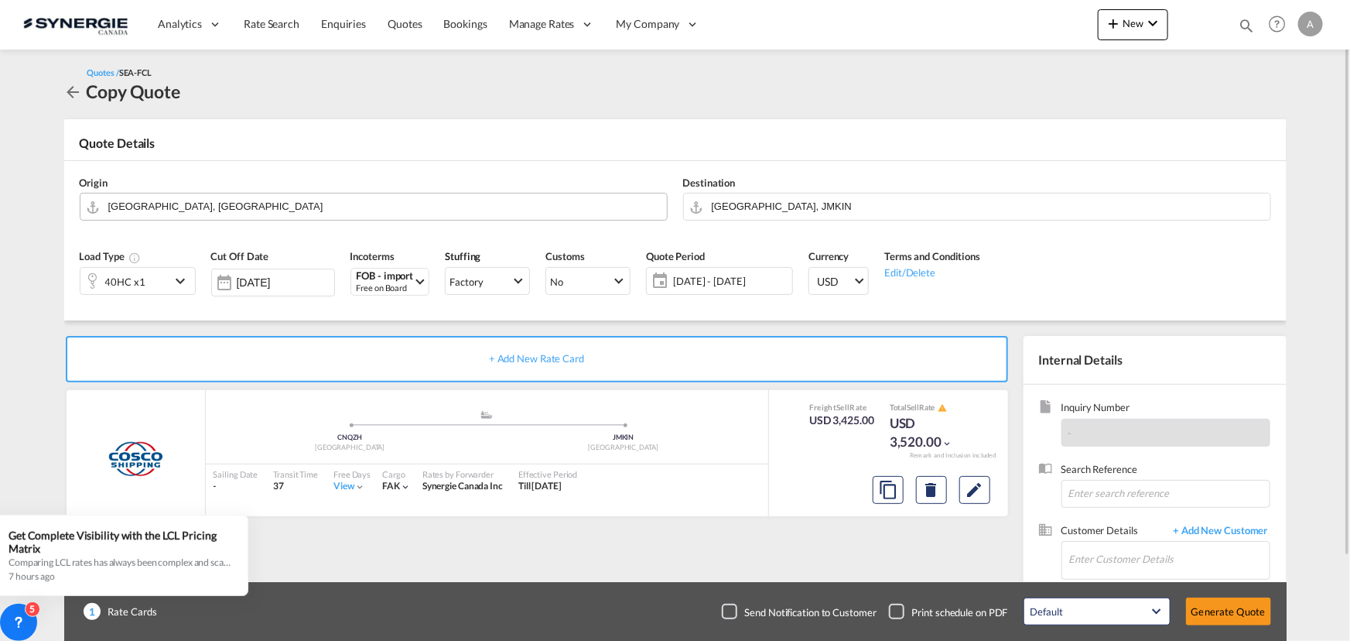
click at [313, 214] on input "Qinzhou, CNQZH" at bounding box center [383, 206] width 551 height 27
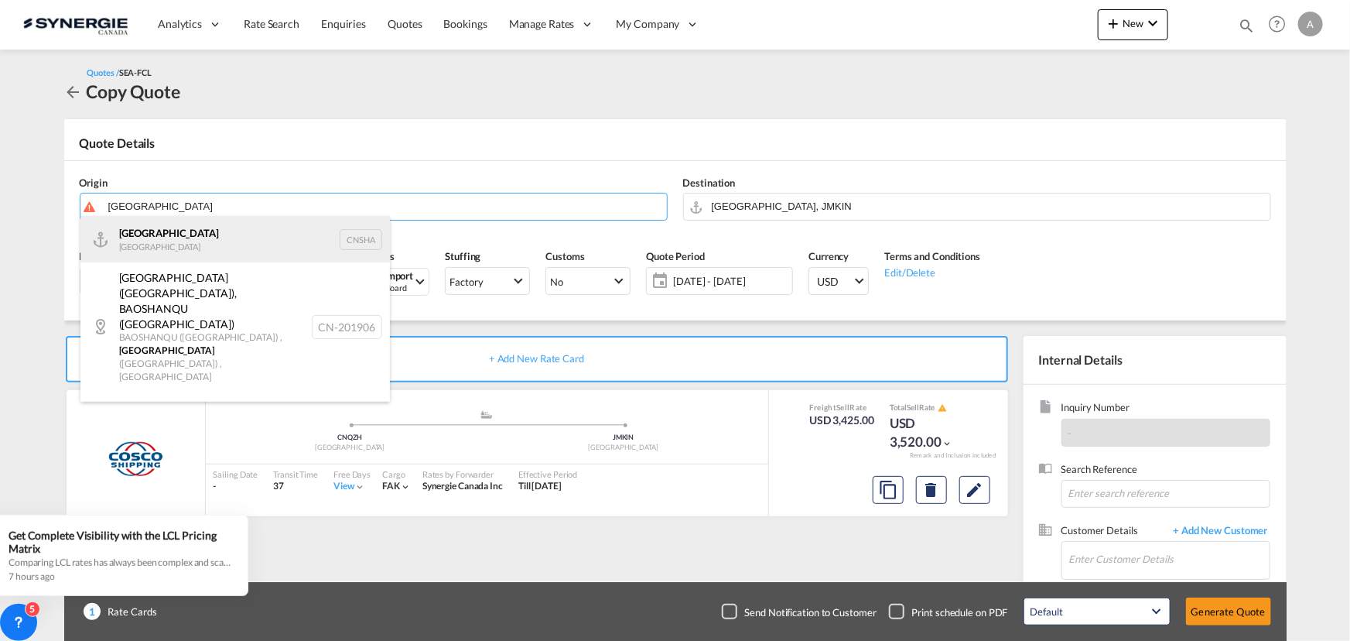
click at [203, 248] on div "Shanghai China CNSHA" at bounding box center [234, 239] width 309 height 46
type input "[GEOGRAPHIC_DATA], [GEOGRAPHIC_DATA]"
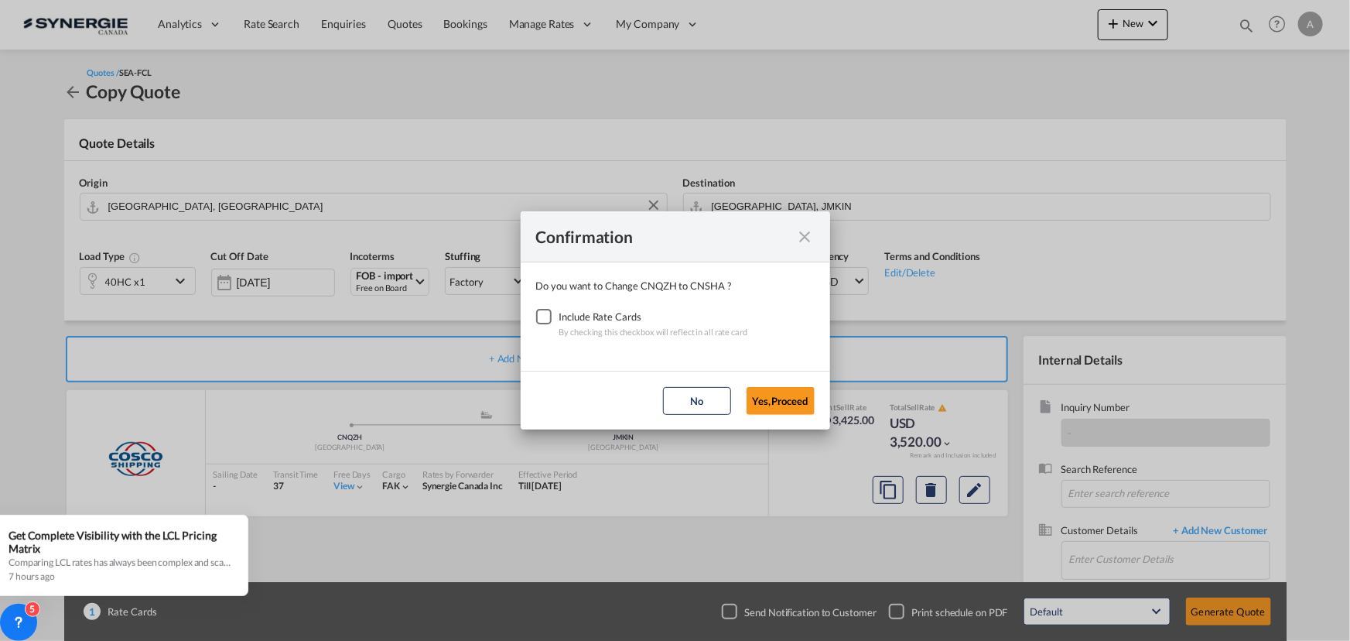
click at [549, 317] on div "Checkbox No Ink" at bounding box center [543, 316] width 15 height 15
click at [773, 403] on button "Yes,Proceed" at bounding box center [781, 401] width 68 height 28
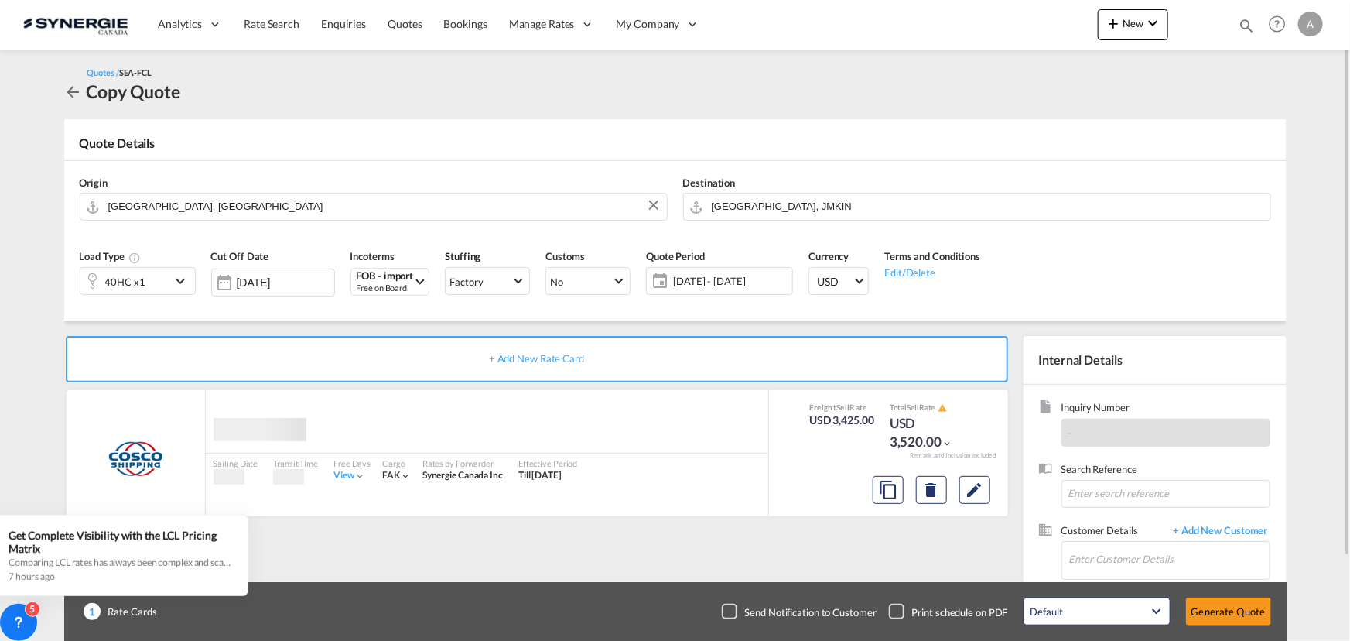
scroll to position [96, 0]
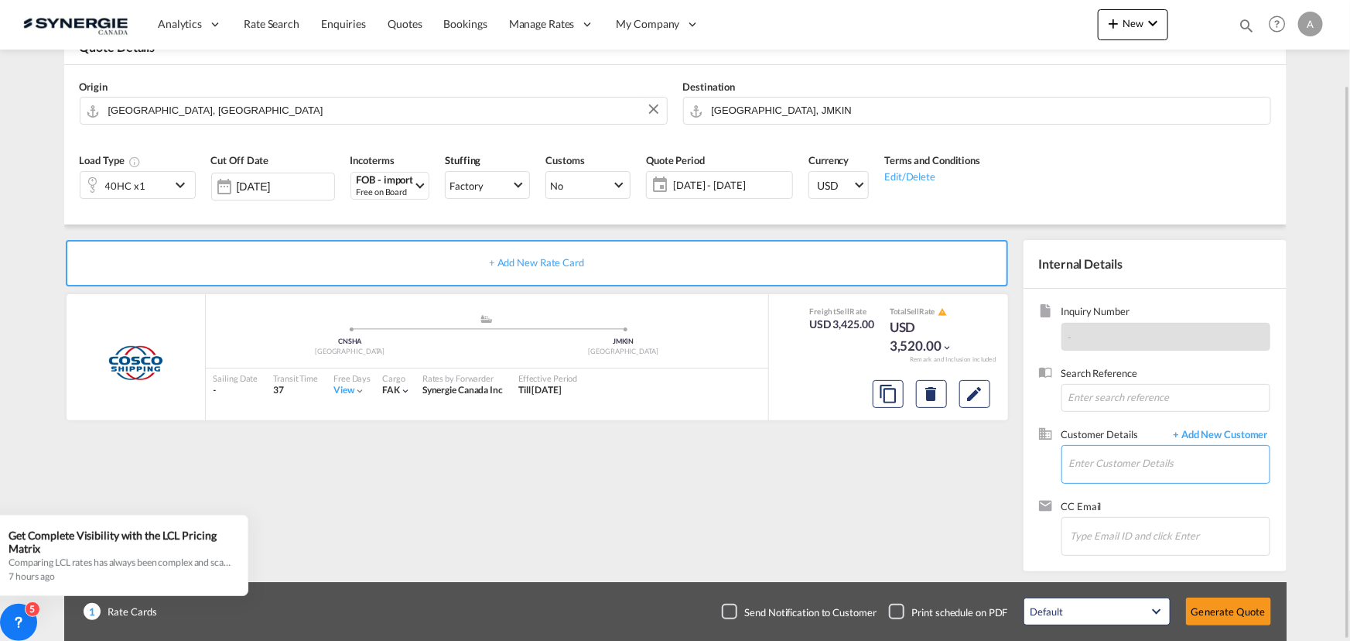
click at [1117, 459] on input "Enter Customer Details" at bounding box center [1169, 463] width 200 height 35
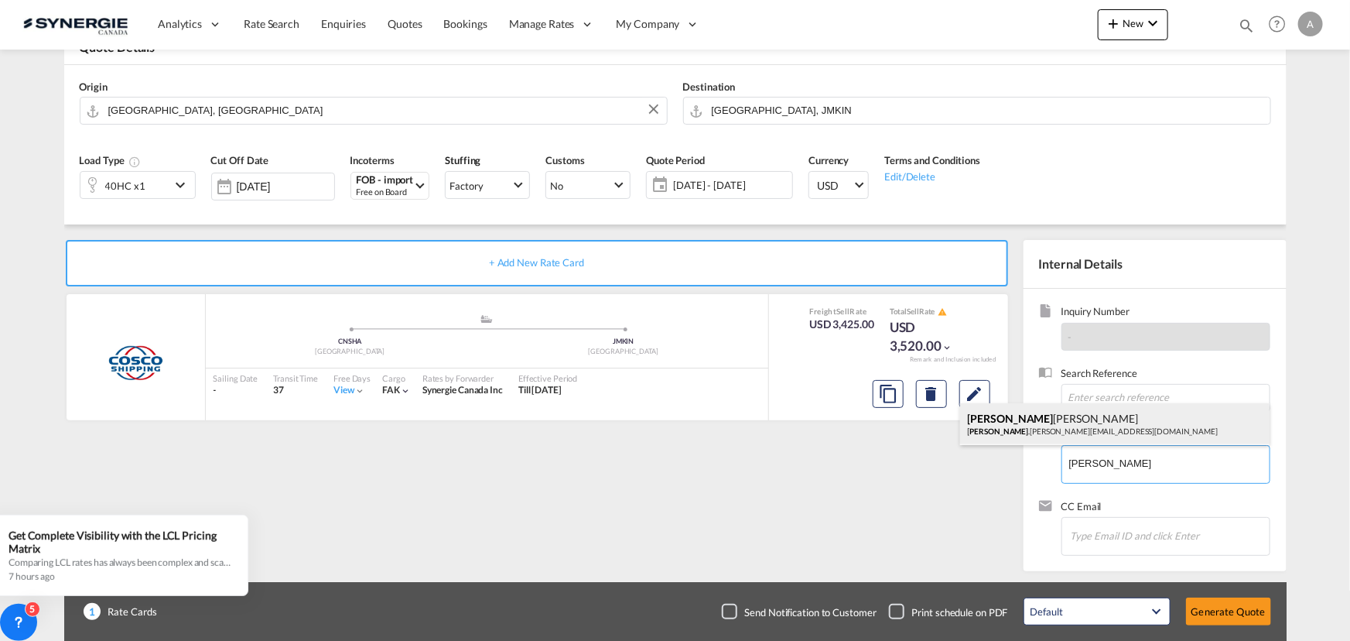
click at [1113, 426] on div "ARTURO ZAMBRANO arturo .zambrano@industrade.ca" at bounding box center [1114, 424] width 309 height 42
type input "INDUSTRADE, ARTURO ZAMBRANO, arturo.zambrano@industrade.ca"
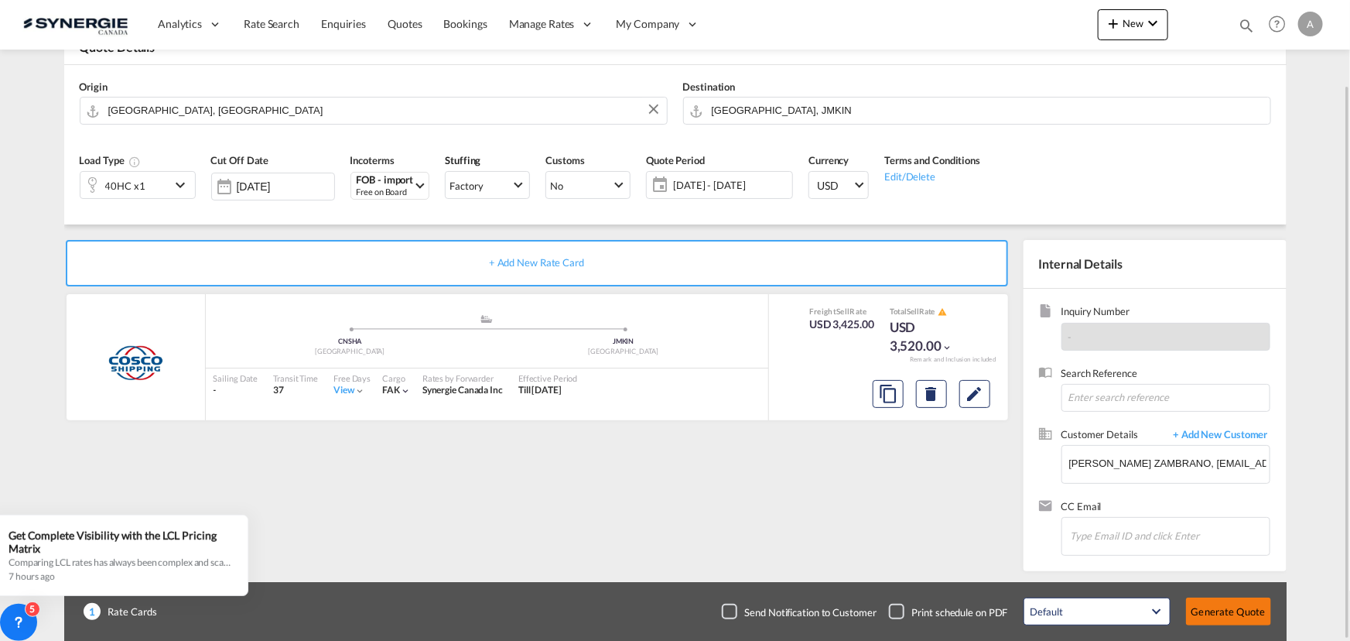
click at [1238, 605] on button "Generate Quote" at bounding box center [1228, 611] width 85 height 28
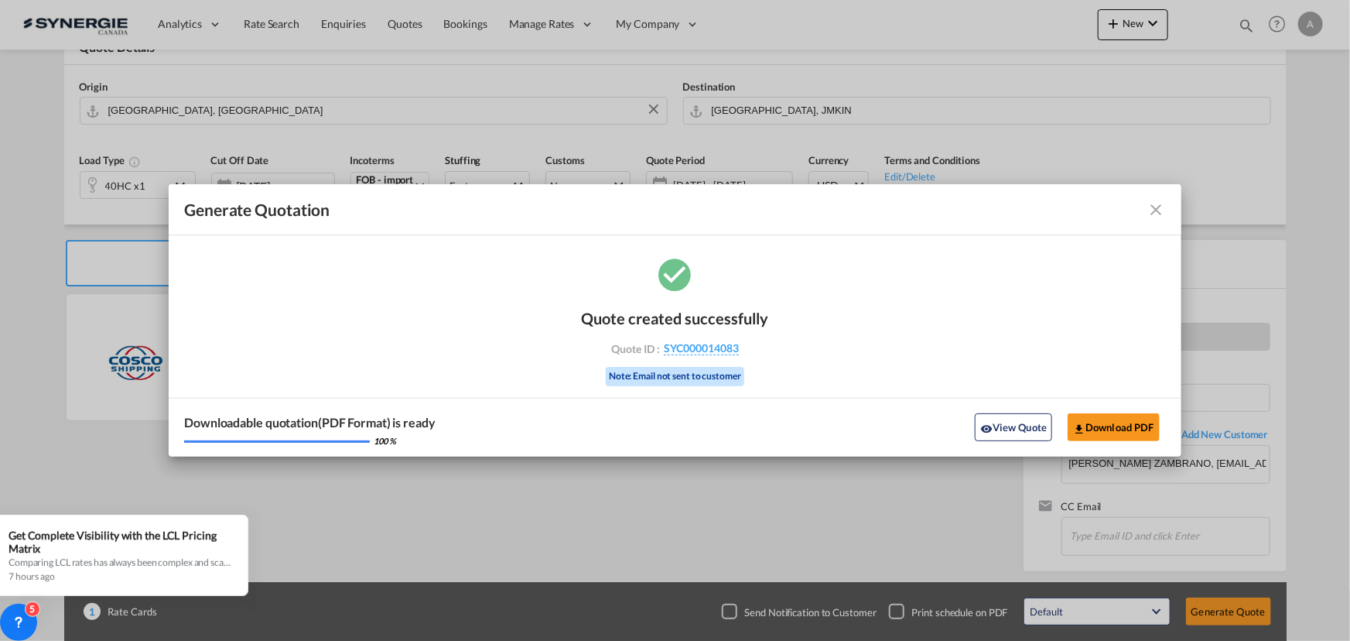
drag, startPoint x: 975, startPoint y: 428, endPoint x: 1243, endPoint y: 410, distance: 268.3
click at [975, 428] on button "View Quote" at bounding box center [1013, 427] width 77 height 28
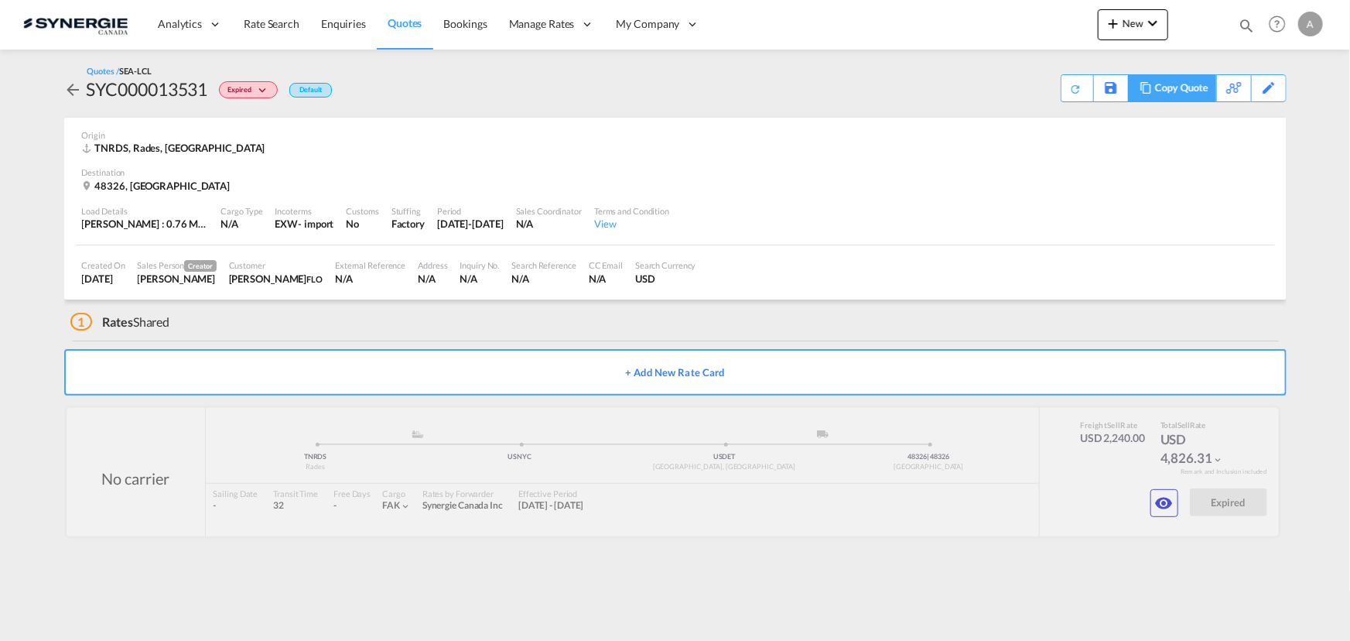
click at [1191, 98] on div "Copy Quote" at bounding box center [1181, 88] width 53 height 26
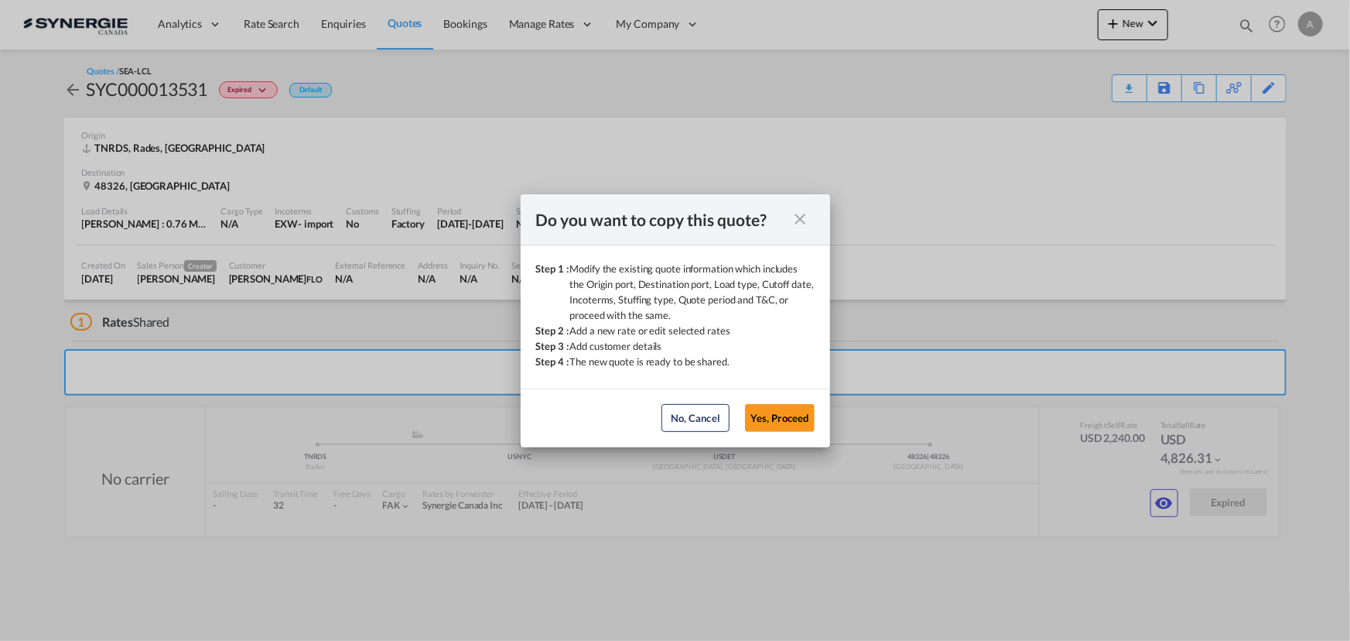
drag, startPoint x: 792, startPoint y: 414, endPoint x: 832, endPoint y: 394, distance: 44.3
click at [792, 412] on button "Yes, Proceed" at bounding box center [780, 418] width 70 height 28
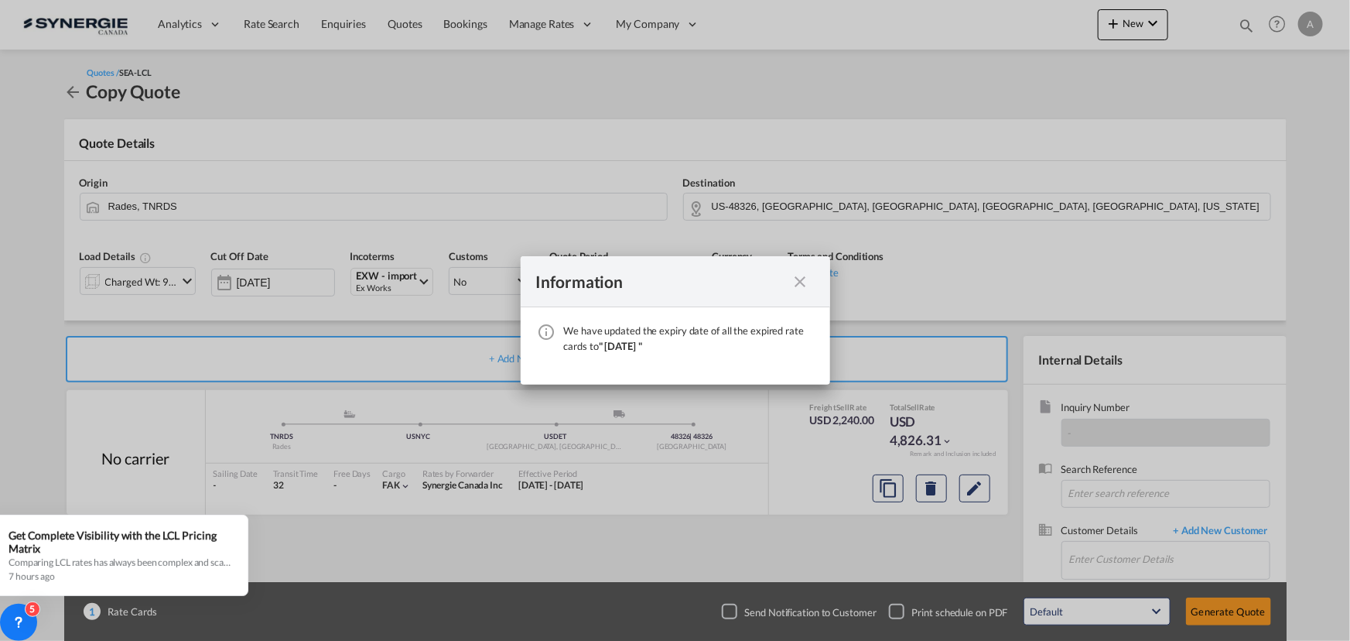
click at [805, 279] on md-icon "icon-close fg-AAA8AD cursor" at bounding box center [800, 281] width 19 height 19
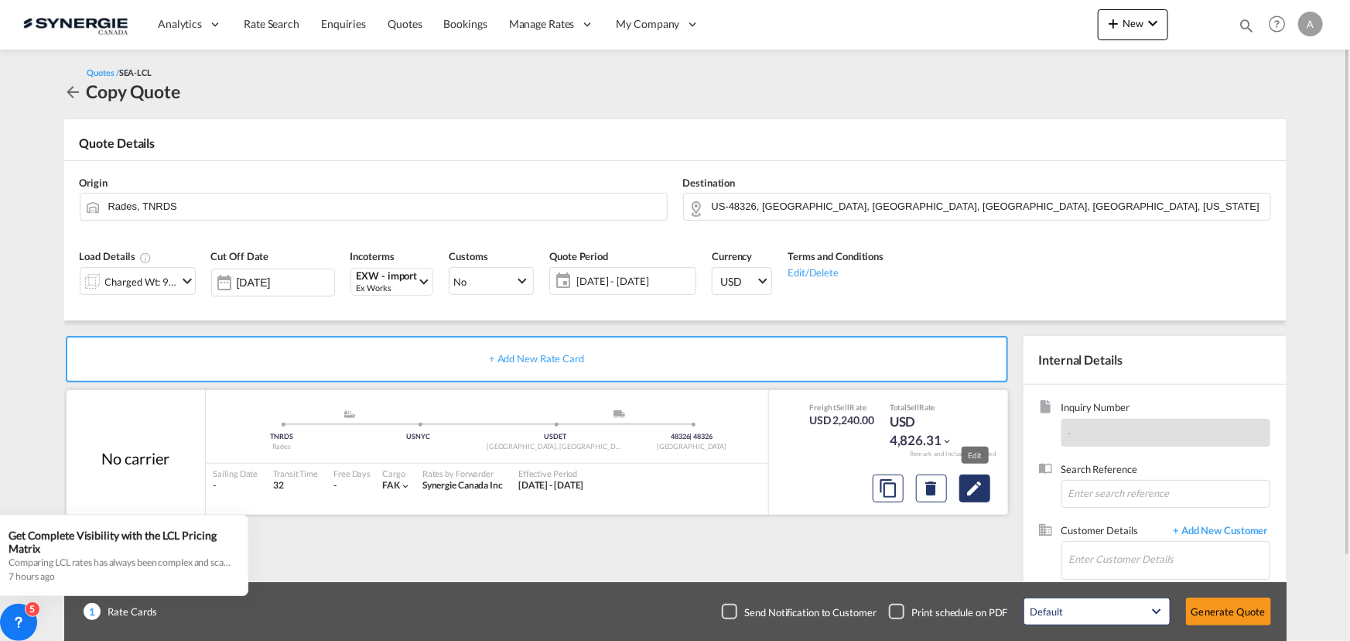
click at [979, 484] on md-icon "Edit" at bounding box center [975, 488] width 19 height 19
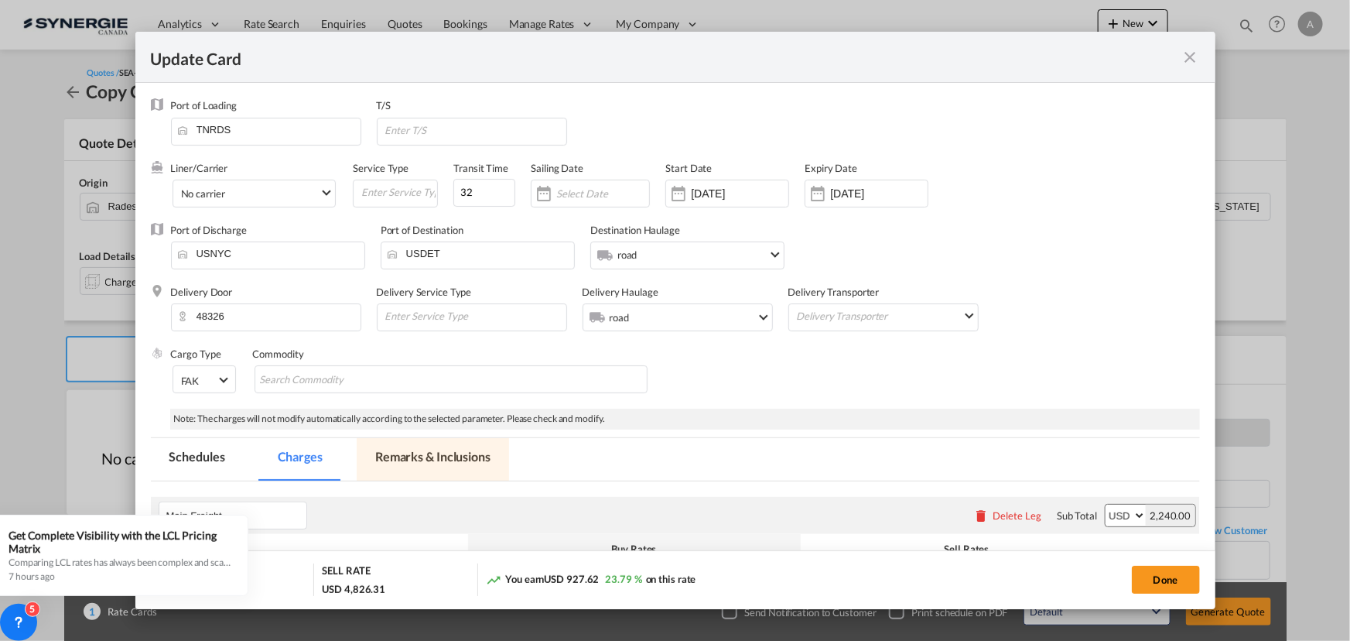
click at [490, 459] on md-tab-item "Remarks & Inclusions" at bounding box center [433, 459] width 152 height 43
select select "per_shipment"
select select "flat"
select select "per_shipment"
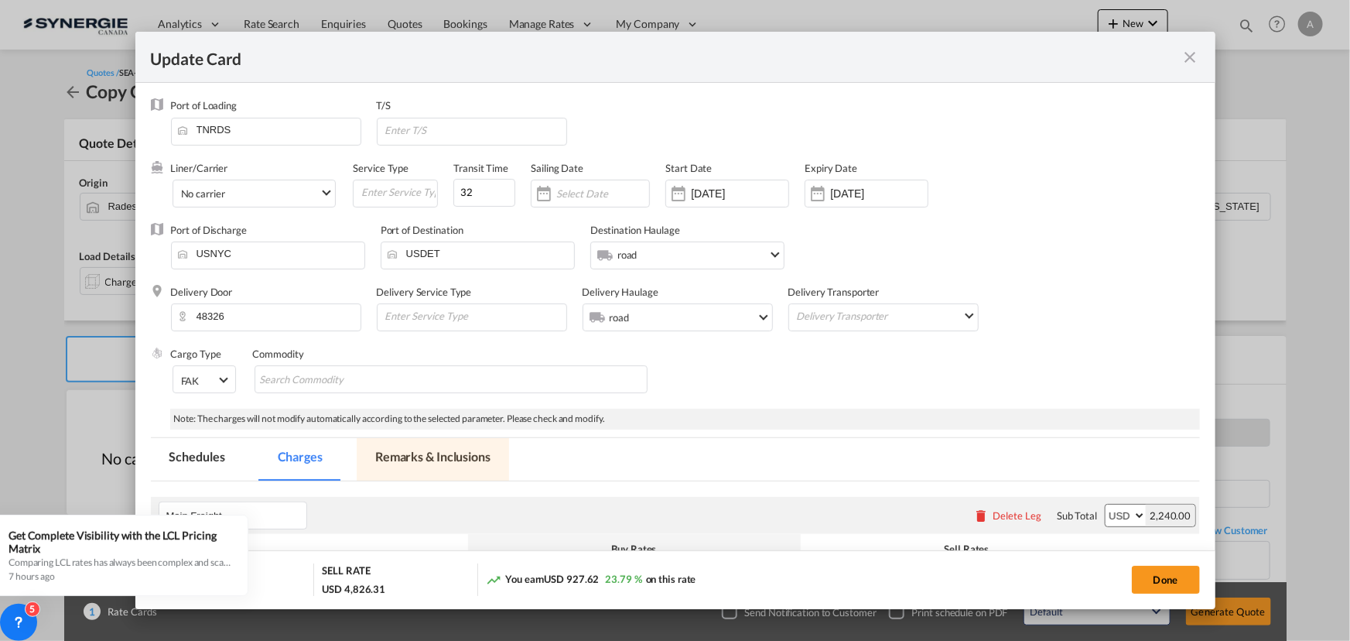
select select "flat"
select select "per_bl"
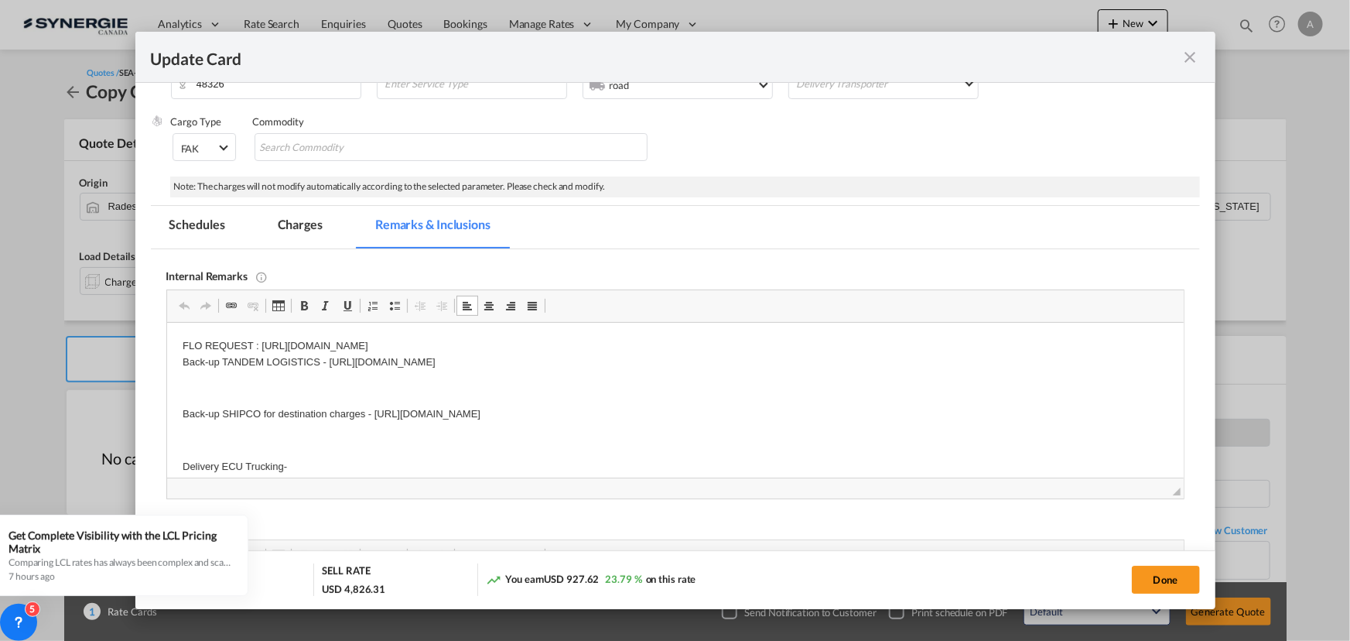
drag, startPoint x: 668, startPoint y: 340, endPoint x: 259, endPoint y: 351, distance: 409.4
click at [259, 351] on p "FLO REQUEST : https://app.frontapp.com/open/cnv_prscxu7?key=te2hbQDDQLZ9oM5MgJo…" at bounding box center [675, 354] width 986 height 32
click at [315, 386] on p "Editor, editor4" at bounding box center [675, 389] width 986 height 16
drag, startPoint x: 326, startPoint y: 363, endPoint x: 747, endPoint y: 367, distance: 420.9
click at [747, 367] on p "FLO REQUEST : https://app.frontapp.com/open/cnv_q5xdrin?key=_bRECJEf14y8J-HuPYA…" at bounding box center [675, 354] width 986 height 32
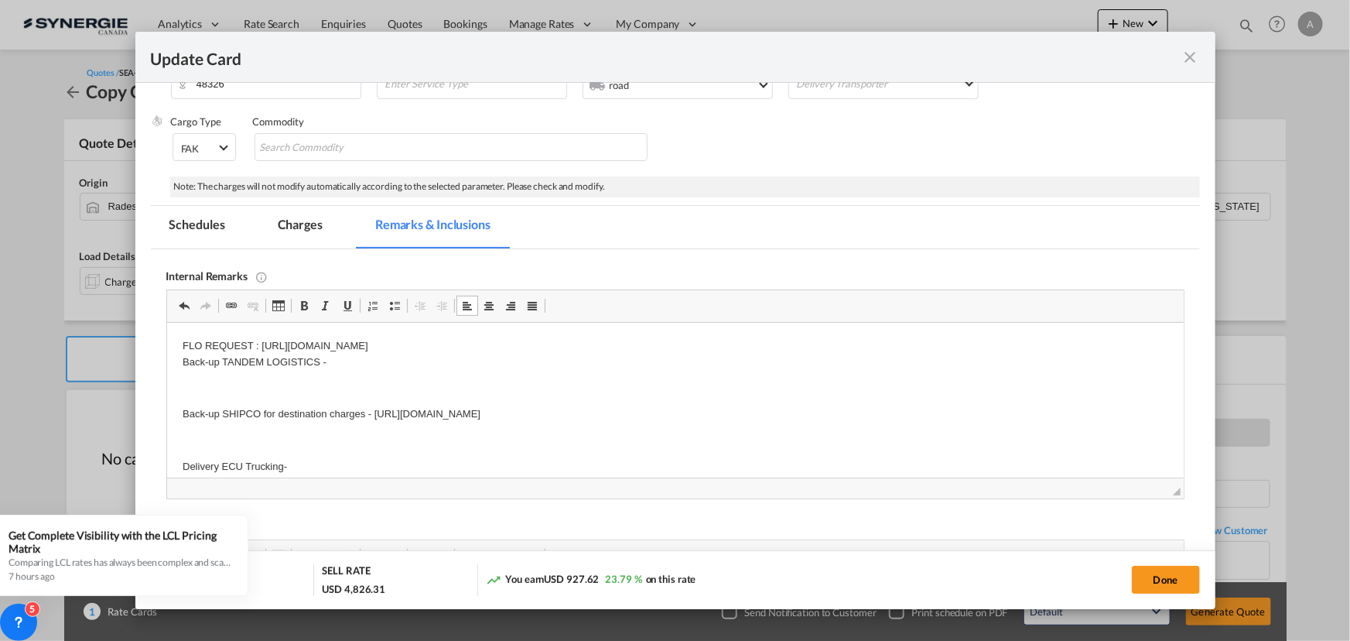
click at [333, 411] on p "Back-up SHIPCO for destination charges - https://app.frontapp.com/open/cnv_q1hs…" at bounding box center [675, 414] width 986 height 16
drag, startPoint x: 371, startPoint y: 415, endPoint x: 765, endPoint y: 425, distance: 393.9
click at [765, 425] on body "FLO REQUEST : https://app.frontapp.com/open/cnv_q5xdrin?key=_bRECJEf14y8J-HuPYA…" at bounding box center [675, 406] width 986 height 137
drag, startPoint x: 278, startPoint y: 232, endPoint x: 619, endPoint y: 497, distance: 431.8
click at [279, 232] on md-tab-item "Charges" at bounding box center [300, 227] width 82 height 43
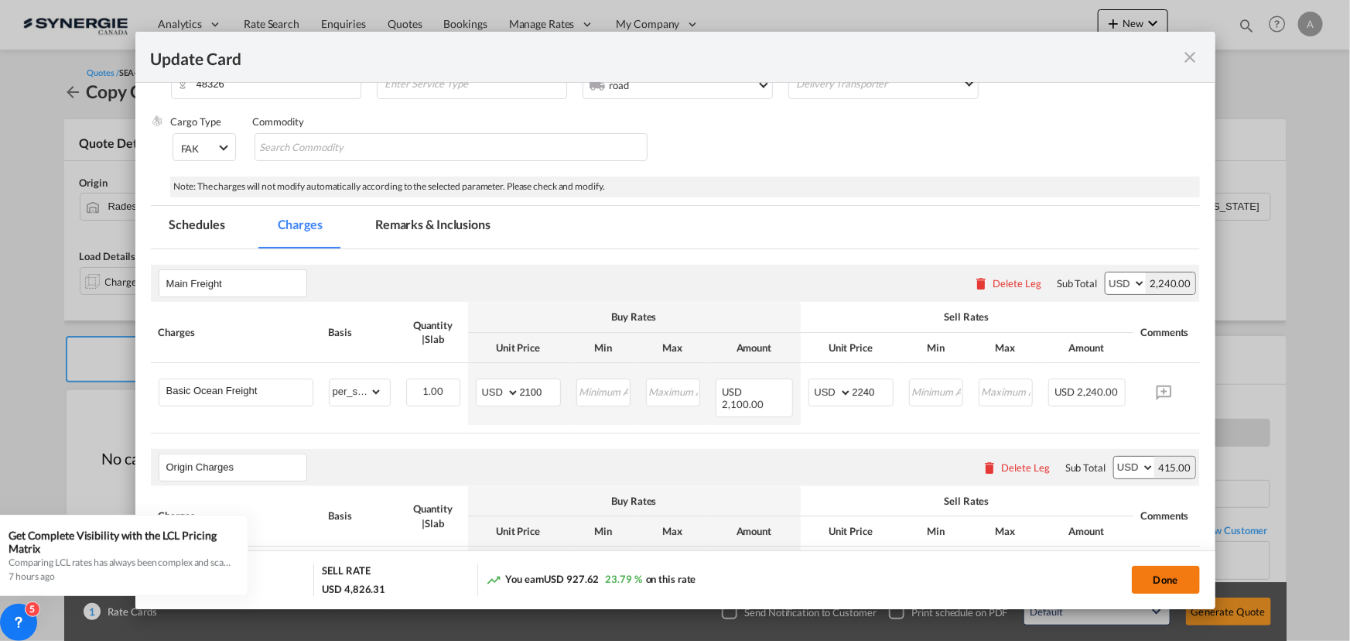
click at [1156, 580] on button "Done" at bounding box center [1166, 580] width 68 height 28
type input "23 Jul 2025"
type input "12 Sep 2025"
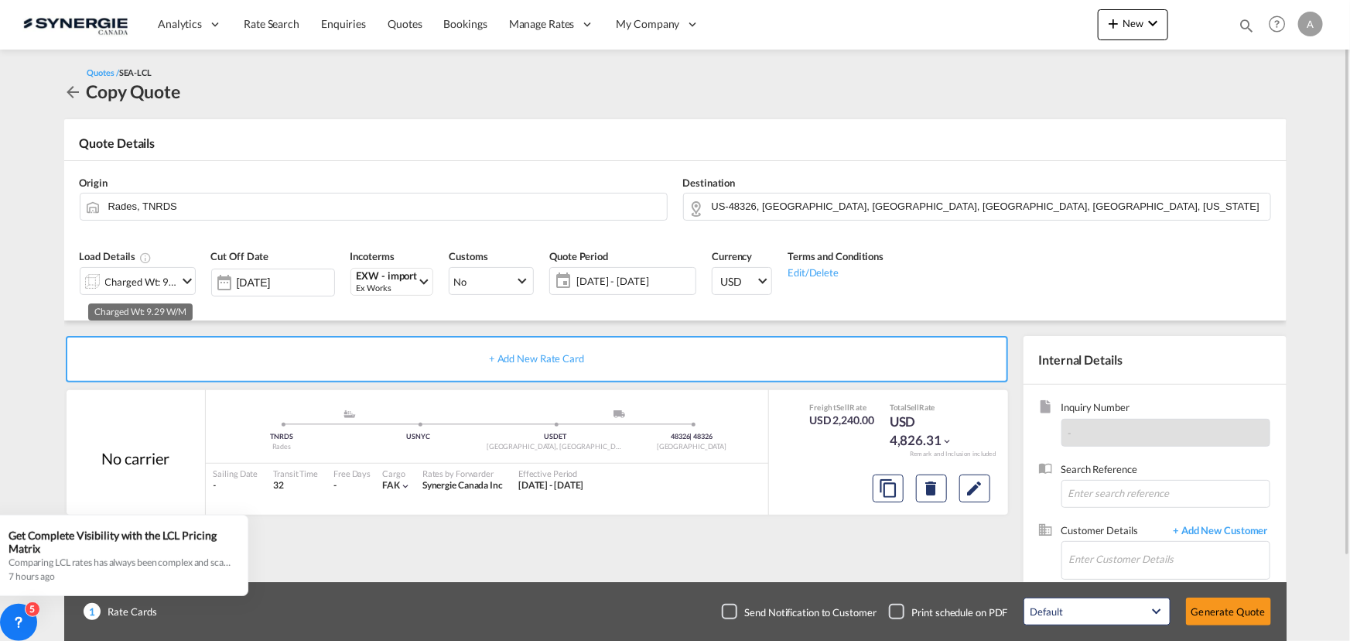
click at [134, 279] on div "Charged Wt: 9.29 W/M" at bounding box center [141, 282] width 73 height 22
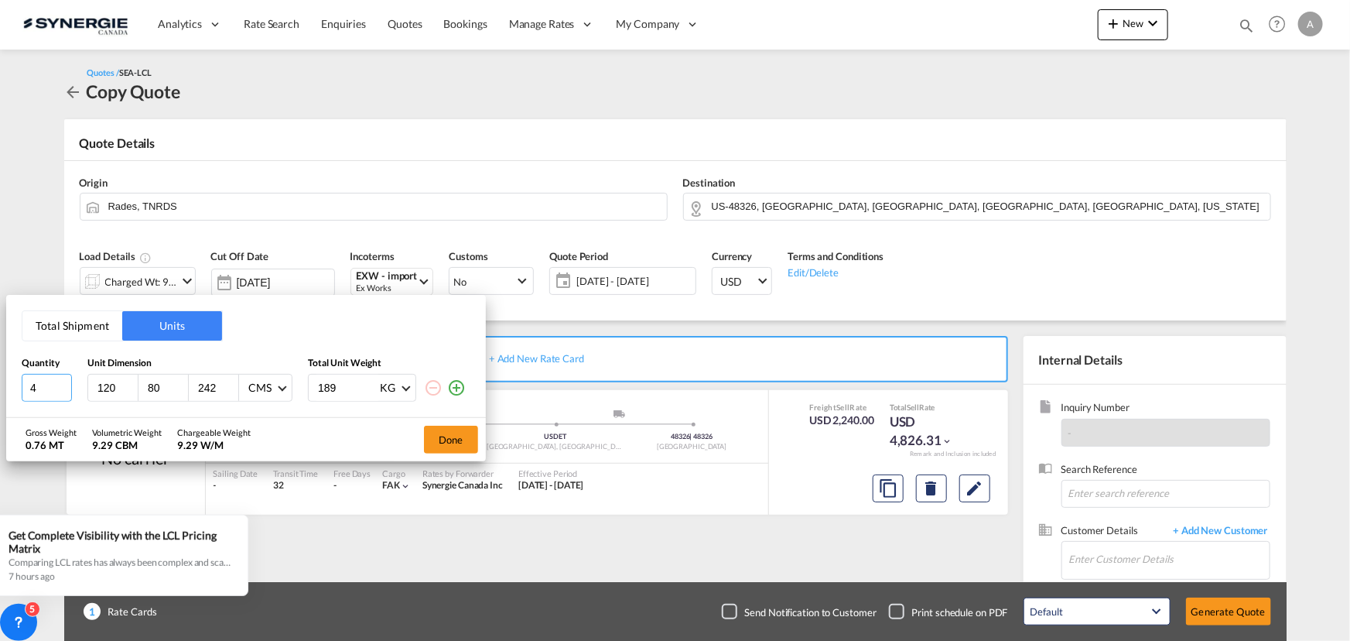
drag, startPoint x: 49, startPoint y: 391, endPoint x: -22, endPoint y: 390, distance: 70.4
click at [0, 390] on html "Analytics Reports Dashboard Rate Search Enquiries Quotes" at bounding box center [675, 320] width 1350 height 641
drag, startPoint x: 224, startPoint y: 385, endPoint x: 99, endPoint y: 384, distance: 124.6
click at [113, 385] on div "120 80 242 CMS CMS Inches" at bounding box center [189, 388] width 205 height 28
type input "147"
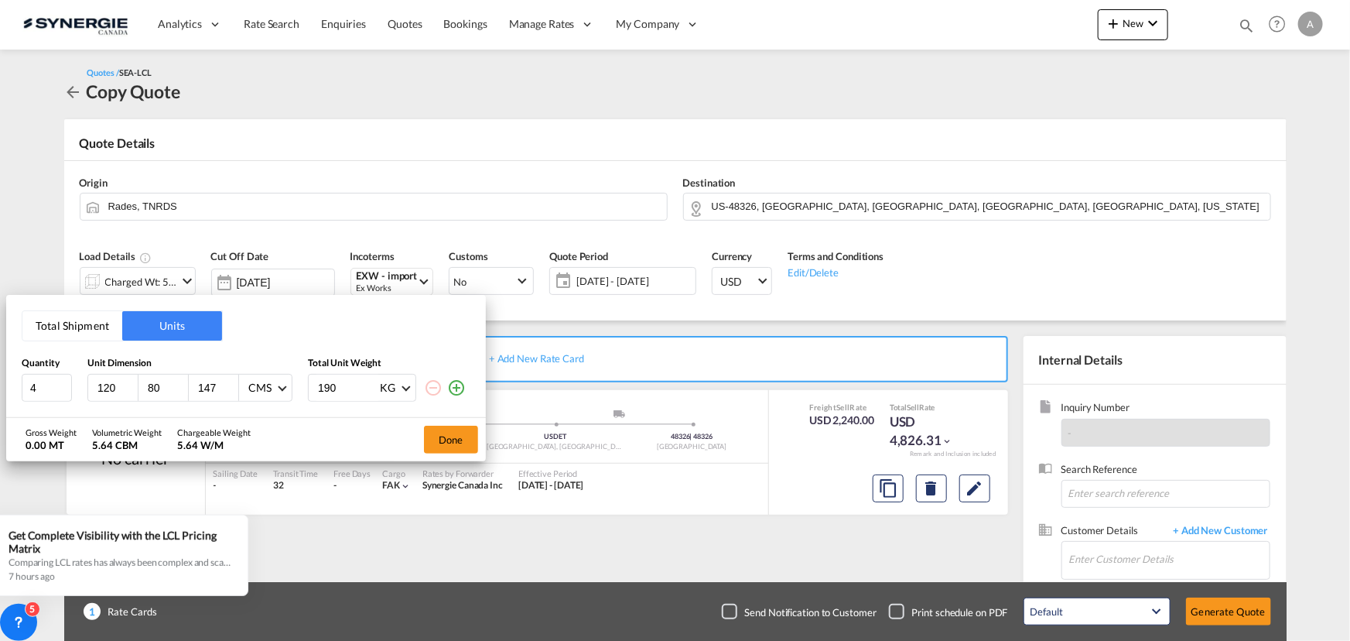
type input "190"
click at [0, 388] on html "Analytics Reports Dashboard Rate Search Enquiries Quotes" at bounding box center [675, 320] width 1350 height 641
type input "3"
click at [468, 437] on button "Done" at bounding box center [451, 440] width 54 height 28
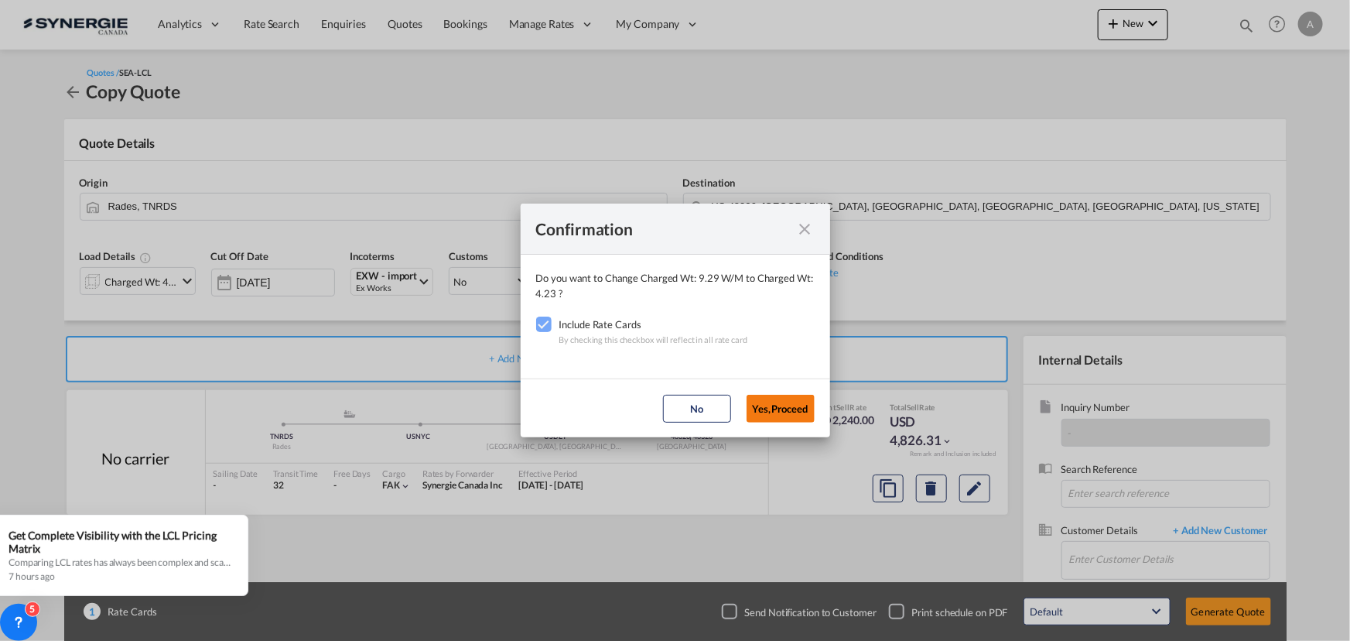
click at [778, 408] on button "Yes,Proceed" at bounding box center [781, 409] width 68 height 28
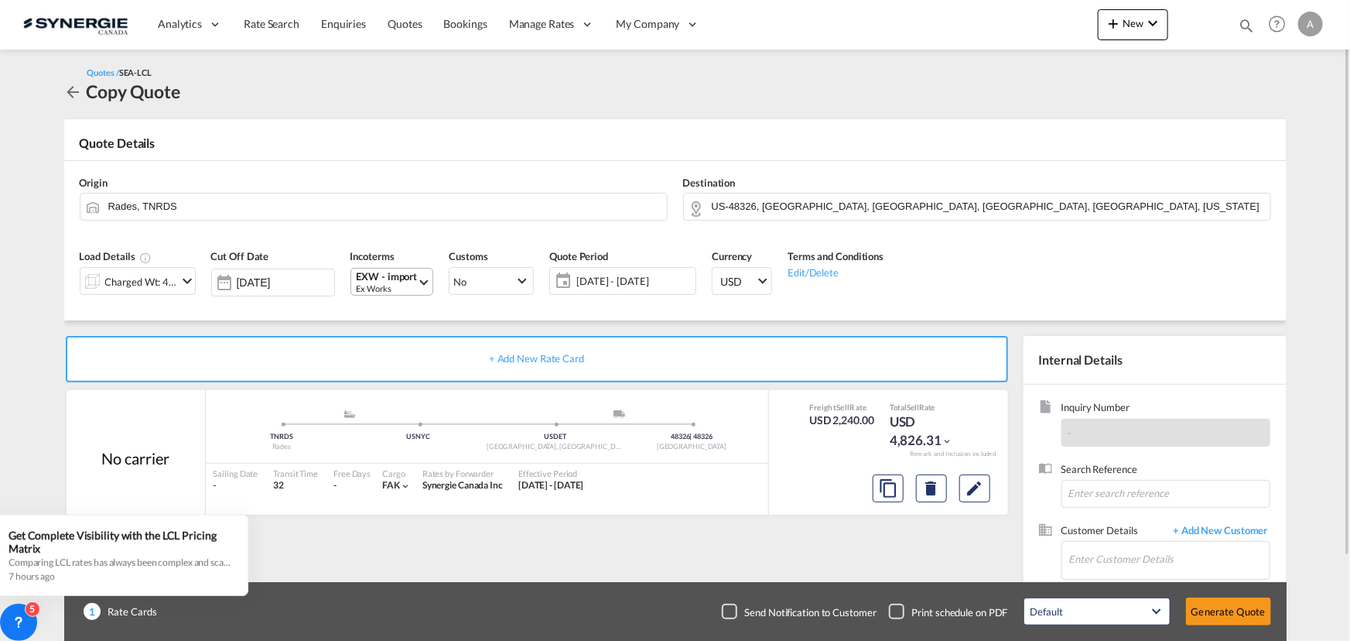
click at [410, 278] on div "EXW - import" at bounding box center [387, 277] width 61 height 12
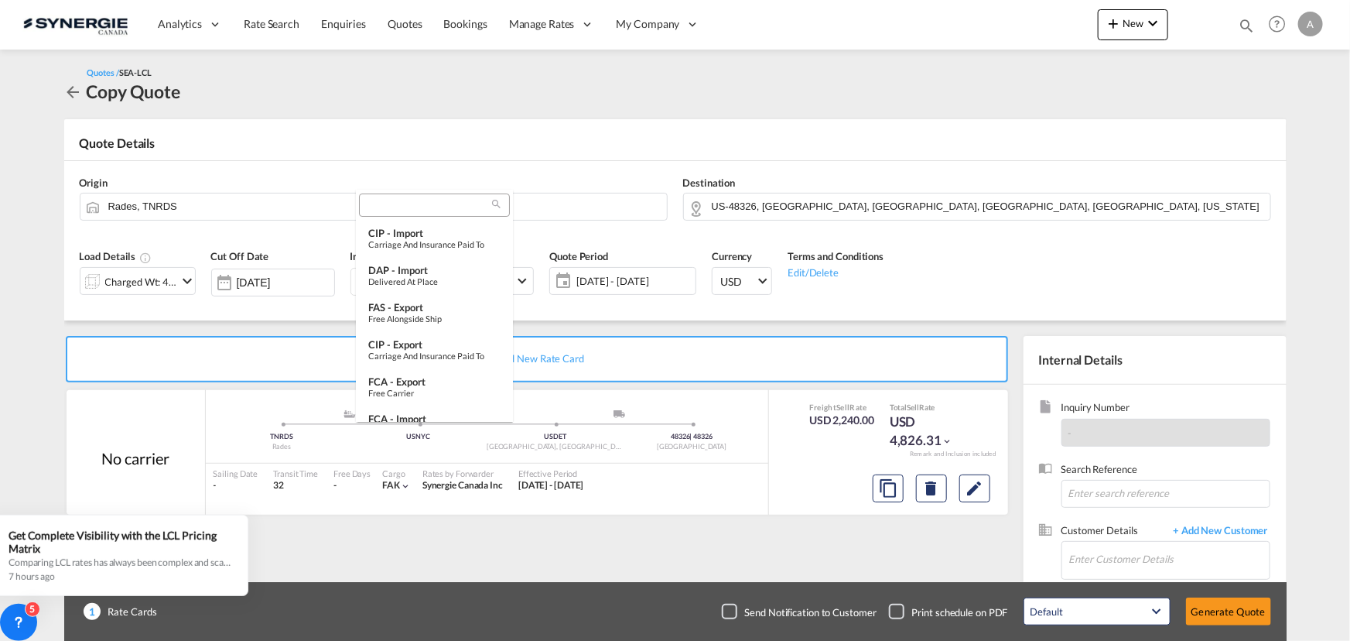
scroll to position [579, 0]
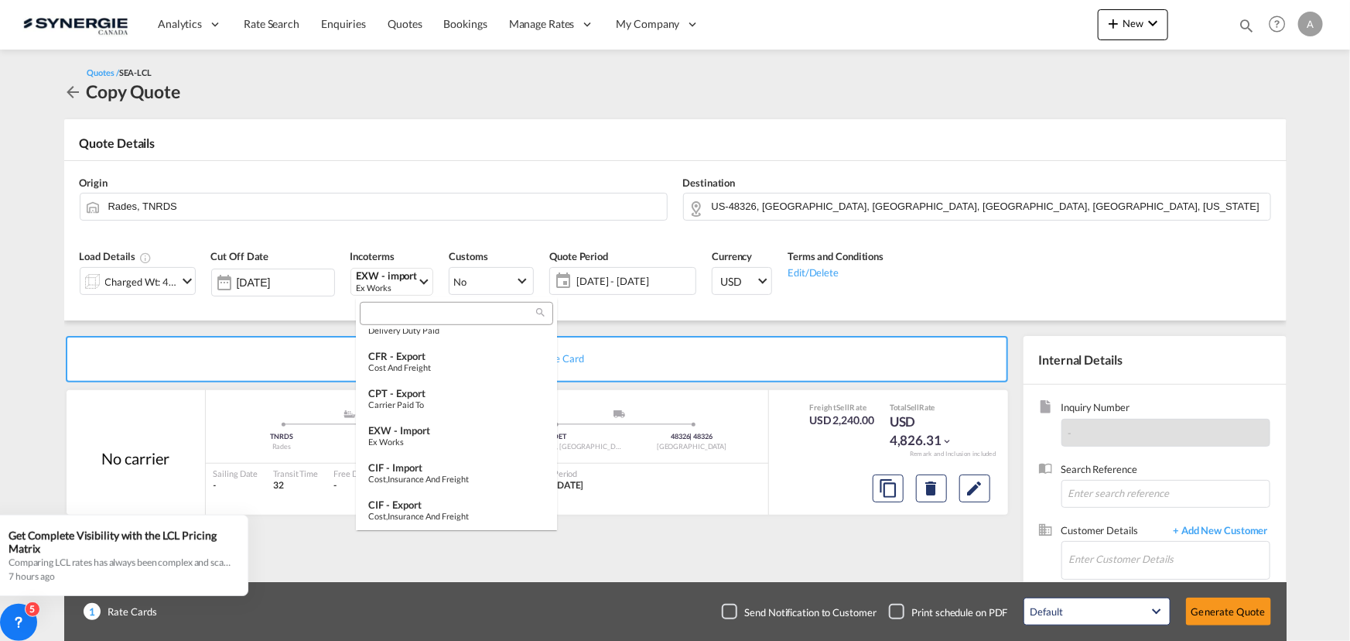
click at [756, 302] on md-backdrop at bounding box center [675, 320] width 1350 height 641
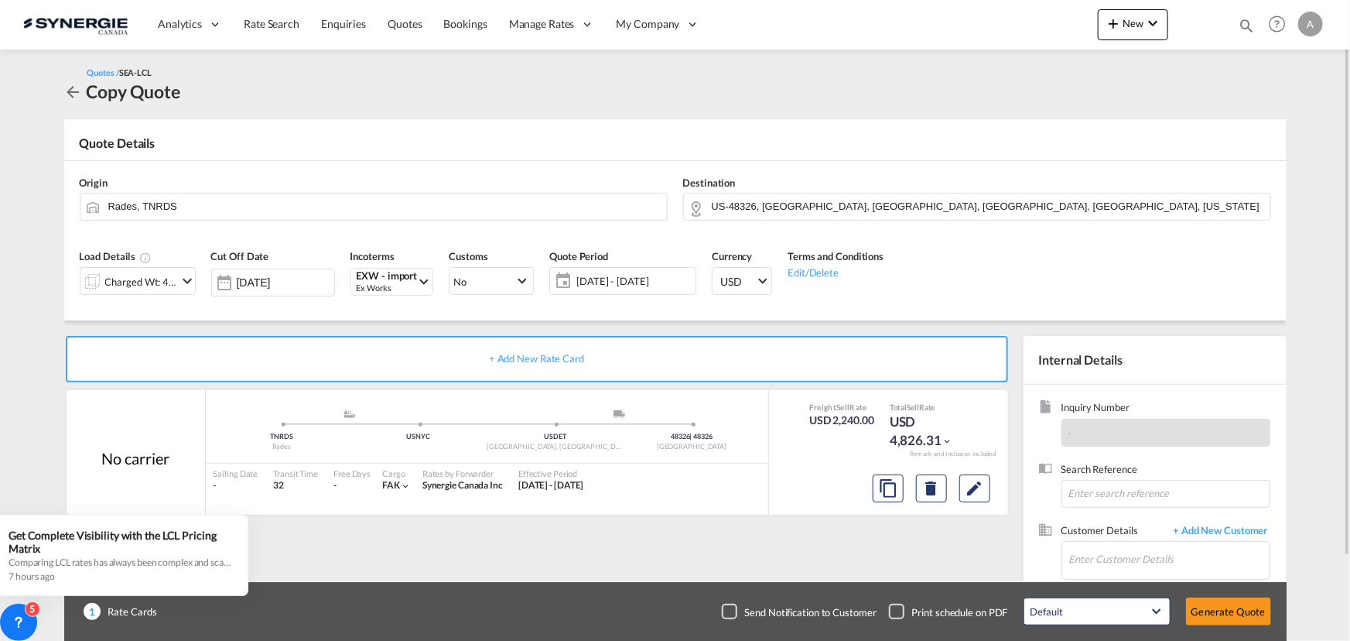
click at [662, 285] on span "14 Aug - 13 Sep 2025" at bounding box center [633, 281] width 115 height 14
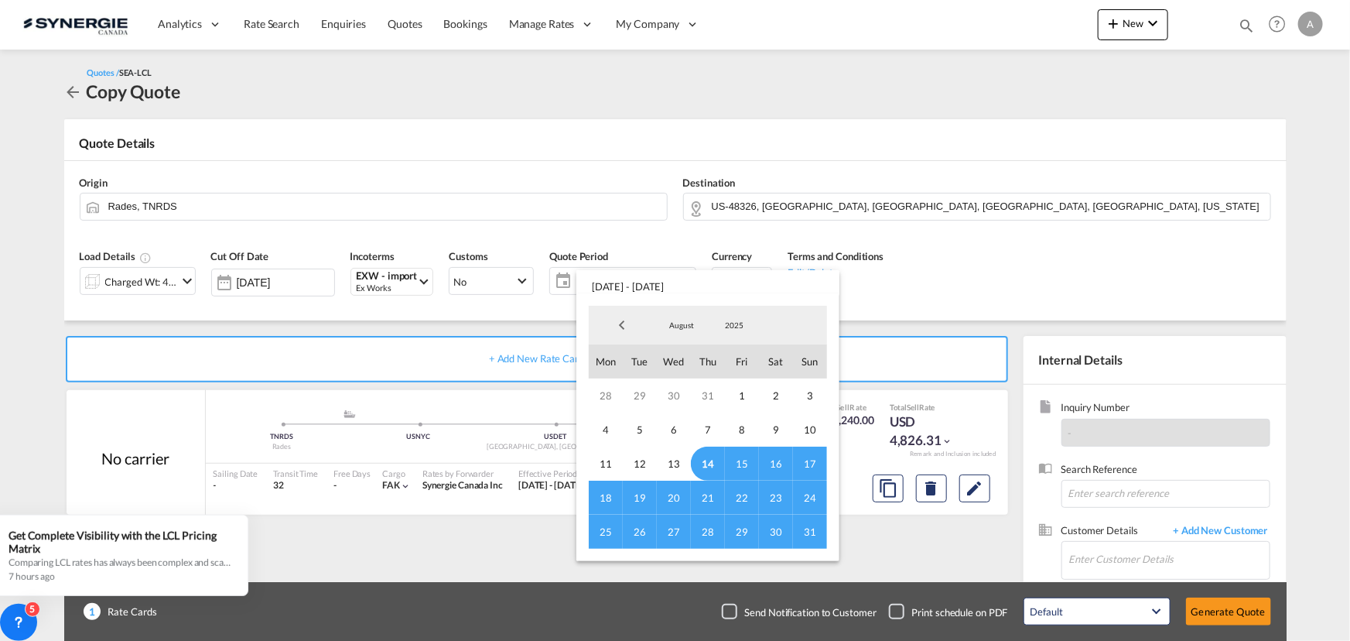
click at [703, 463] on span "14" at bounding box center [708, 463] width 34 height 34
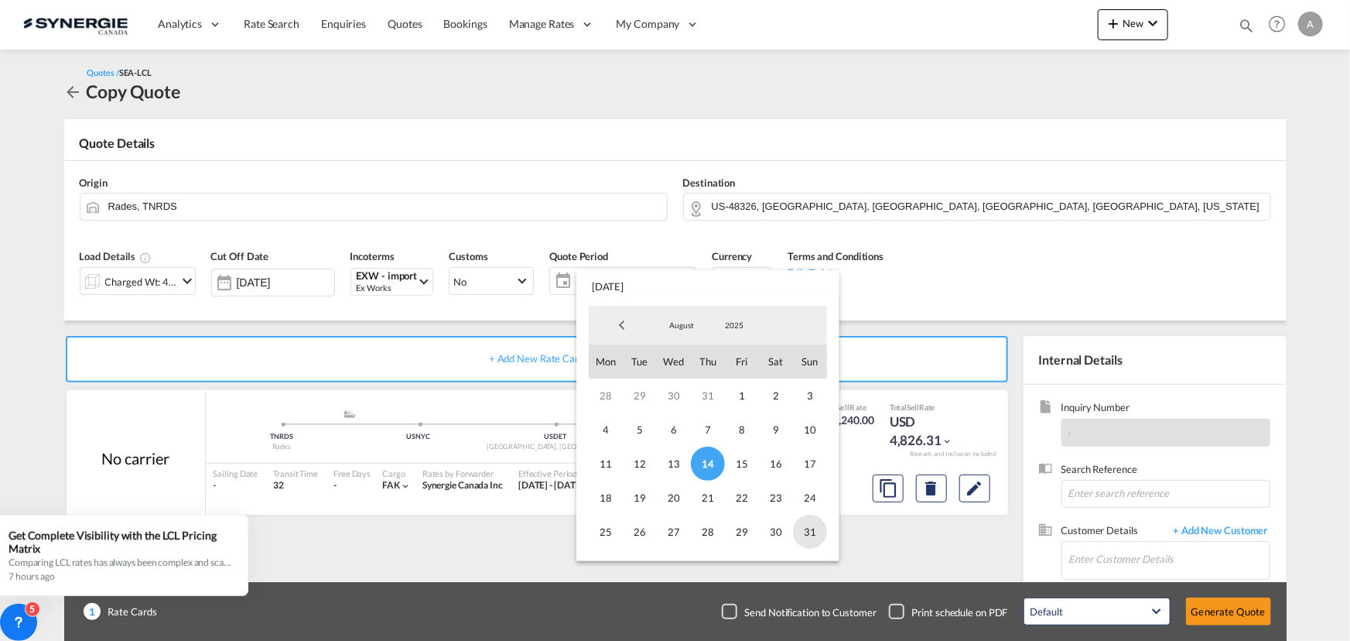
click at [798, 532] on span "31" at bounding box center [810, 531] width 34 height 34
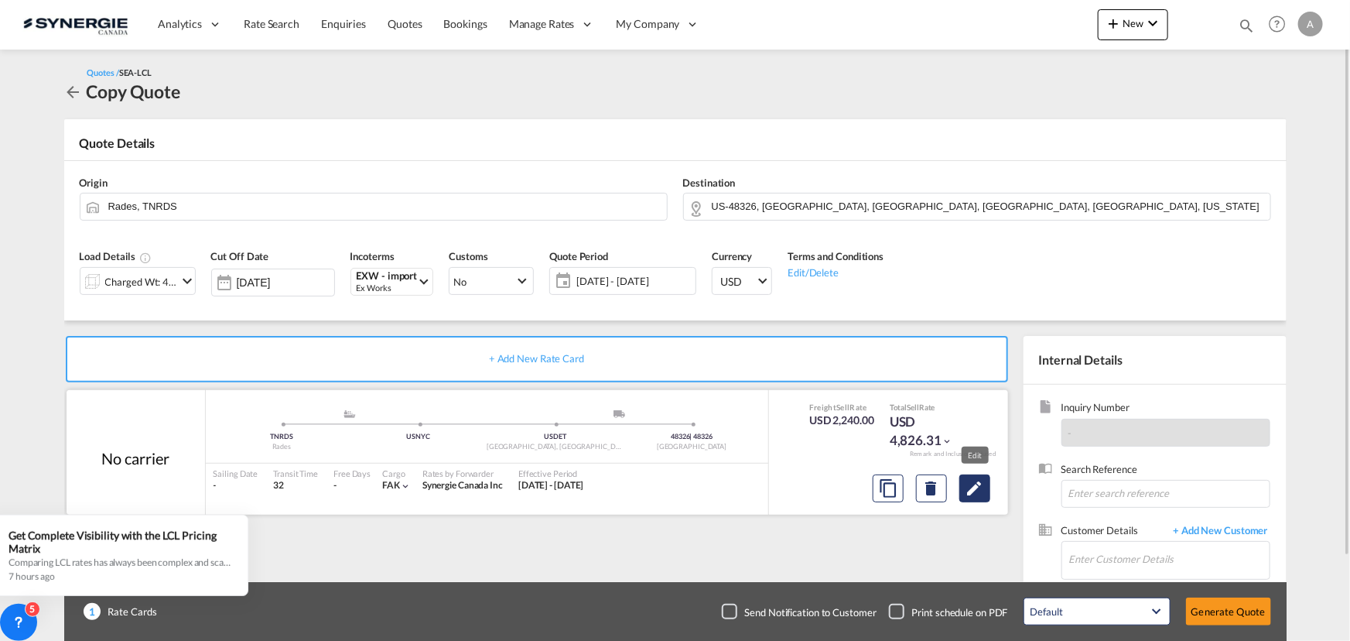
click at [975, 482] on md-icon "Edit" at bounding box center [975, 488] width 19 height 19
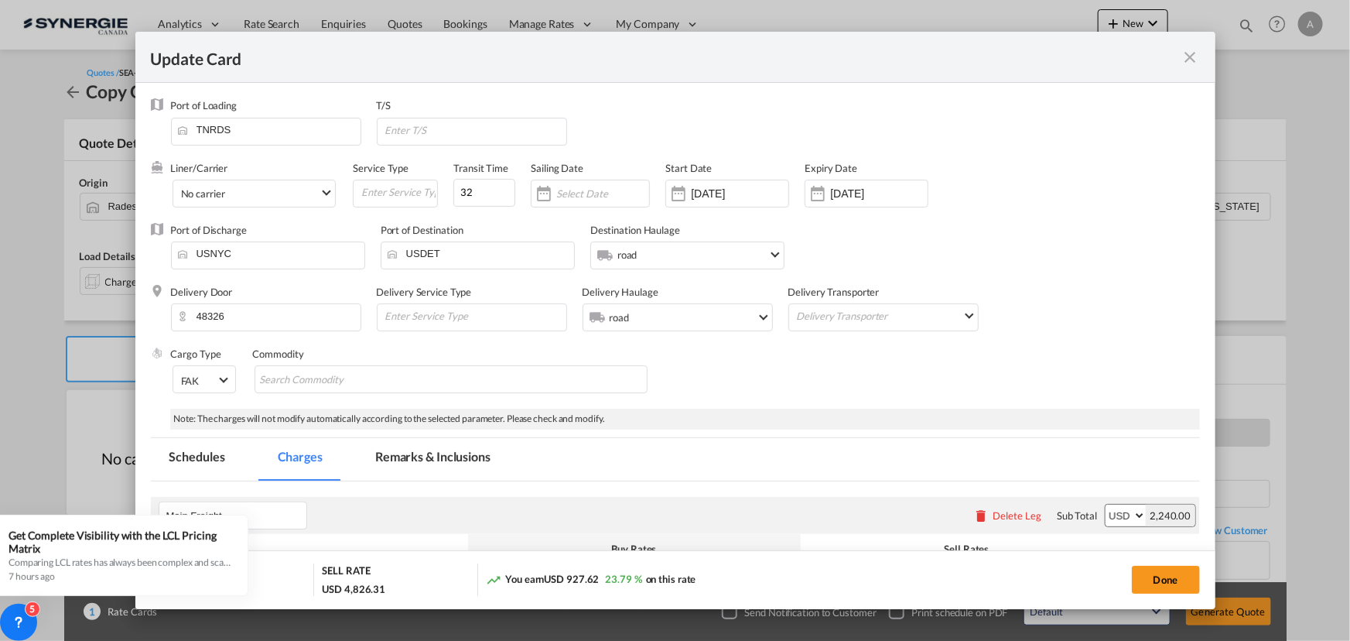
click at [735, 192] on input "24 Jul 2025" at bounding box center [739, 193] width 97 height 12
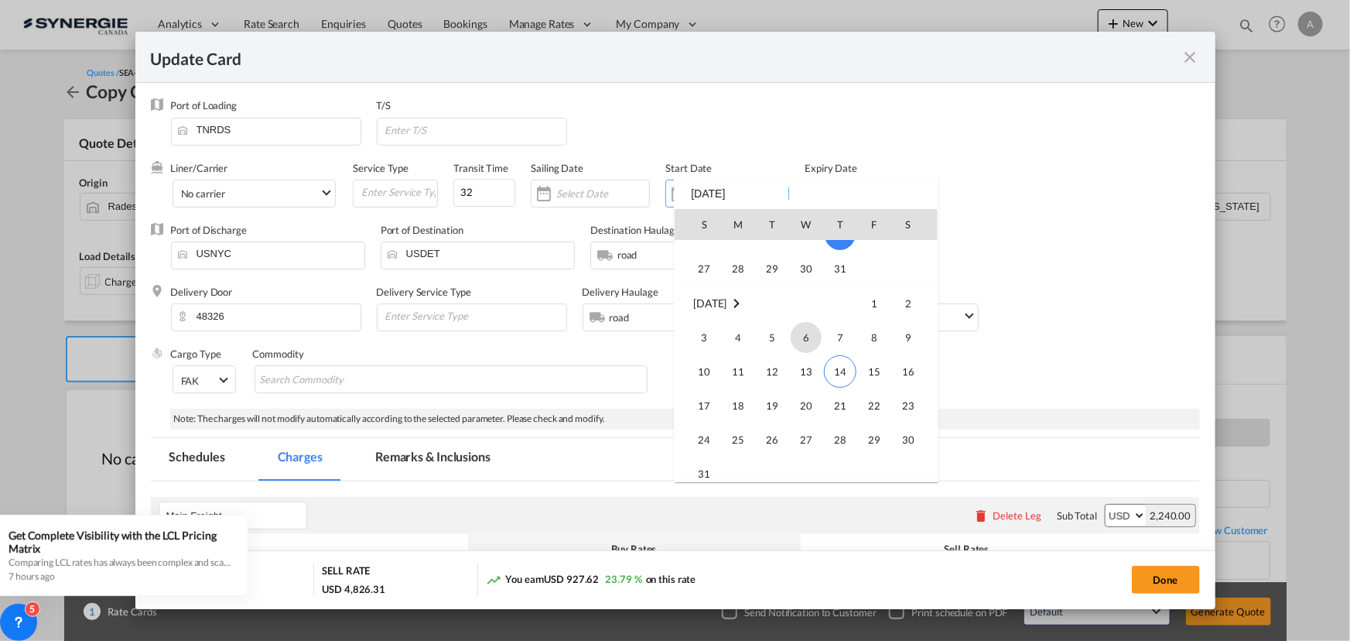
scroll to position [358116, 0]
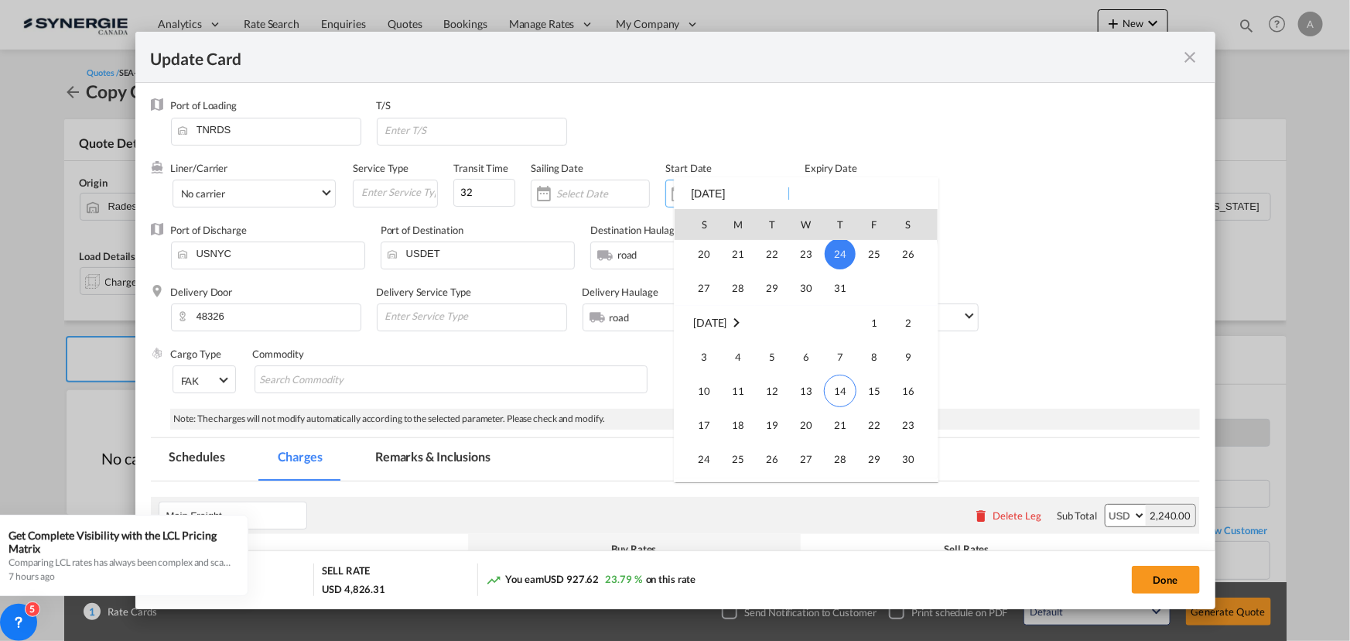
click at [836, 376] on span "14" at bounding box center [840, 390] width 32 height 32
type input "[DATE]"
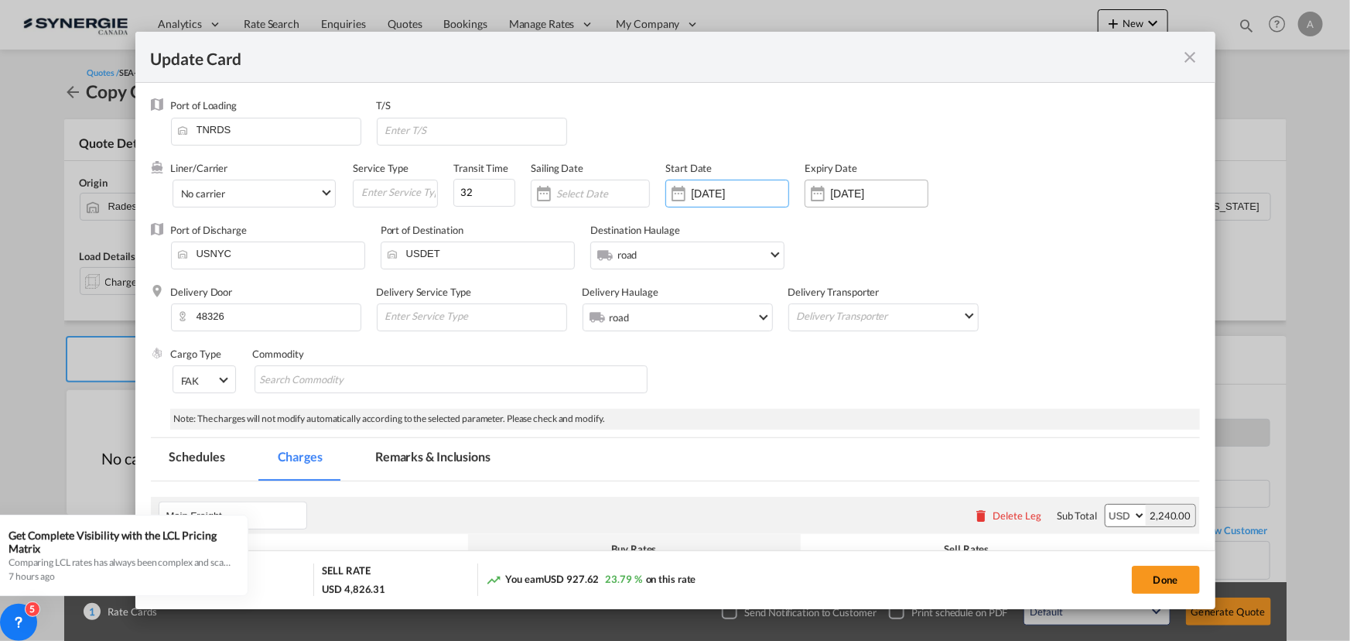
click at [884, 185] on div "13 Sep 2025" at bounding box center [867, 193] width 124 height 28
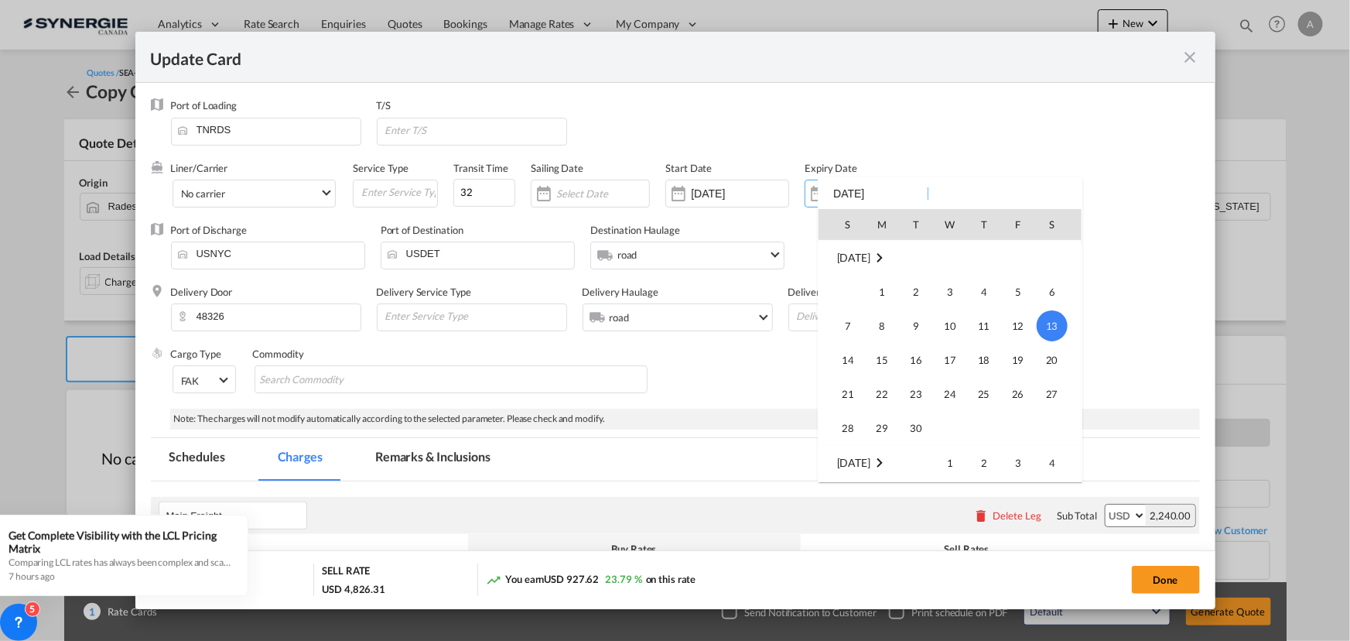
scroll to position [64, 0]
click at [853, 361] on span "31" at bounding box center [847, 363] width 31 height 31
type input "31 Aug 2025"
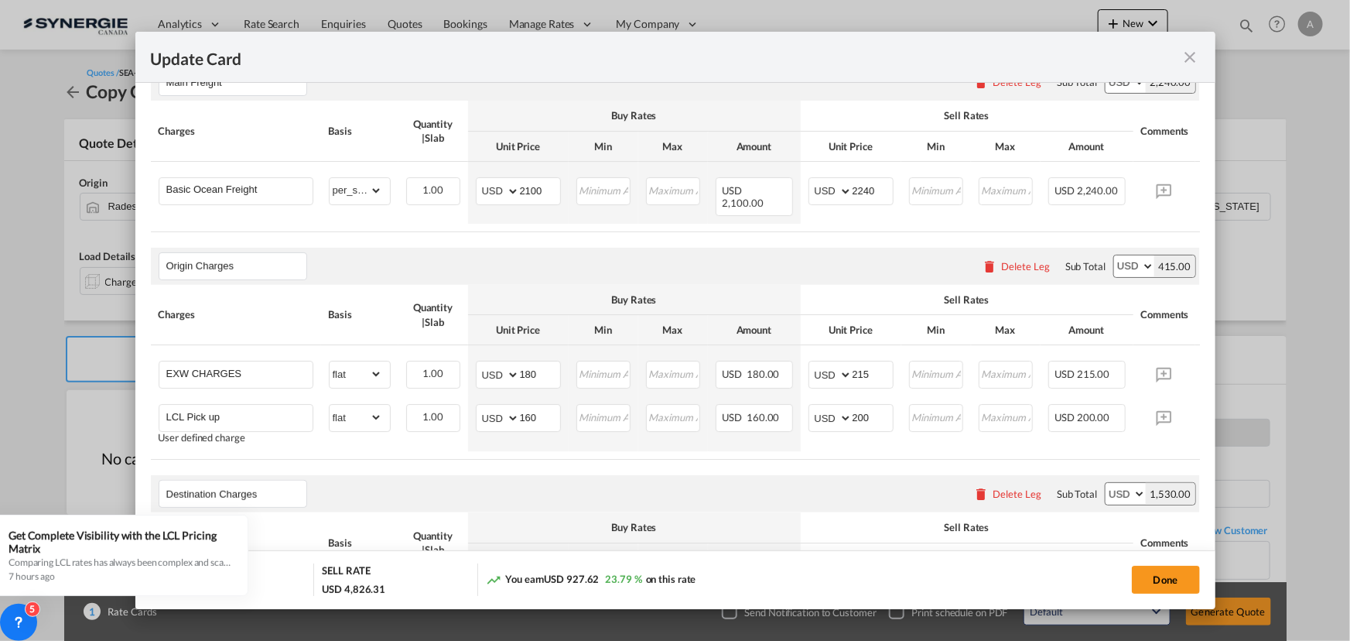
scroll to position [492, 0]
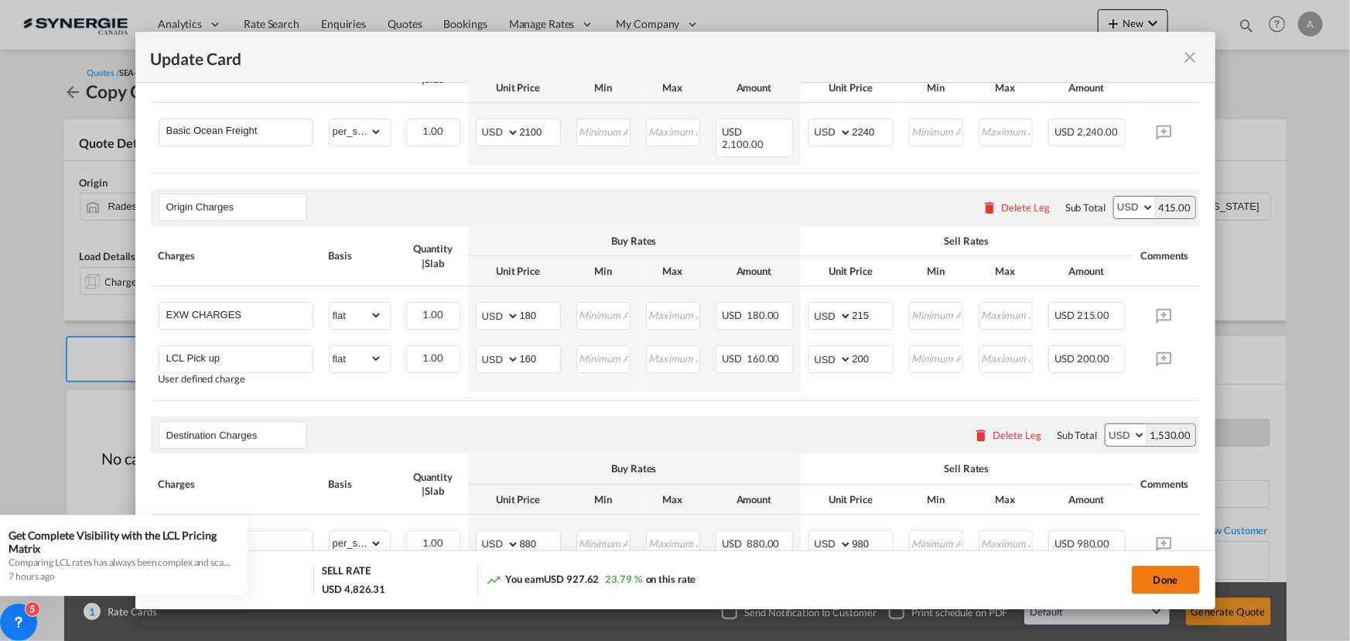
click at [1181, 579] on button "Done" at bounding box center [1166, 580] width 68 height 28
type input "13 Aug 2025"
type input "30 Aug 2025"
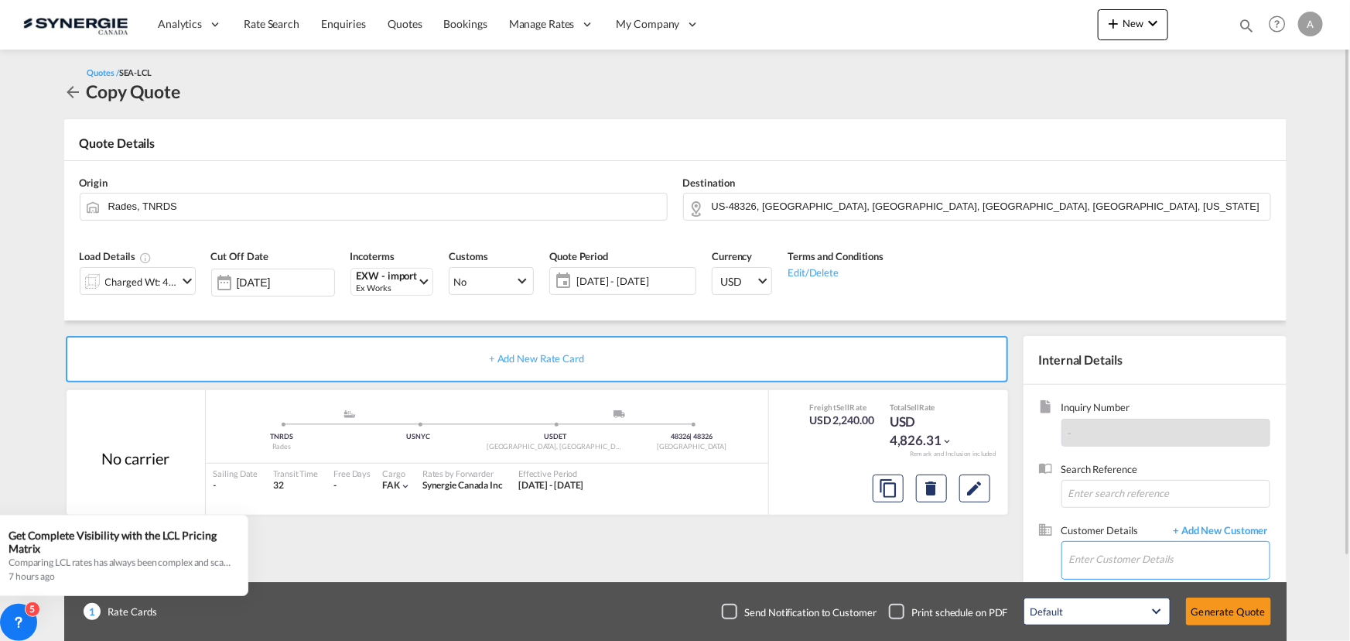
click at [1113, 552] on input "Enter Customer Details" at bounding box center [1169, 559] width 200 height 35
click at [1130, 518] on div "LORI ACKER lori .acker@flo.com | FLO" at bounding box center [1168, 520] width 201 height 42
type input "FLO, LORI ACKER, lori.acker@flo.com"
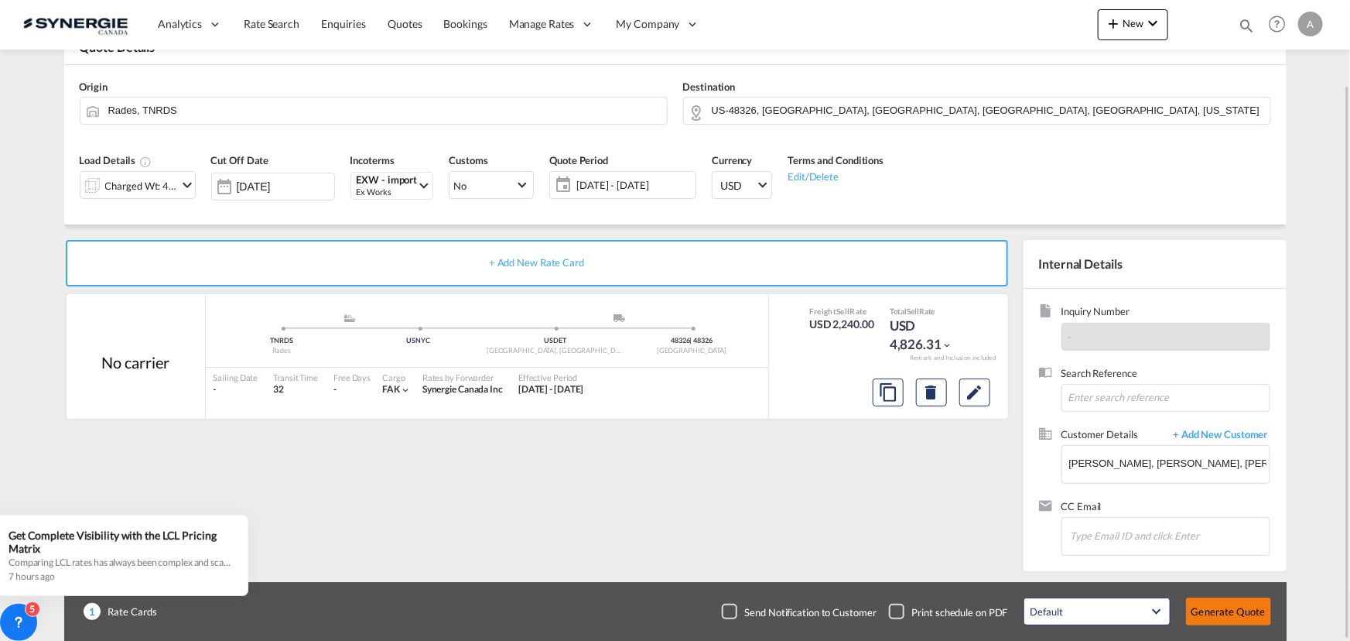
click at [1219, 609] on button "Generate Quote" at bounding box center [1228, 611] width 85 height 28
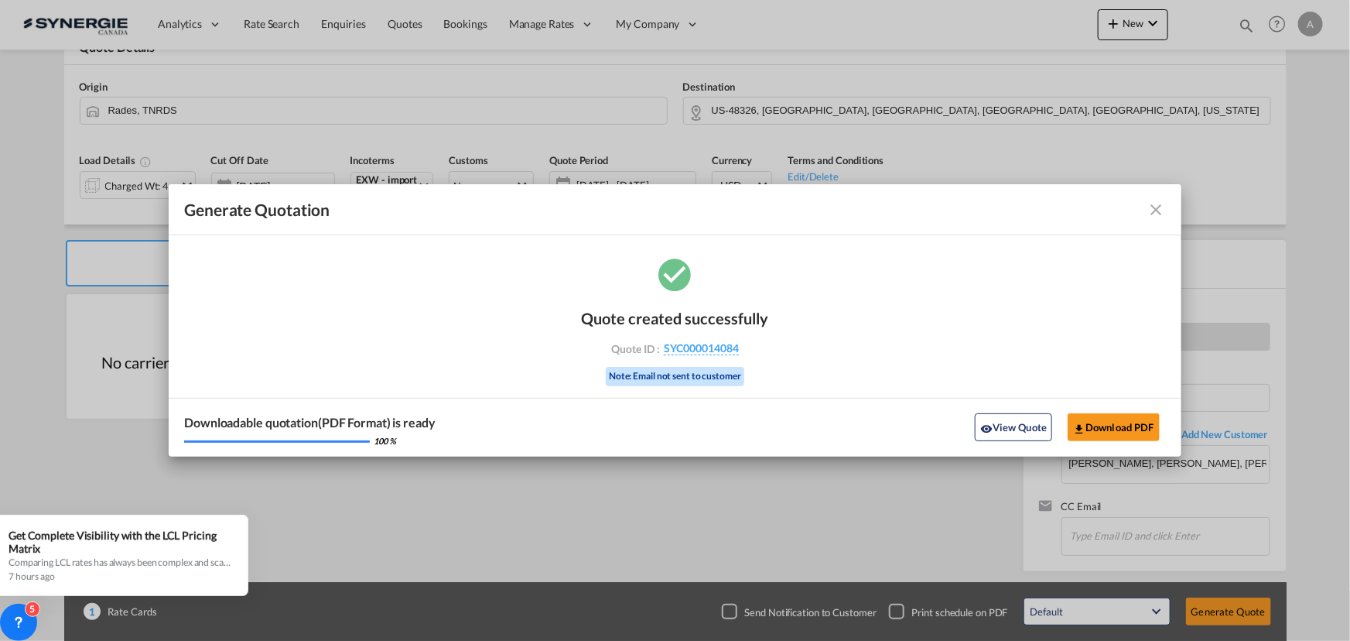
drag, startPoint x: 1003, startPoint y: 422, endPoint x: 1135, endPoint y: 394, distance: 135.4
click at [1003, 422] on button "View Quote" at bounding box center [1013, 427] width 77 height 28
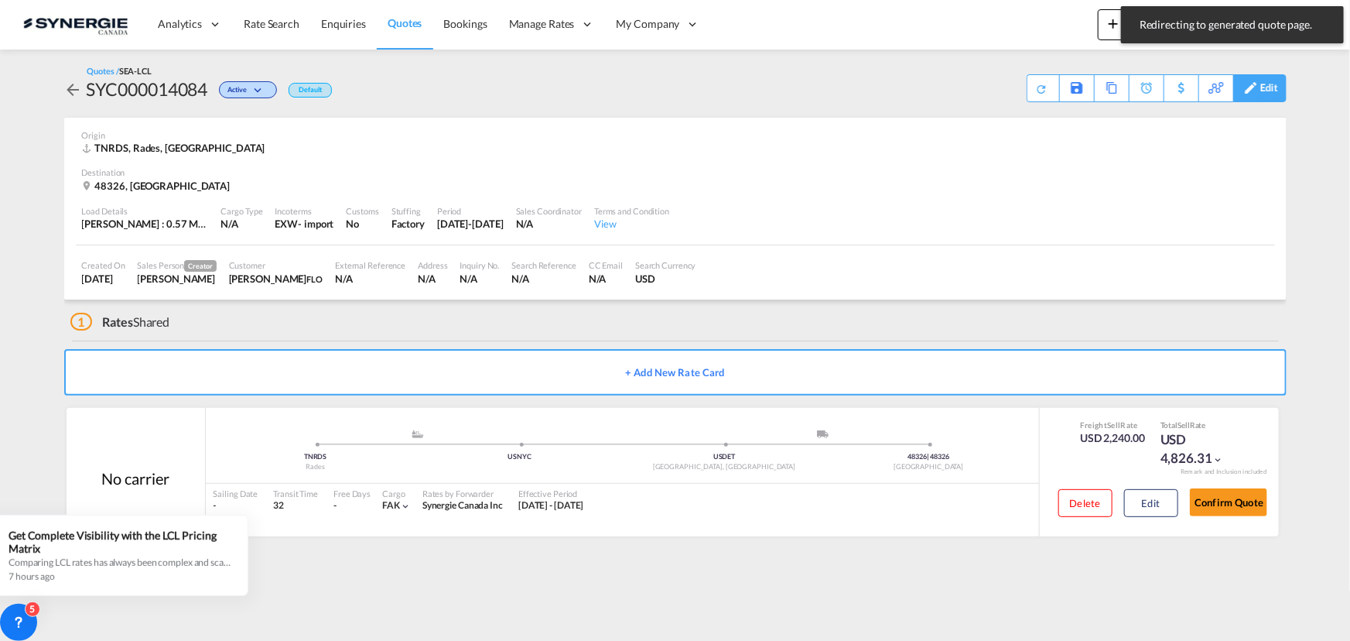
click at [1274, 93] on div "Edit" at bounding box center [1269, 88] width 18 height 26
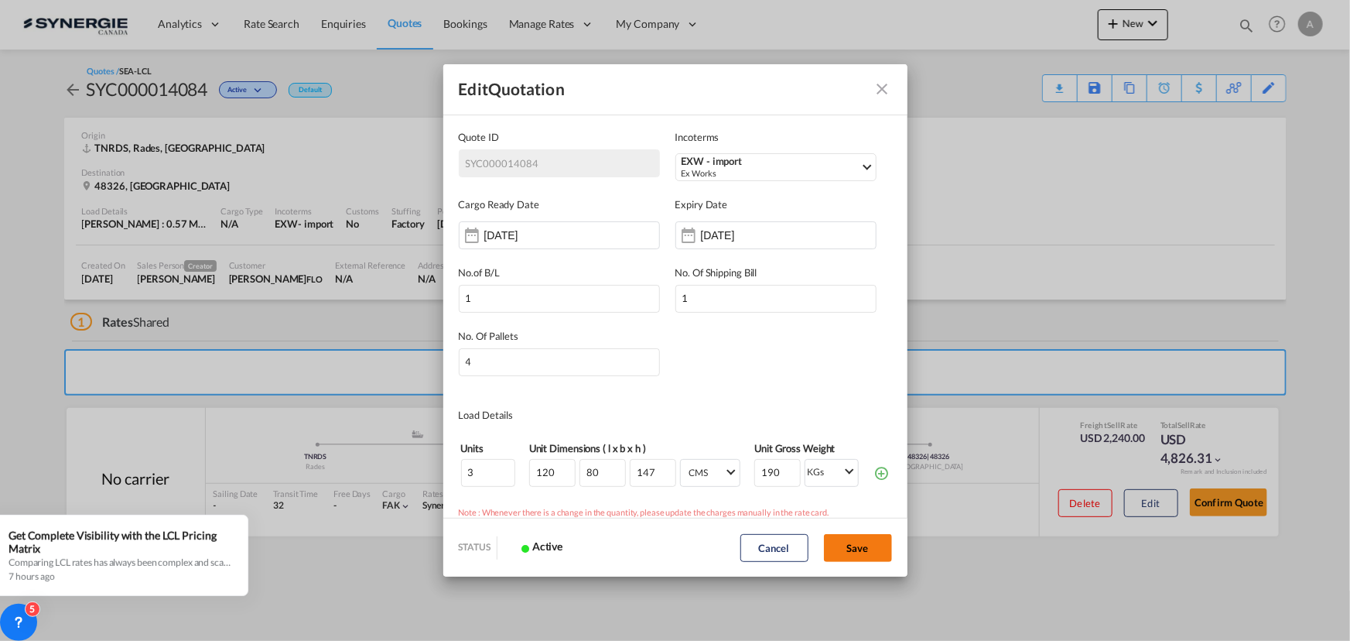
click at [850, 548] on button "Save" at bounding box center [858, 548] width 68 height 28
type input "13 Aug 2025"
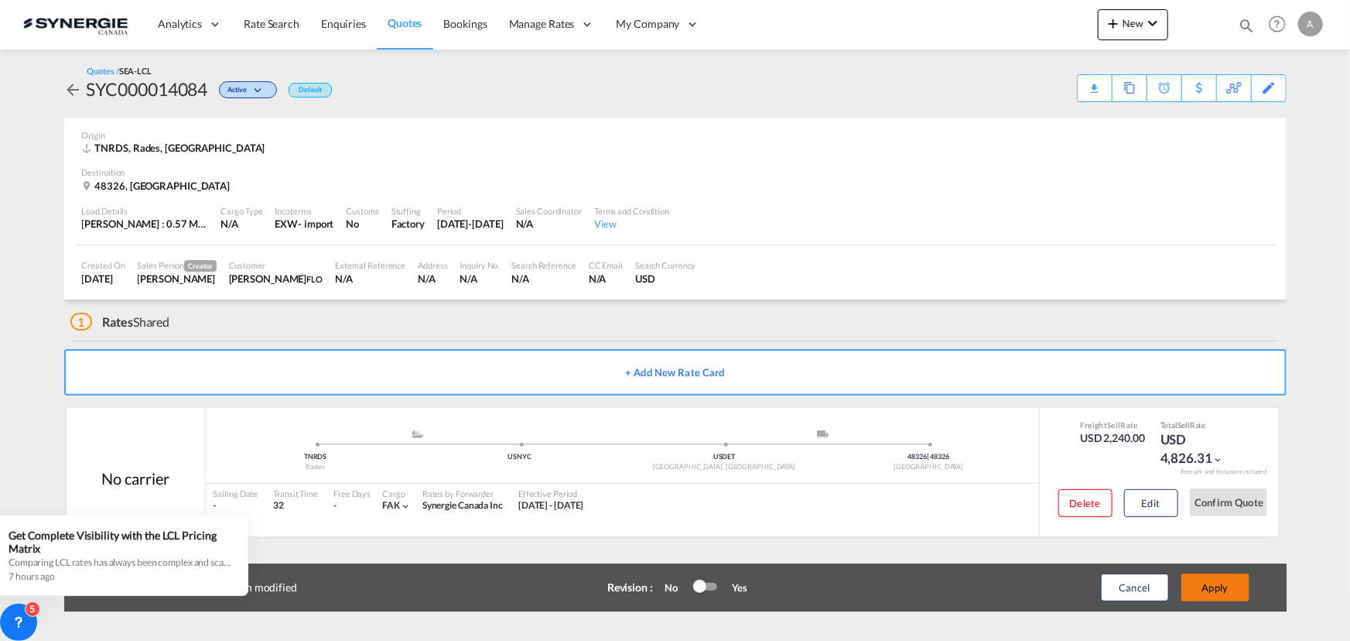
click at [1224, 587] on button "Apply" at bounding box center [1215, 587] width 68 height 28
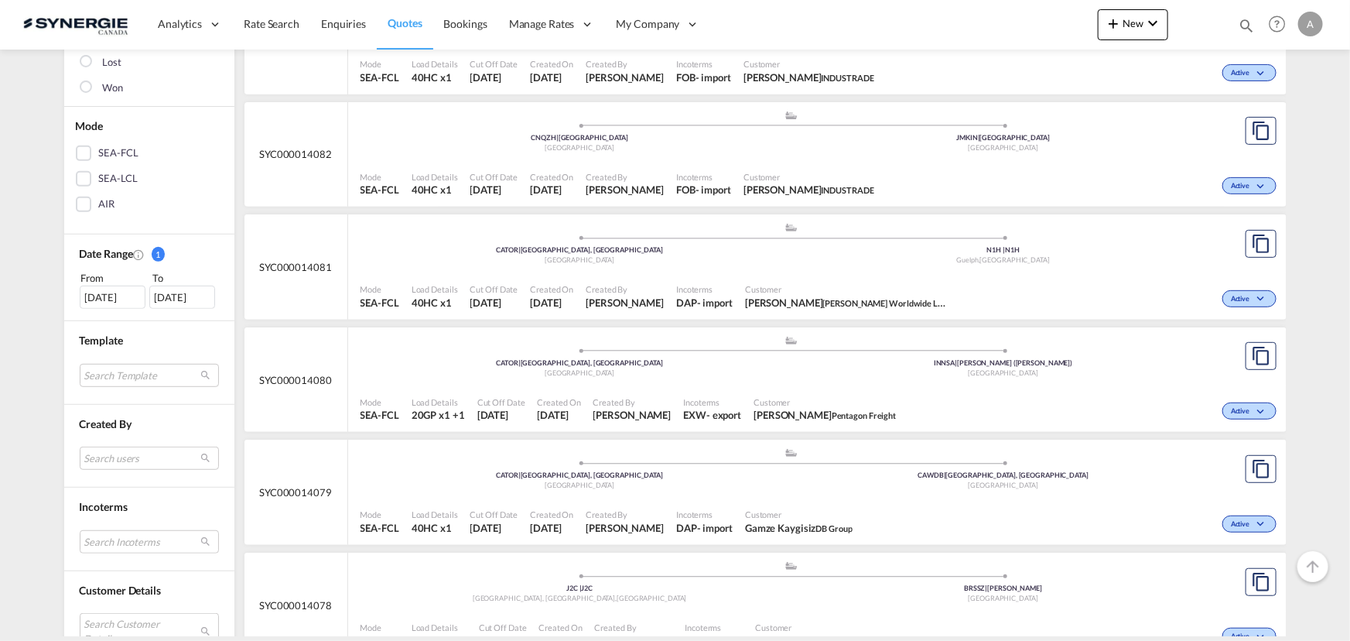
scroll to position [422, 0]
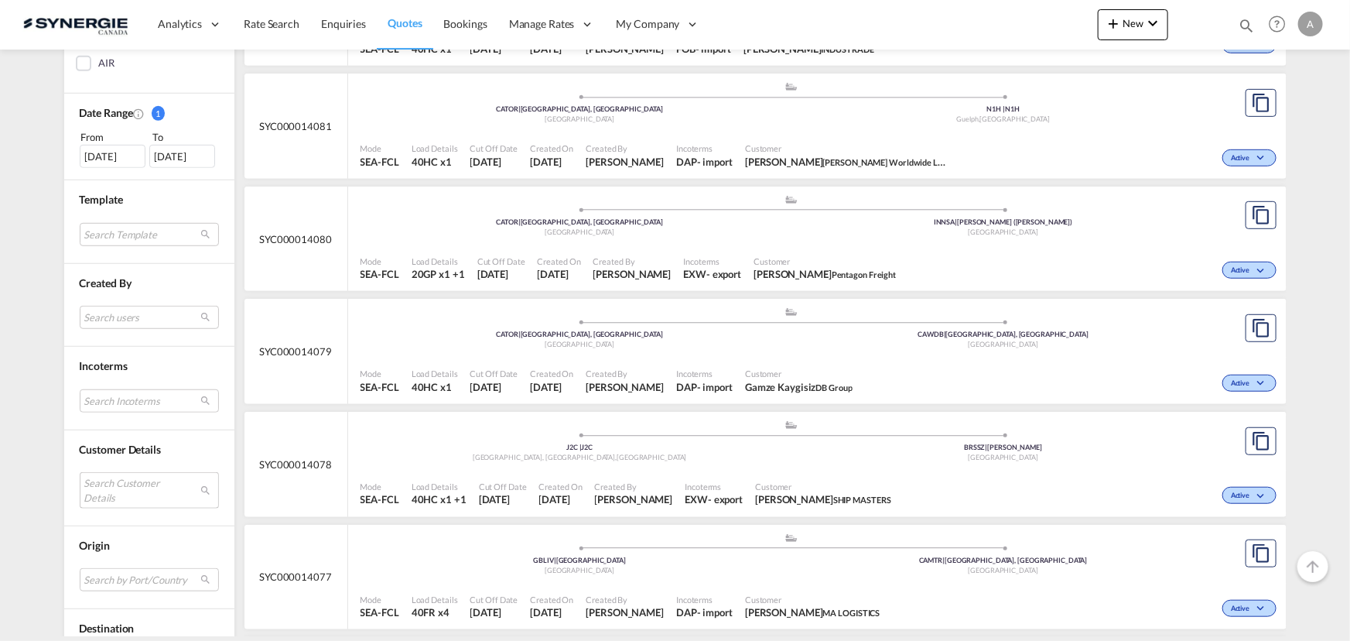
click at [109, 484] on md-select "Search Customer Details user name user [PERSON_NAME] [PERSON_NAME][EMAIL_ADDRES…" at bounding box center [149, 490] width 139 height 36
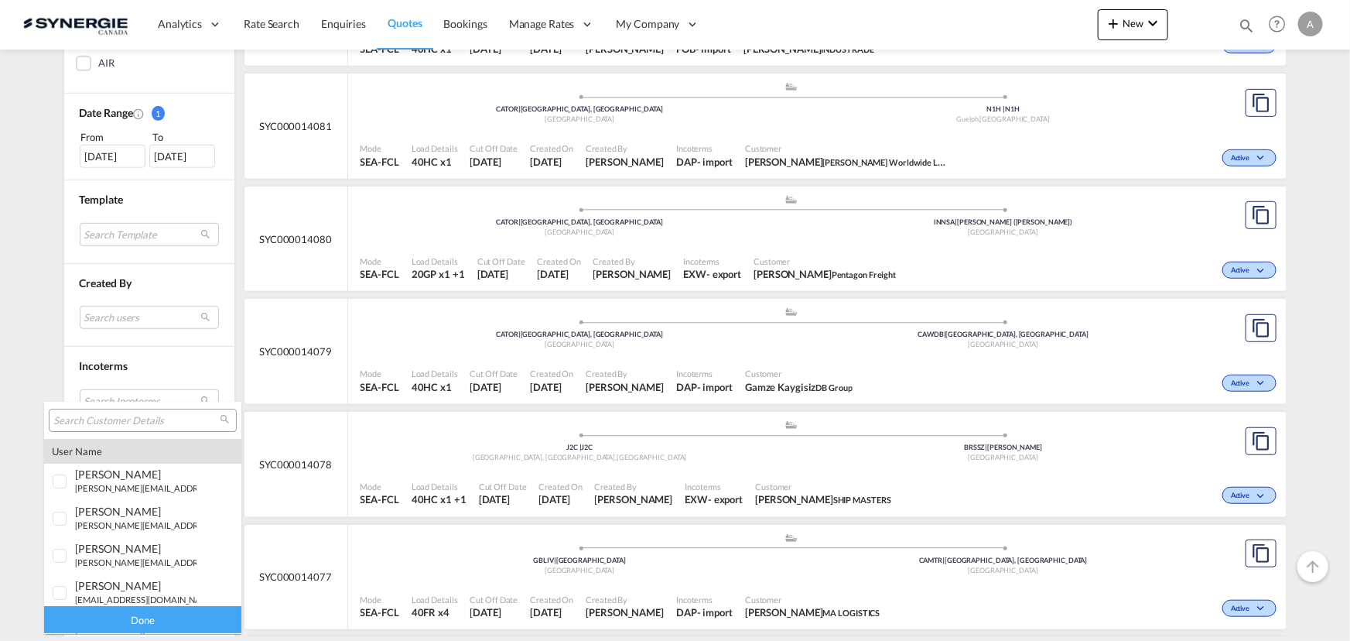
click at [121, 415] on input "search" at bounding box center [136, 421] width 166 height 14
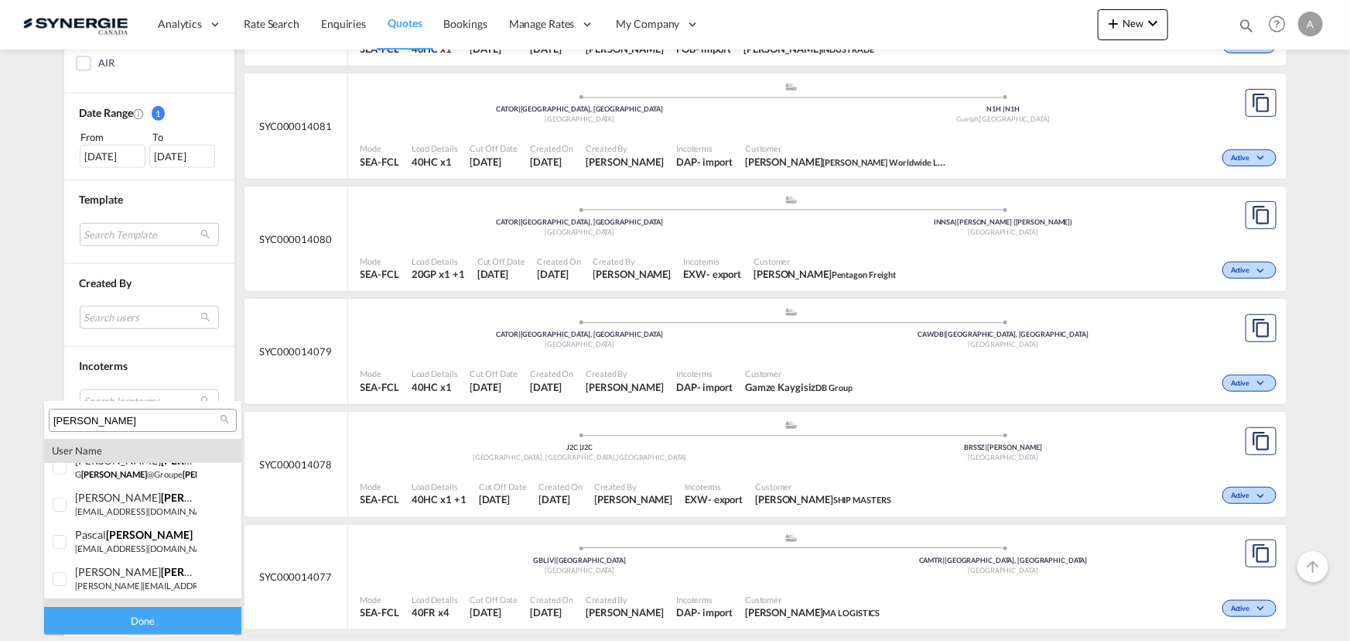
scroll to position [104, 0]
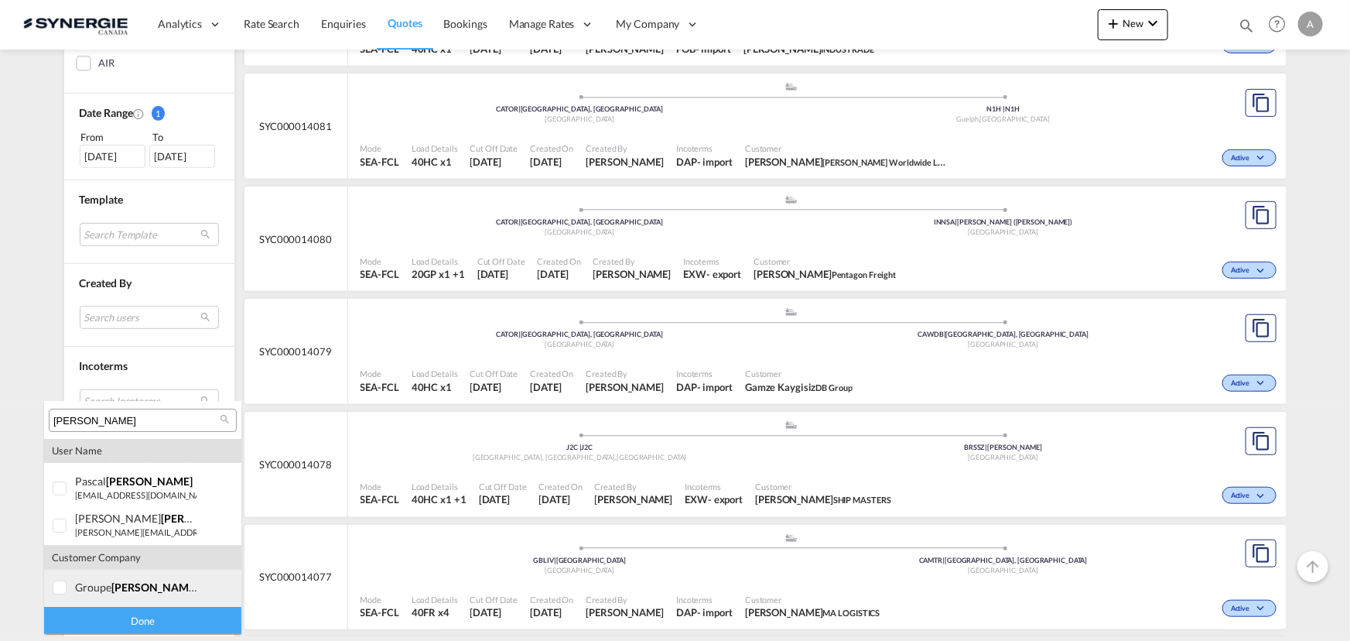
type input "[PERSON_NAME]"
click at [68, 591] on div at bounding box center [60, 587] width 15 height 15
click at [84, 614] on div "Done" at bounding box center [142, 620] width 197 height 27
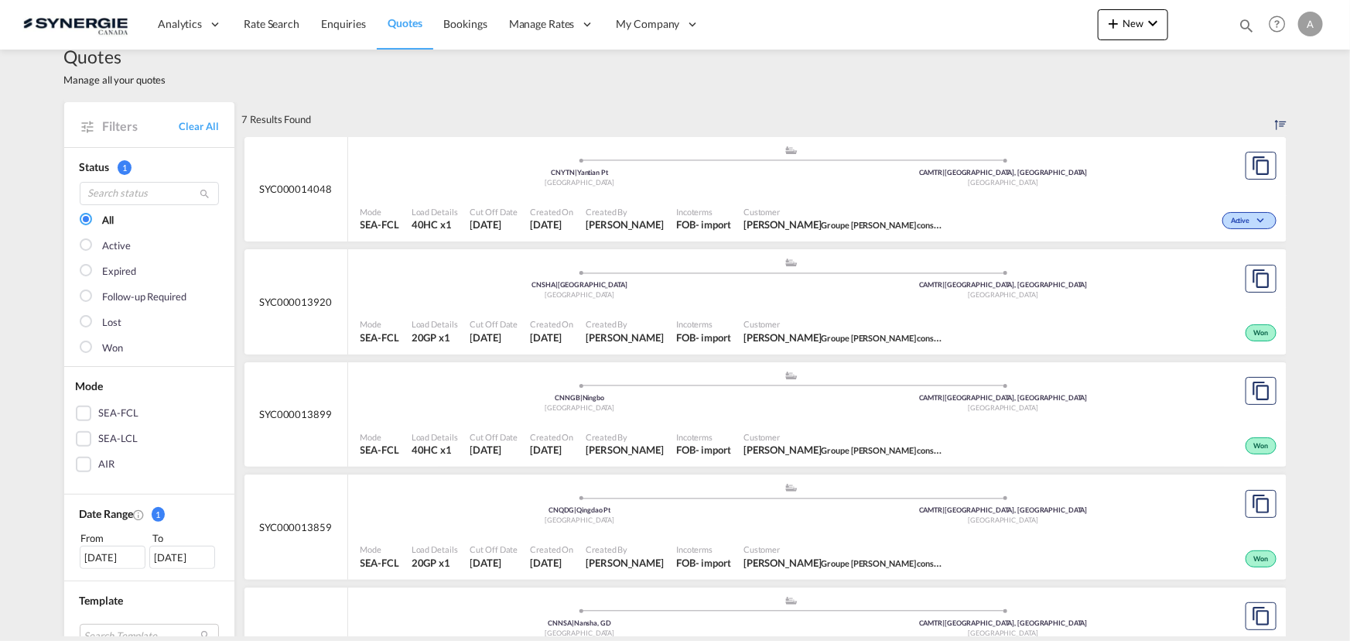
scroll to position [0, 0]
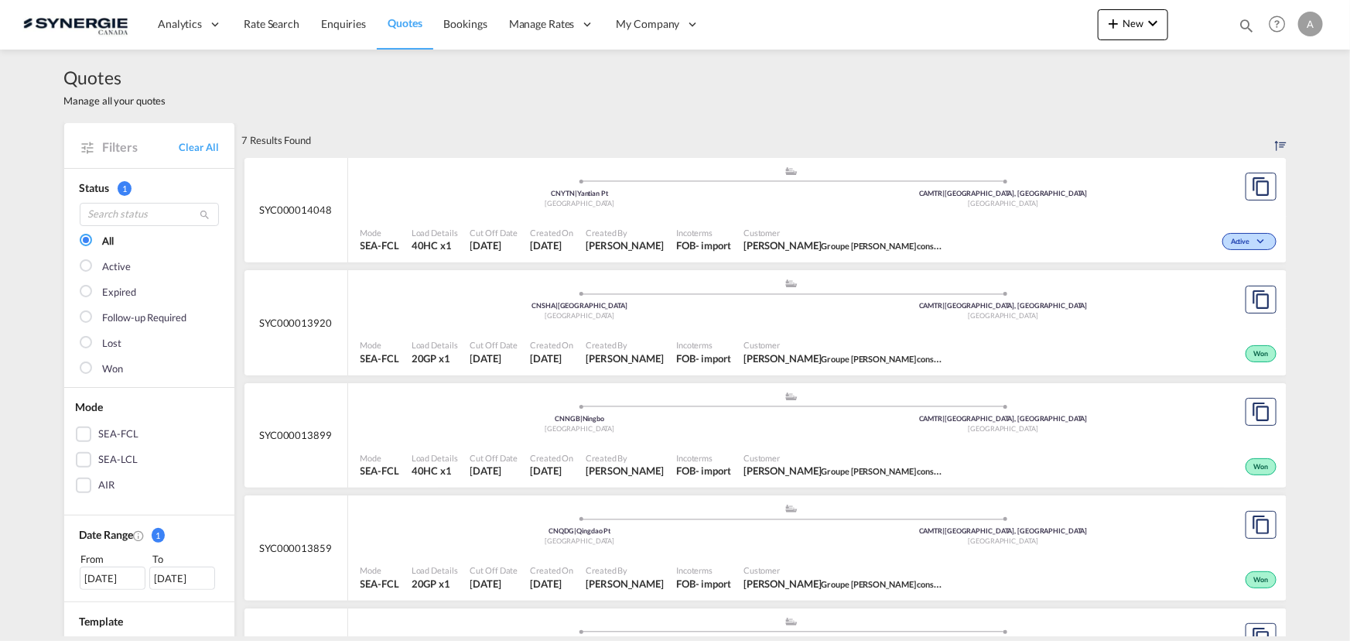
click at [697, 212] on div ".a{fill:#aaa8ad;} .a{fill:#aaa8ad;} CNSHA | [GEOGRAPHIC_DATA] CAMTR | [GEOGRAPH…" at bounding box center [792, 189] width 863 height 46
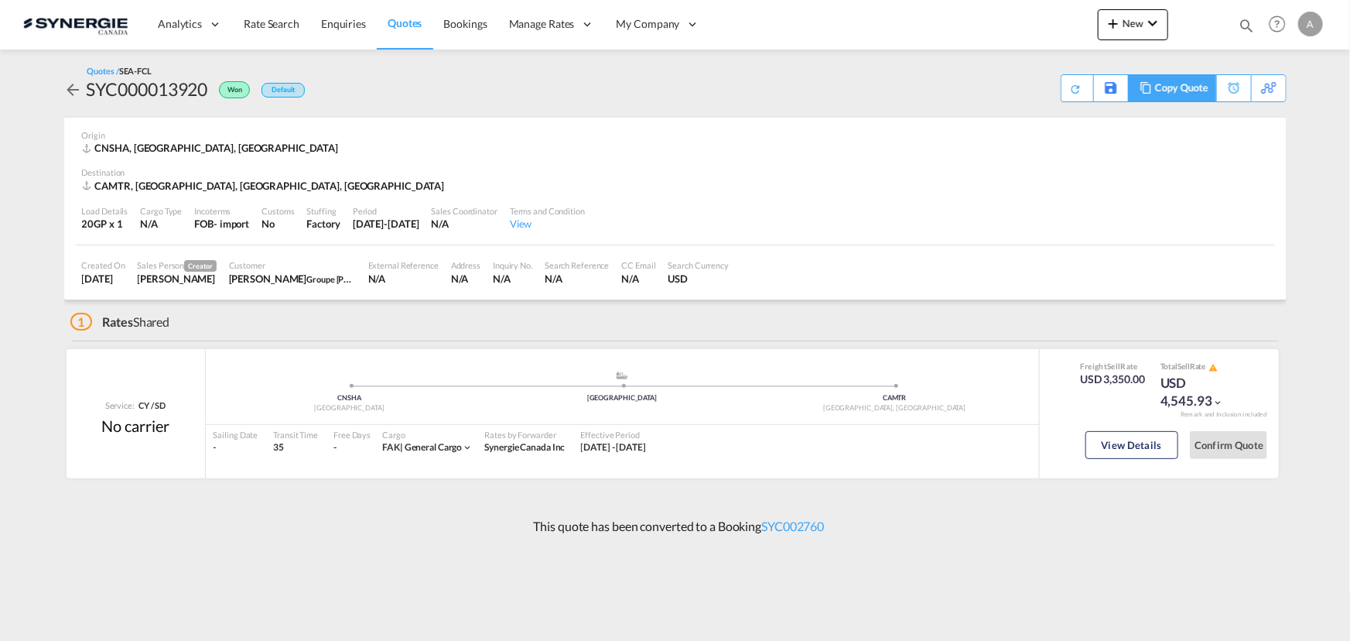
click at [1193, 91] on div "Copy Quote" at bounding box center [1181, 88] width 53 height 26
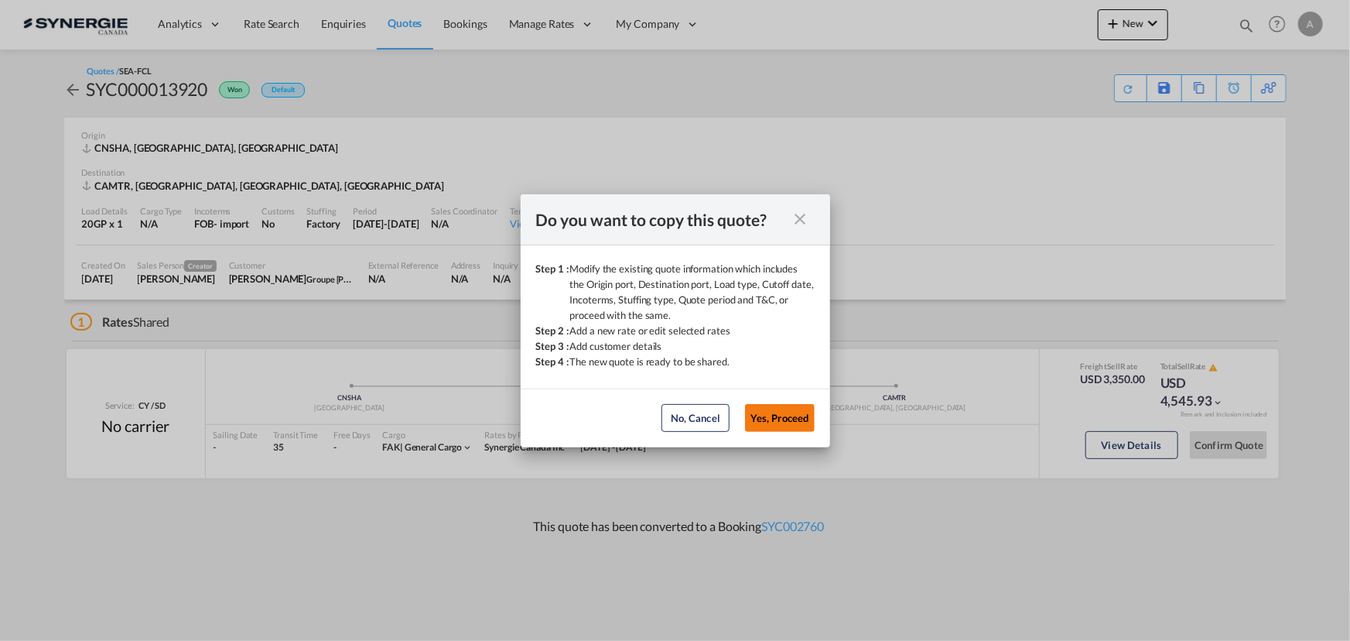
click at [779, 422] on button "Yes, Proceed" at bounding box center [780, 418] width 70 height 28
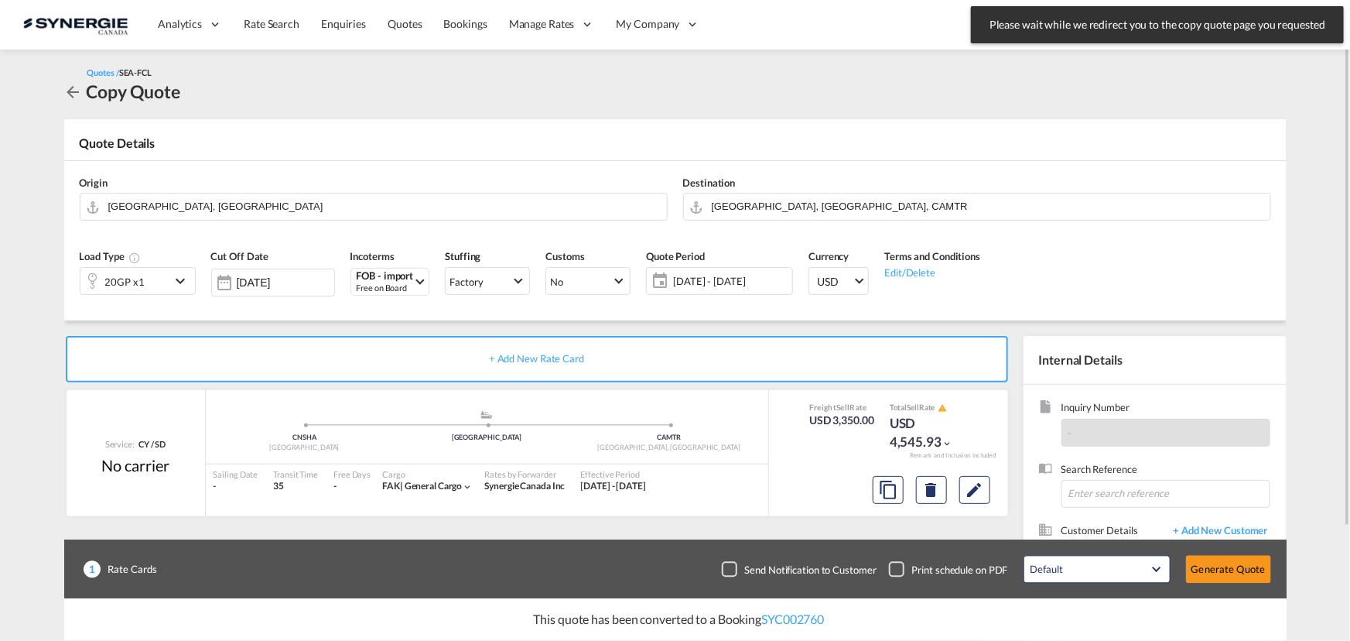
click at [147, 272] on div "20GP x1" at bounding box center [125, 281] width 90 height 26
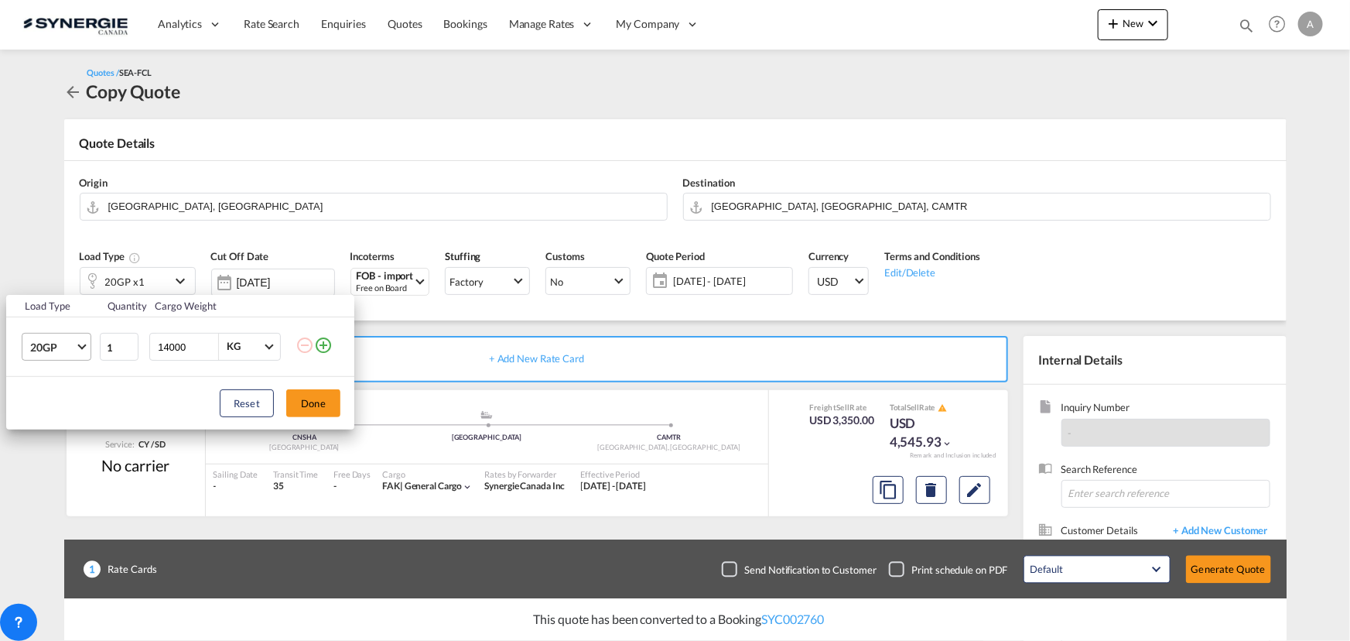
click at [53, 352] on span "20GP" at bounding box center [52, 347] width 45 height 15
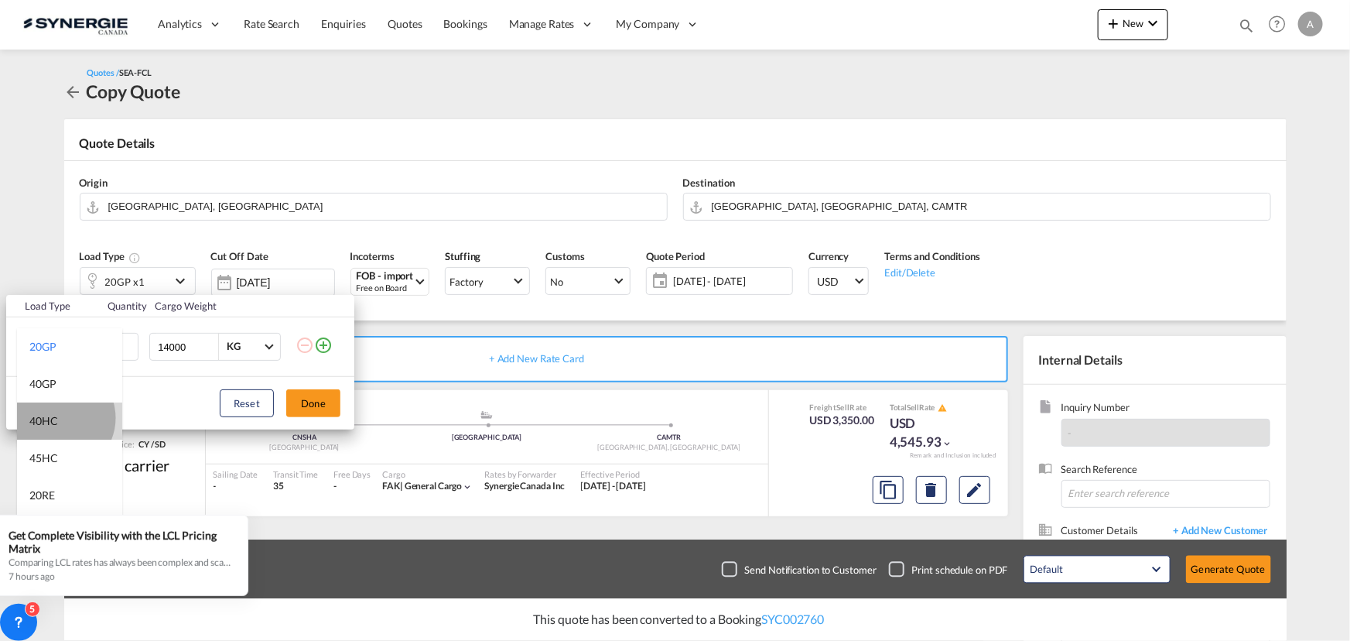
click at [57, 418] on md-option "40HC" at bounding box center [69, 420] width 105 height 37
drag, startPoint x: 190, startPoint y: 349, endPoint x: 62, endPoint y: 311, distance: 133.9
click at [91, 323] on tr "40HC 1 14000 KG KG" at bounding box center [180, 347] width 348 height 60
type input "20000"
click at [326, 404] on button "Done" at bounding box center [313, 403] width 54 height 28
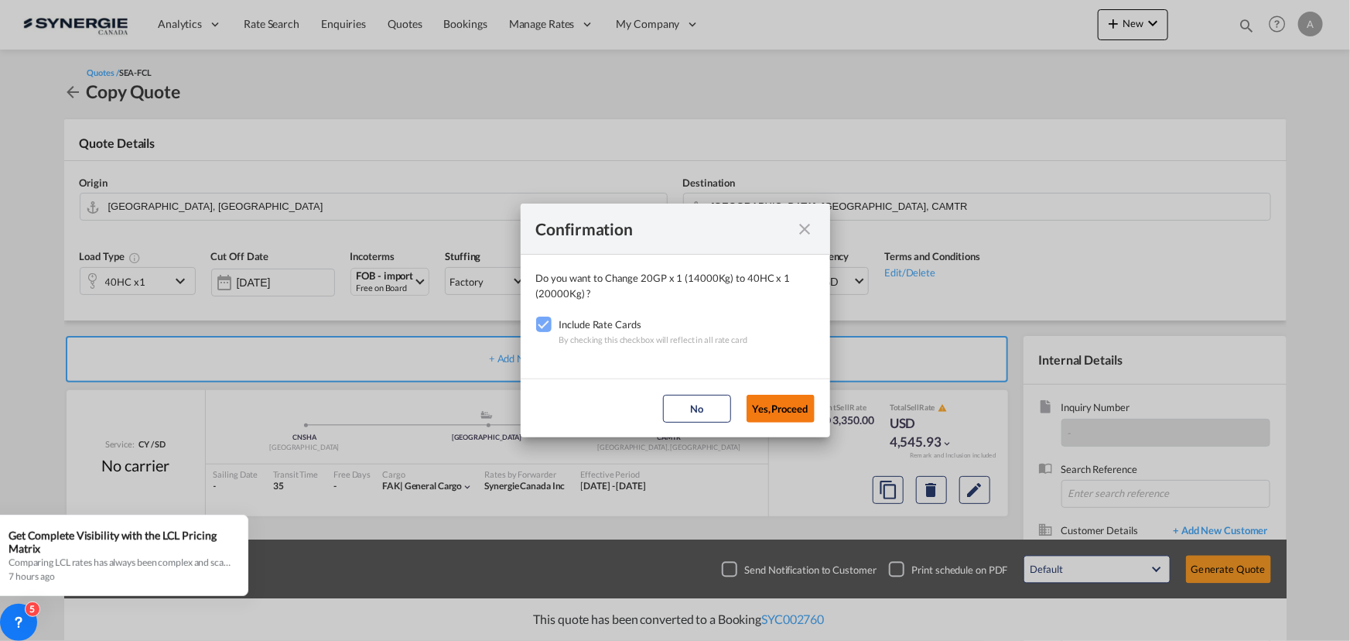
click at [761, 405] on button "Yes,Proceed" at bounding box center [781, 409] width 68 height 28
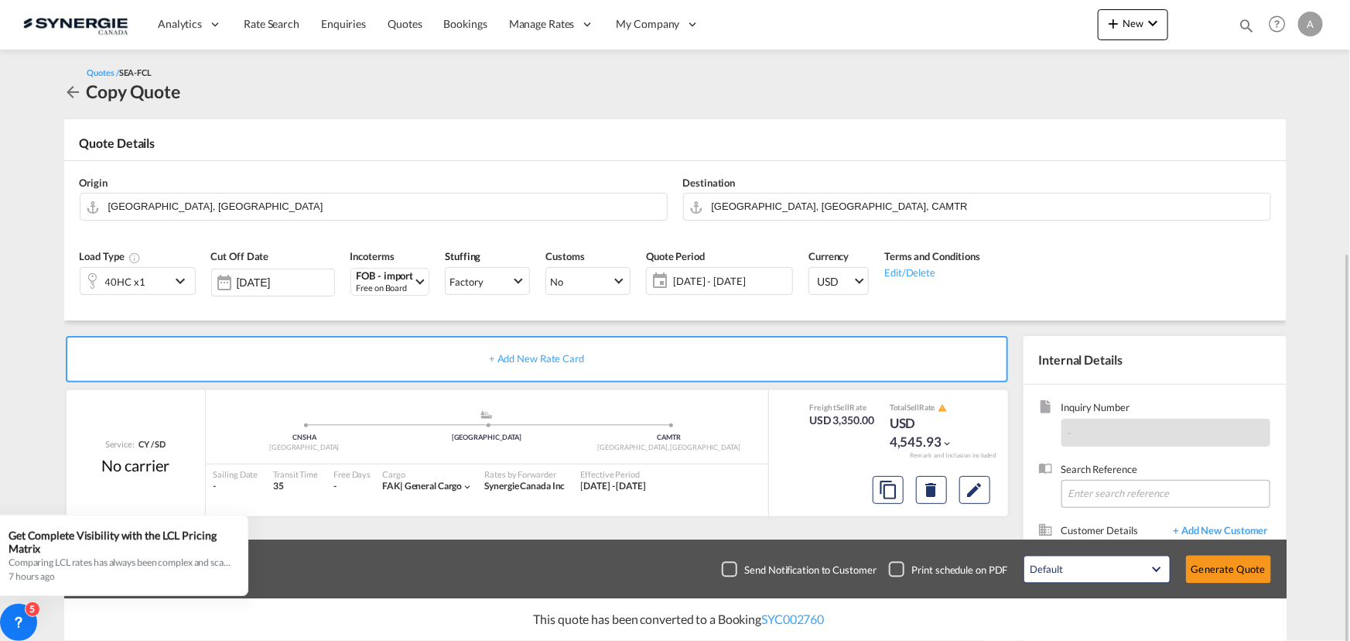
scroll to position [138, 0]
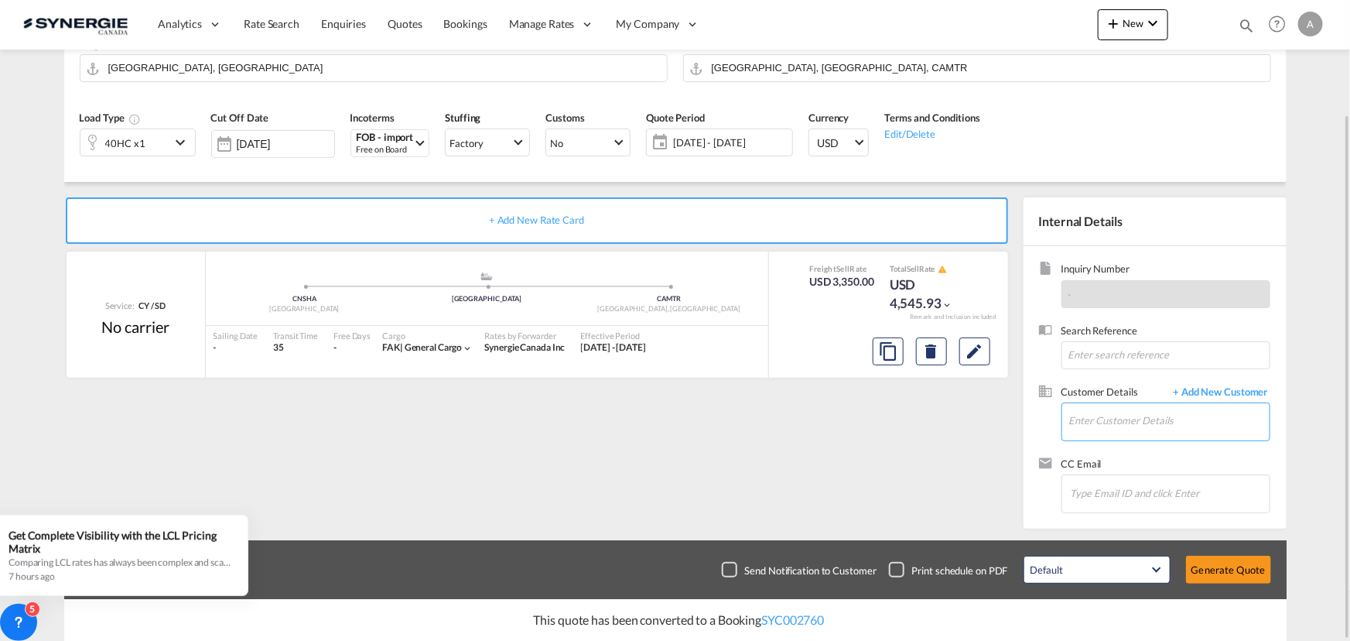
click at [1098, 428] on input "Enter Customer Details" at bounding box center [1169, 420] width 200 height 35
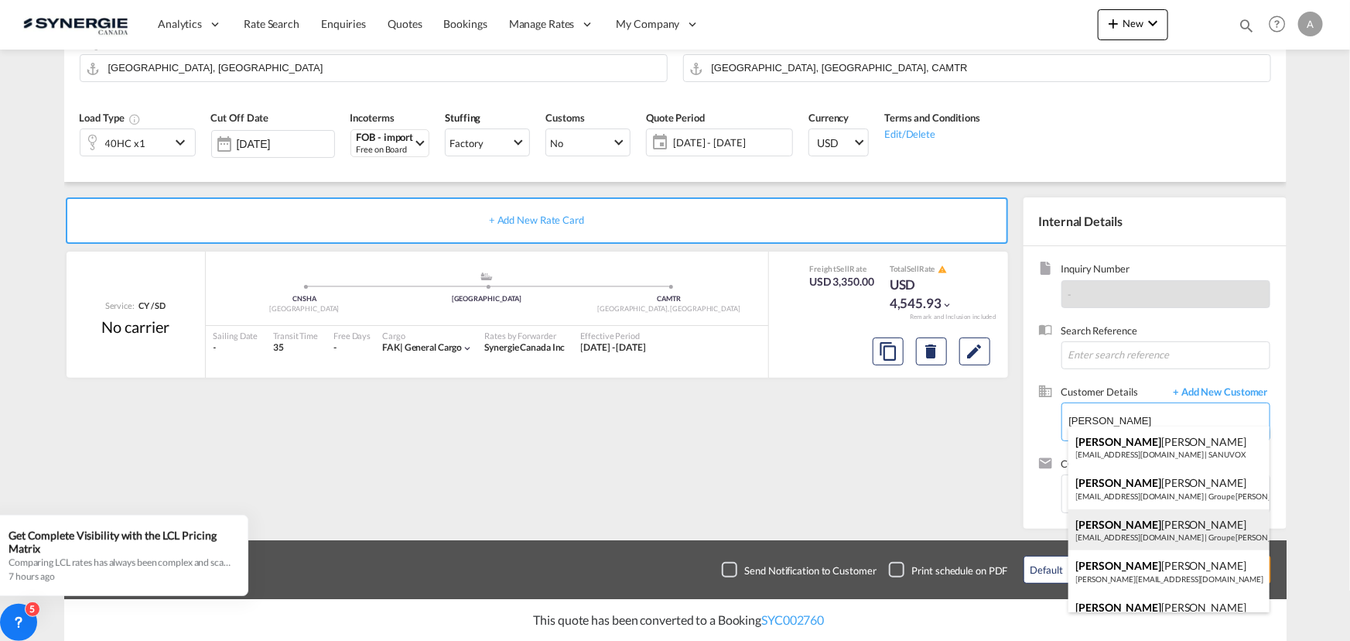
click at [1180, 528] on div "[PERSON_NAME] [EMAIL_ADDRESS][DOMAIN_NAME] | Groupe [PERSON_NAME] construction" at bounding box center [1168, 530] width 201 height 42
type input "Groupe [PERSON_NAME] construction, [PERSON_NAME], [EMAIL_ADDRESS][DOMAIN_NAME]"
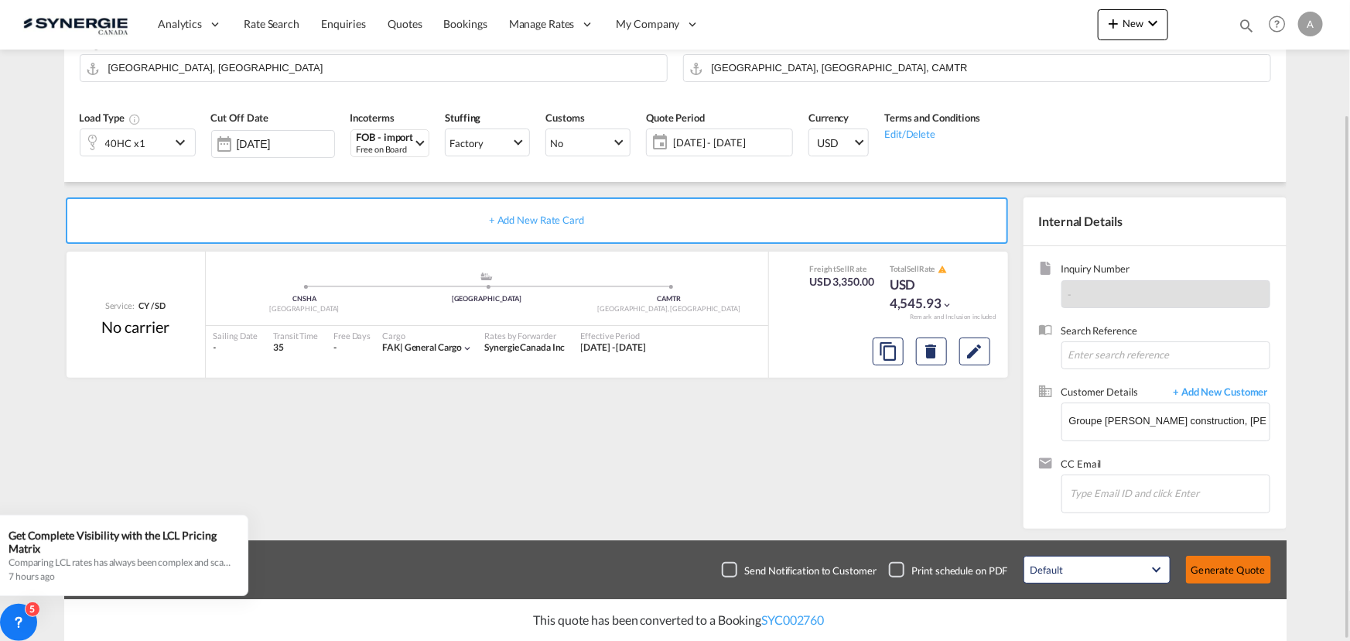
click at [1222, 572] on button "Generate Quote" at bounding box center [1228, 570] width 85 height 28
